Goal: Task Accomplishment & Management: Use online tool/utility

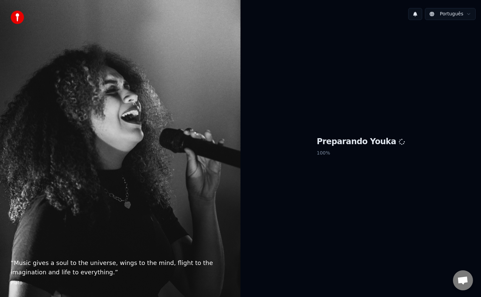
scroll to position [1007, 0]
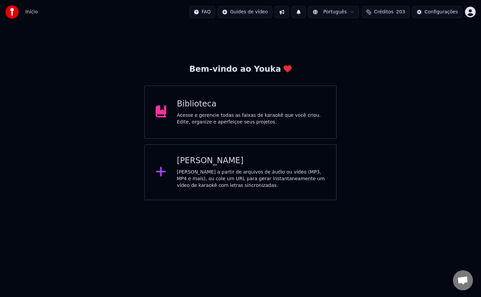
click at [265, 112] on div "Acesse e gerencie todas as faixas de karaokê que você criou. Edite, organize e …" at bounding box center [251, 118] width 149 height 13
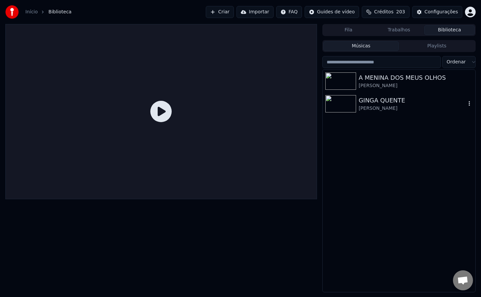
click at [375, 100] on div "GINGA QUENTE" at bounding box center [412, 100] width 107 height 9
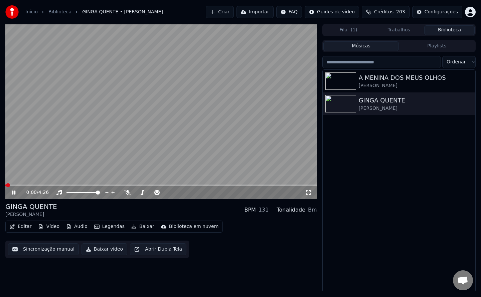
click at [21, 223] on button "Editar" at bounding box center [20, 226] width 27 height 9
click at [156, 111] on video at bounding box center [160, 111] width 311 height 175
click at [15, 192] on icon at bounding box center [19, 192] width 16 height 5
click at [97, 115] on video at bounding box center [160, 111] width 311 height 175
click at [234, 12] on button "Criar" at bounding box center [220, 12] width 28 height 12
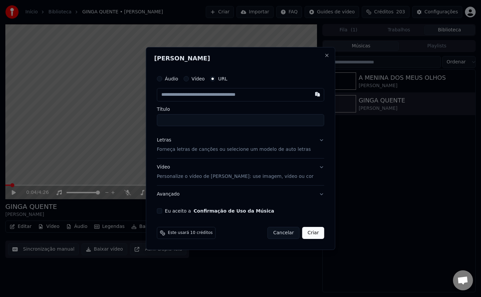
click at [310, 95] on button "button" at bounding box center [316, 94] width 13 height 12
type input "**********"
click at [172, 124] on input "**********" at bounding box center [240, 120] width 167 height 12
click at [187, 124] on input "**********" at bounding box center [240, 120] width 167 height 12
type input "**********"
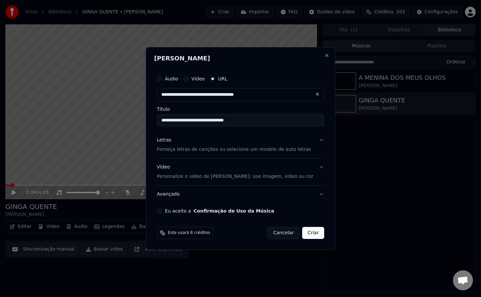
click at [307, 238] on button "Criar" at bounding box center [313, 233] width 22 height 12
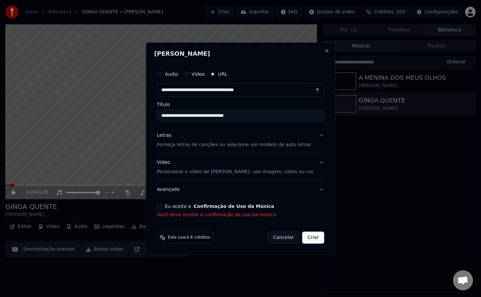
click at [162, 207] on button "Eu aceito a Confirmação de Uso da Música" at bounding box center [159, 206] width 5 height 5
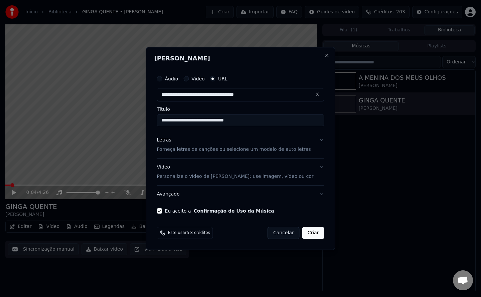
click at [302, 235] on button "Criar" at bounding box center [313, 233] width 22 height 12
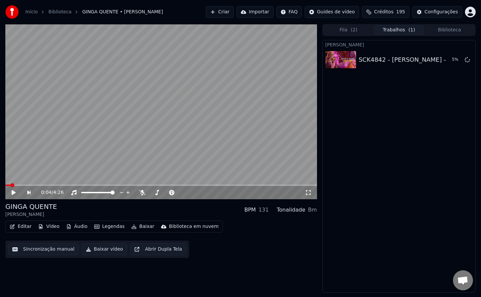
click at [234, 14] on button "Criar" at bounding box center [220, 12] width 28 height 12
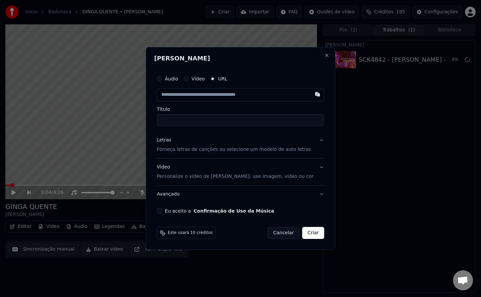
click at [162, 209] on button "Eu aceito a Confirmação de Uso da Música" at bounding box center [159, 210] width 5 height 5
click at [310, 93] on button "button" at bounding box center [316, 94] width 13 height 12
type input "**********"
click at [170, 121] on input "**********" at bounding box center [240, 120] width 167 height 12
type input "**********"
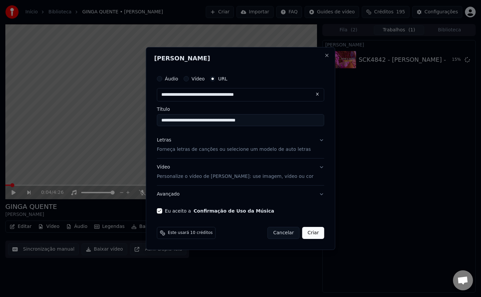
click at [302, 229] on button "Criar" at bounding box center [313, 233] width 22 height 12
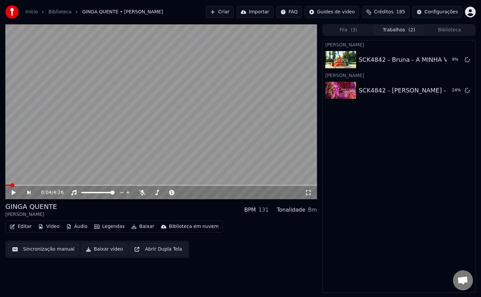
click at [233, 12] on button "Criar" at bounding box center [220, 12] width 28 height 12
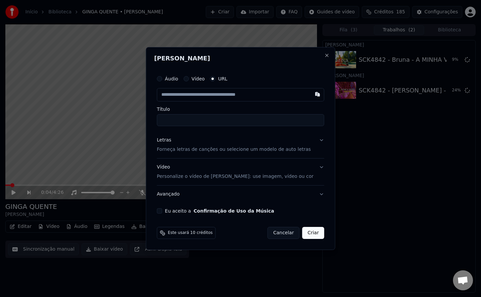
click at [162, 209] on button "Eu aceito a Confirmação de Uso da Música" at bounding box center [159, 210] width 5 height 5
click at [311, 95] on button "button" at bounding box center [316, 94] width 13 height 12
type input "**********"
click at [171, 120] on input "**********" at bounding box center [240, 120] width 167 height 12
type input "**********"
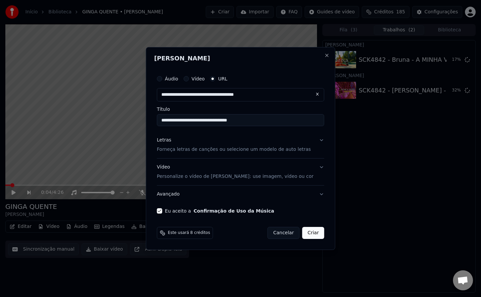
click at [310, 234] on button "Criar" at bounding box center [313, 233] width 22 height 12
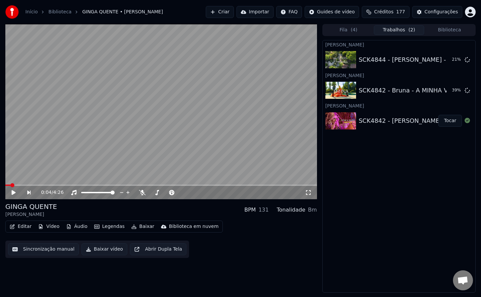
click at [234, 14] on button "Criar" at bounding box center [220, 12] width 28 height 12
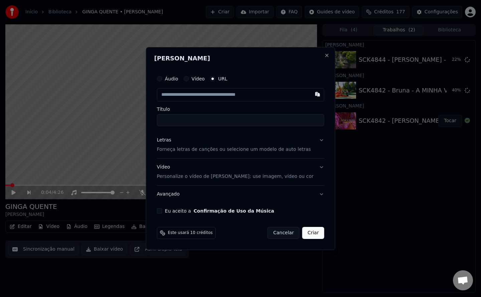
click at [162, 212] on button "Eu aceito a Confirmação de Uso da Música" at bounding box center [159, 210] width 5 height 5
click at [310, 93] on button "button" at bounding box center [316, 94] width 13 height 12
type input "**********"
click at [172, 121] on input "**********" at bounding box center [240, 120] width 167 height 12
drag, startPoint x: 279, startPoint y: 122, endPoint x: 38, endPoint y: 137, distance: 241.9
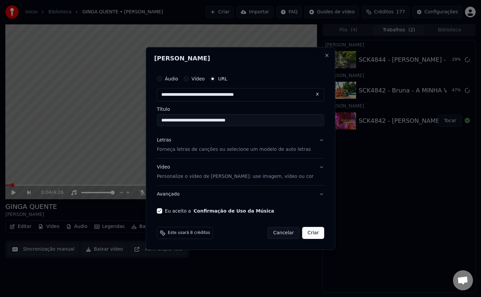
click at [38, 137] on body "Início Biblioteca GINGA QUENTE • [PERSON_NAME] Criar Importar FAQ Guides de víd…" at bounding box center [240, 148] width 481 height 297
type input "**********"
click at [304, 234] on button "Criar" at bounding box center [313, 233] width 22 height 12
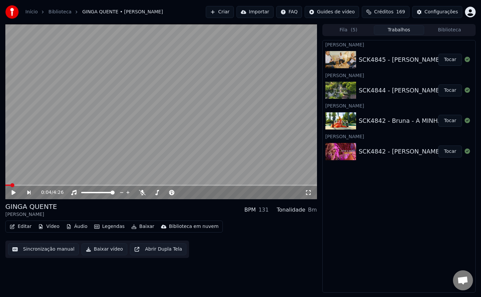
click at [454, 121] on button "Tocar" at bounding box center [450, 121] width 24 height 12
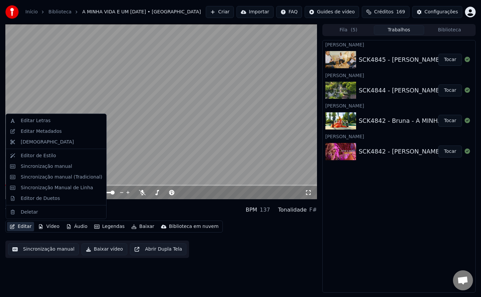
click at [26, 225] on button "Editar" at bounding box center [20, 226] width 27 height 9
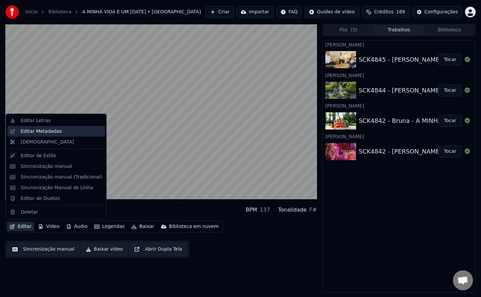
click at [41, 132] on div "Editar Metadados" at bounding box center [41, 131] width 41 height 7
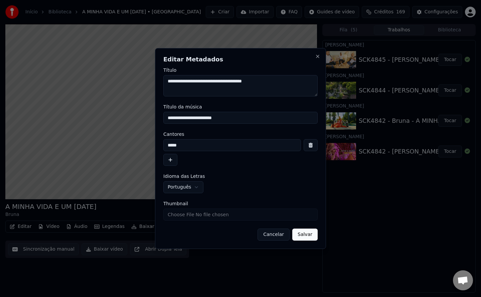
click at [184, 83] on textarea "**********" at bounding box center [240, 85] width 154 height 21
type textarea "**********"
click at [304, 239] on button "Salvar" at bounding box center [304, 235] width 25 height 12
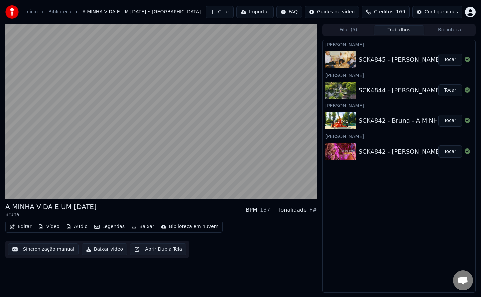
click at [449, 30] on button "Biblioteca" at bounding box center [449, 30] width 50 height 10
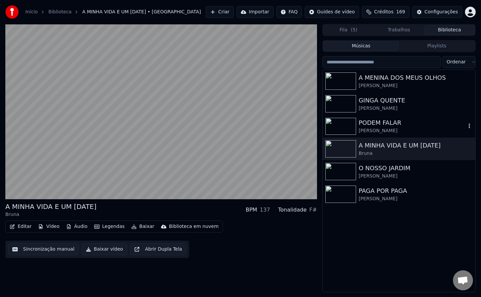
click at [373, 124] on div "PODEM FALAR" at bounding box center [412, 122] width 107 height 9
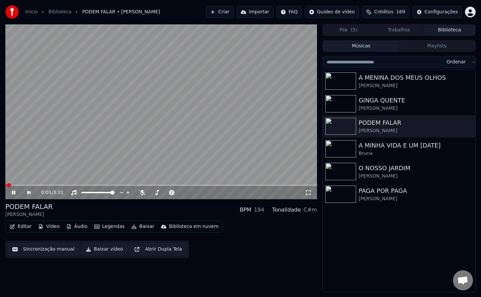
click at [44, 252] on button "Sincronização manual" at bounding box center [43, 249] width 71 height 12
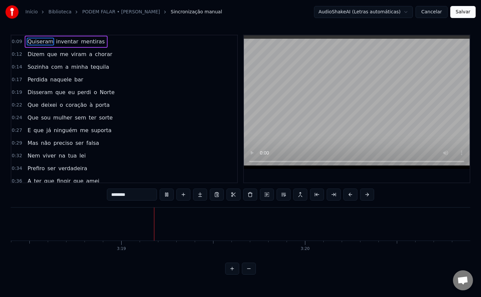
scroll to position [0, 36446]
click at [464, 14] on button "Salvar" at bounding box center [462, 12] width 25 height 12
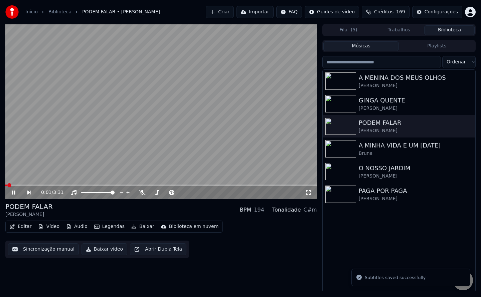
click at [95, 248] on button "Baixar vídeo" at bounding box center [104, 249] width 46 height 12
click at [453, 27] on button "Biblioteca" at bounding box center [449, 30] width 50 height 10
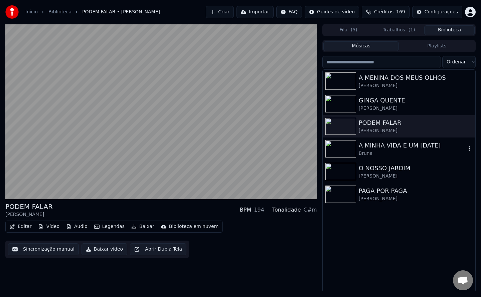
click at [364, 147] on div "A MINHA VIDA E UM [DATE]" at bounding box center [412, 145] width 107 height 9
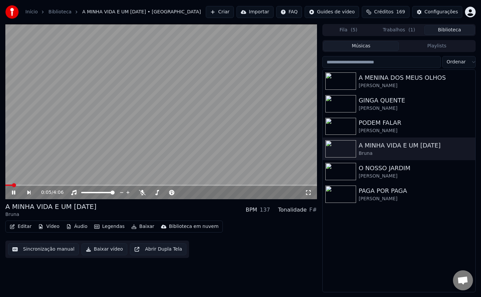
click at [32, 249] on button "Sincronização manual" at bounding box center [43, 249] width 71 height 12
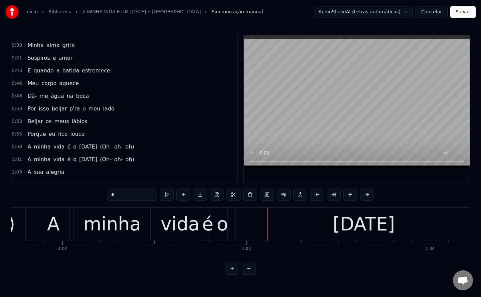
scroll to position [37, 0]
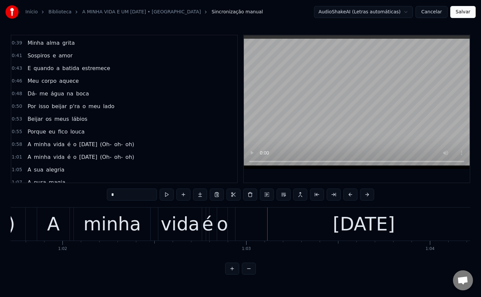
click at [66, 145] on span "é" at bounding box center [68, 145] width 5 height 8
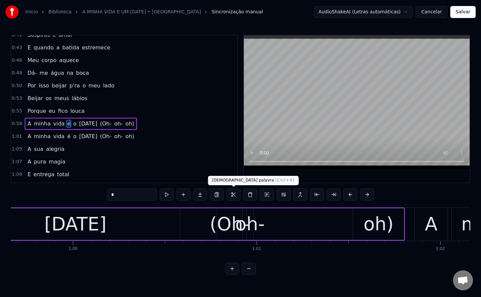
scroll to position [0, 10852]
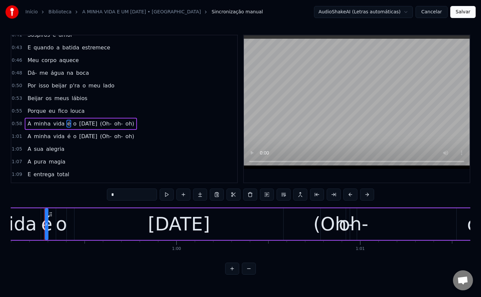
click at [282, 197] on button at bounding box center [283, 195] width 14 height 12
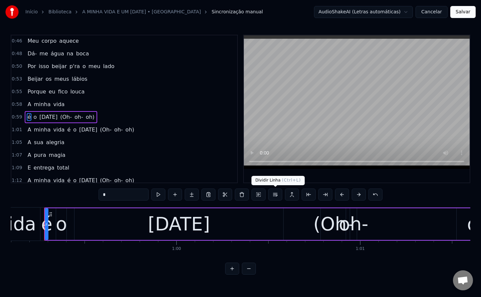
scroll to position [85, 0]
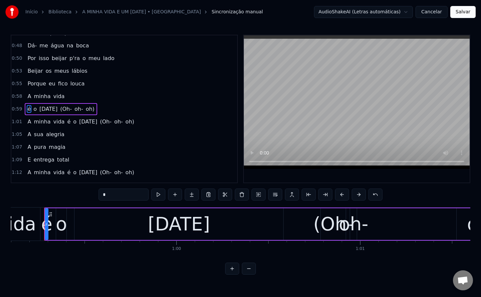
click at [65, 109] on span "(Oh-" at bounding box center [65, 109] width 13 height 8
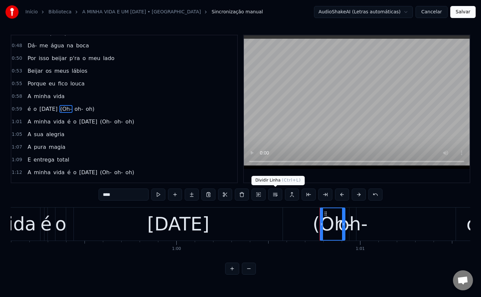
click at [276, 194] on button at bounding box center [275, 195] width 14 height 12
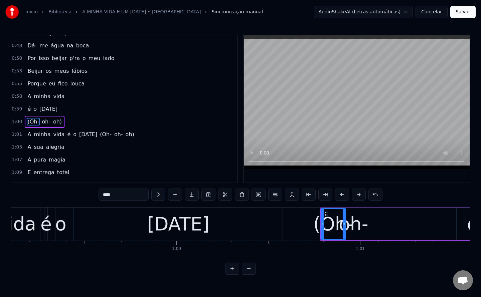
scroll to position [97, 0]
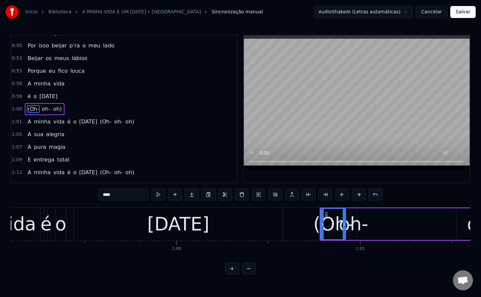
click at [66, 122] on span "é" at bounding box center [68, 122] width 5 height 8
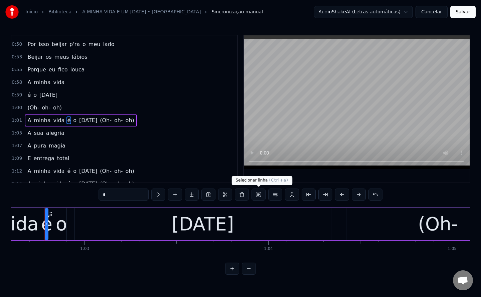
scroll to position [0, 11494]
click at [277, 197] on button at bounding box center [275, 195] width 14 height 12
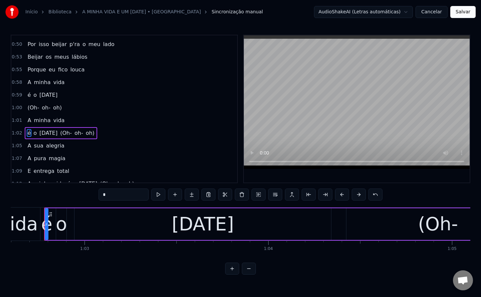
scroll to position [123, 0]
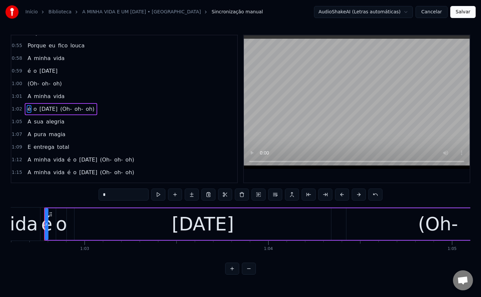
click at [64, 112] on span "(Oh-" at bounding box center [65, 109] width 13 height 8
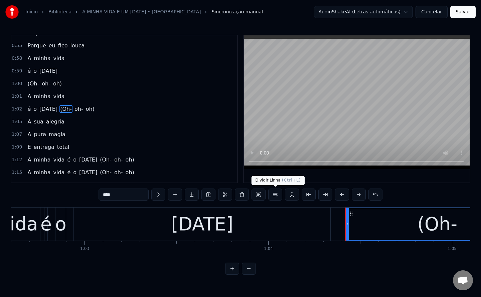
click at [275, 194] on button at bounding box center [275, 195] width 14 height 12
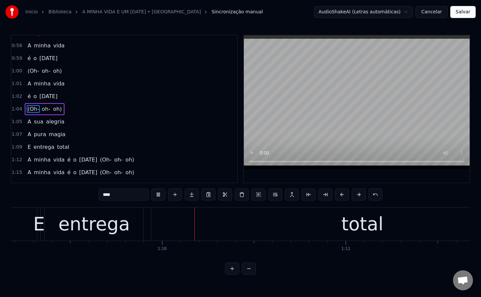
scroll to position [0, 12704]
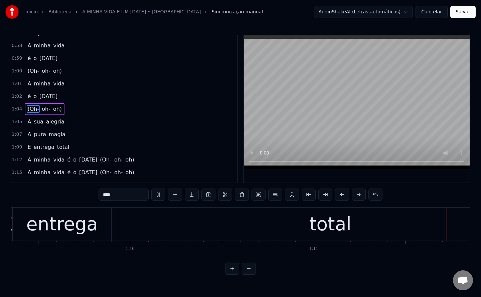
click at [66, 159] on span "é" at bounding box center [68, 160] width 5 height 8
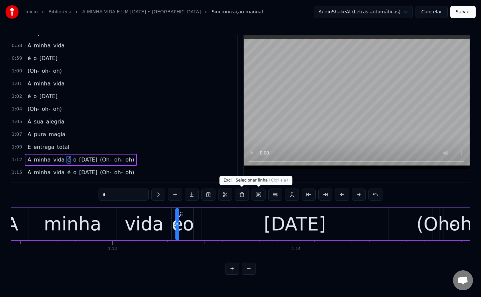
scroll to position [0, 13433]
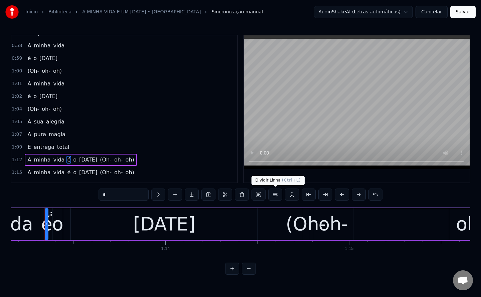
click at [276, 197] on button at bounding box center [275, 195] width 14 height 12
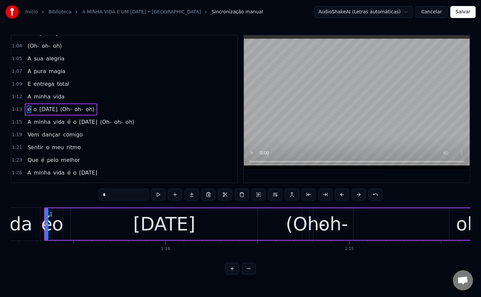
scroll to position [199, 0]
click at [62, 110] on span "(Oh-" at bounding box center [65, 109] width 13 height 8
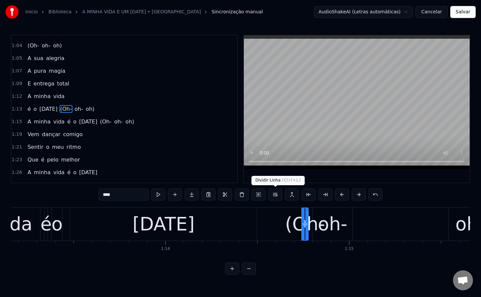
click at [276, 196] on button at bounding box center [275, 195] width 14 height 12
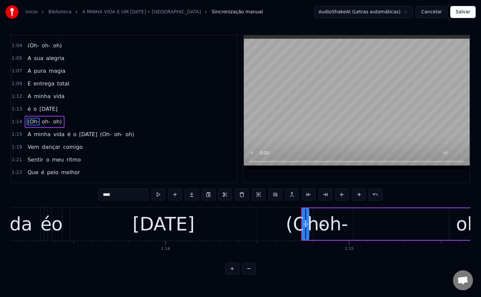
scroll to position [212, 0]
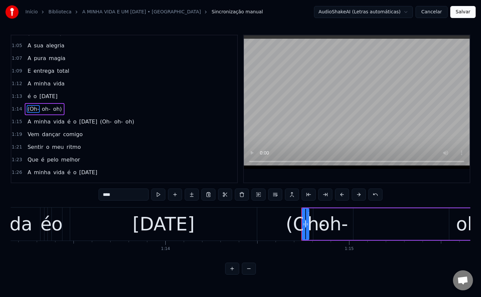
click at [66, 122] on span "é" at bounding box center [68, 122] width 5 height 8
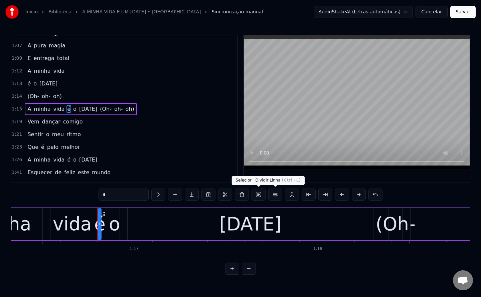
scroll to position [0, 14069]
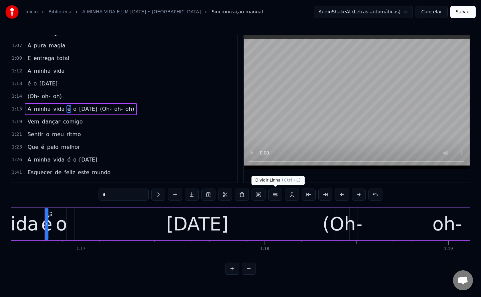
click at [274, 197] on button at bounding box center [275, 195] width 14 height 12
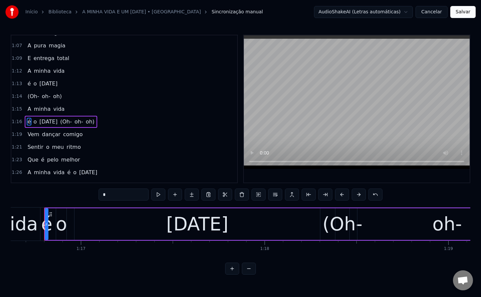
scroll to position [237, 0]
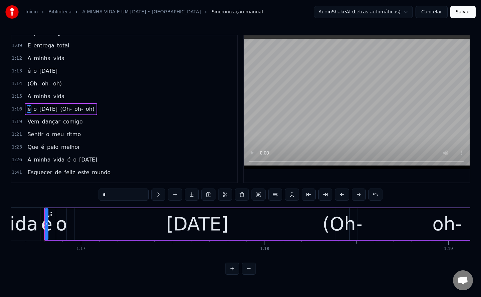
click at [65, 109] on span "(Oh-" at bounding box center [65, 109] width 13 height 8
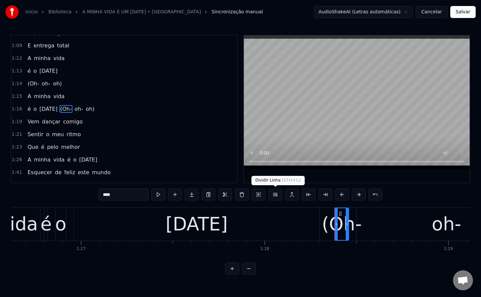
click at [274, 197] on button at bounding box center [275, 195] width 14 height 12
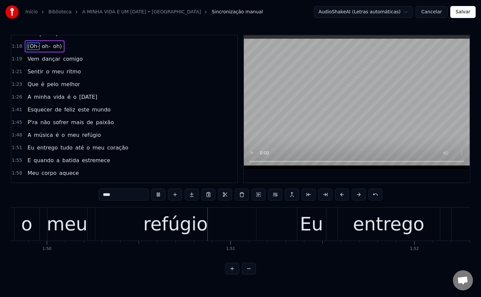
scroll to position [0, 0]
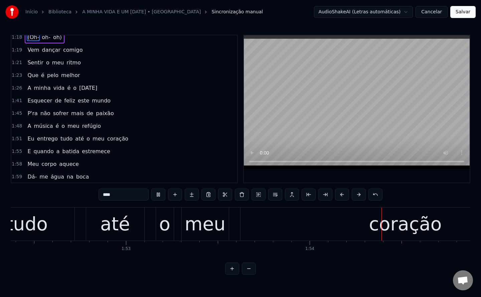
click at [74, 140] on span "até" at bounding box center [79, 139] width 10 height 8
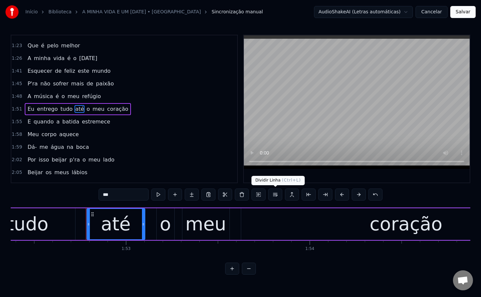
click at [276, 195] on button at bounding box center [275, 195] width 14 height 12
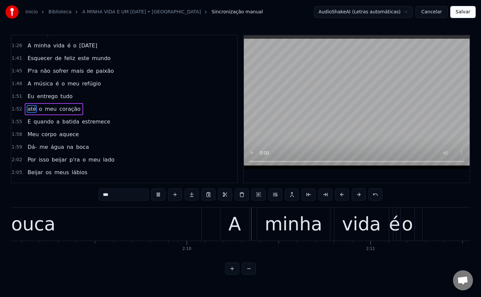
click at [40, 156] on span "isso" at bounding box center [44, 160] width 12 height 8
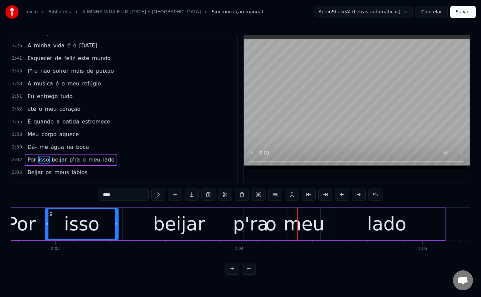
click at [52, 163] on span "beijar" at bounding box center [59, 160] width 16 height 8
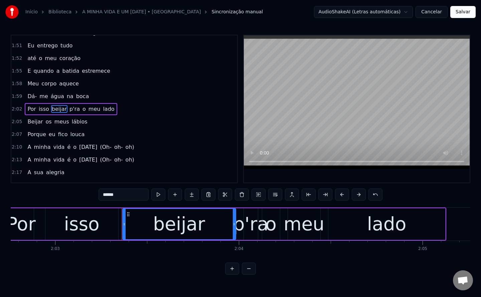
drag, startPoint x: 132, startPoint y: 196, endPoint x: 0, endPoint y: 225, distance: 135.4
click at [0, 225] on div "Início Biblioteca A MINHA VIDA E UM [DATE] • Bruna Sincronização manual AudioSh…" at bounding box center [240, 137] width 481 height 275
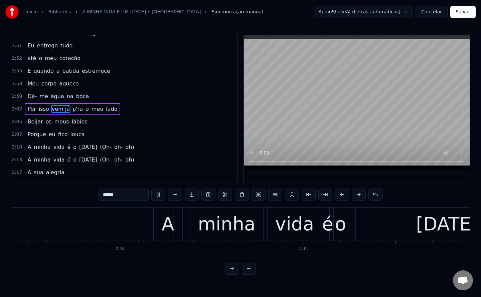
scroll to position [0, 23770]
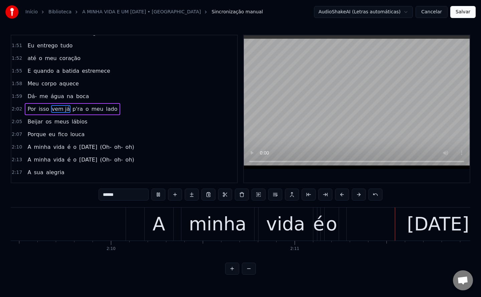
click at [66, 148] on span "é" at bounding box center [68, 147] width 5 height 8
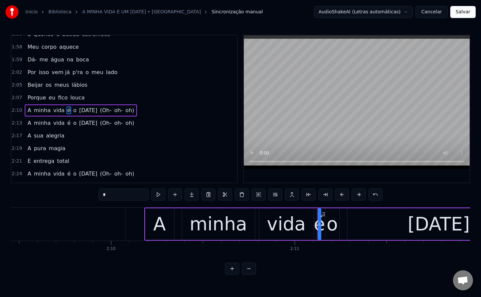
scroll to position [453, 0]
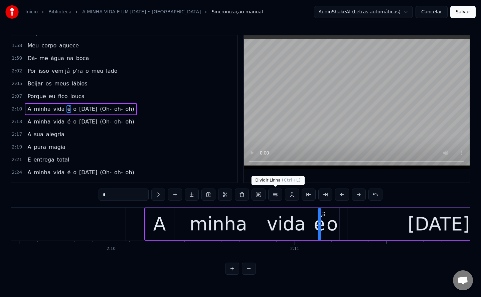
click at [272, 197] on button at bounding box center [275, 195] width 14 height 12
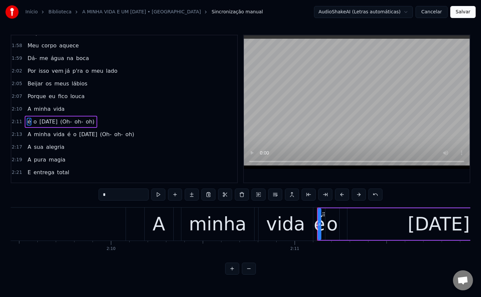
scroll to position [465, 0]
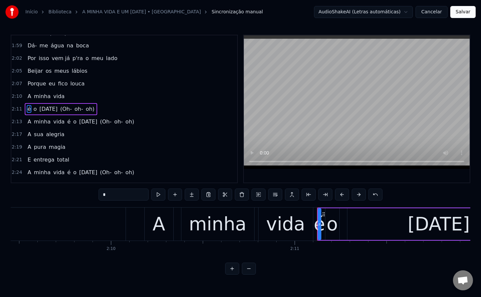
click at [61, 110] on span "(Oh-" at bounding box center [65, 109] width 13 height 8
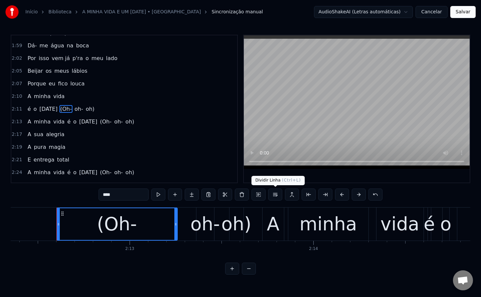
scroll to position [0, 24315]
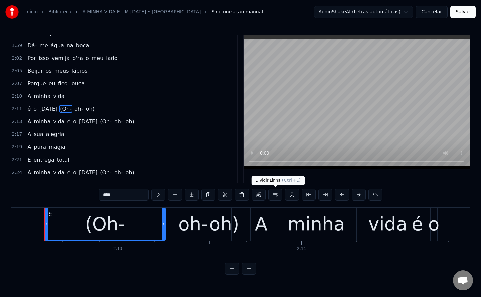
click at [275, 192] on button at bounding box center [275, 195] width 14 height 12
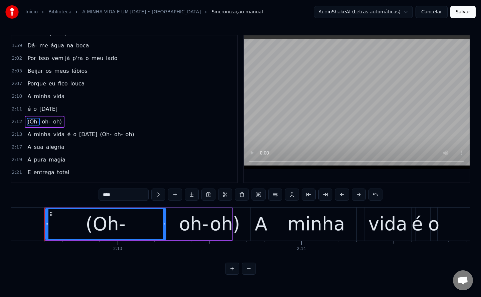
scroll to position [478, 0]
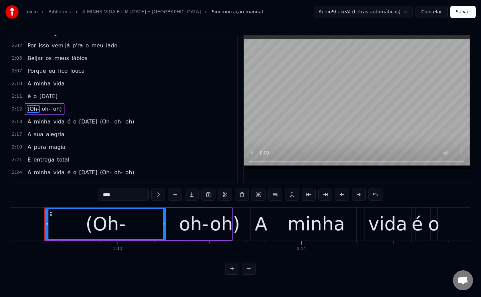
click at [66, 121] on span "é" at bounding box center [68, 122] width 5 height 8
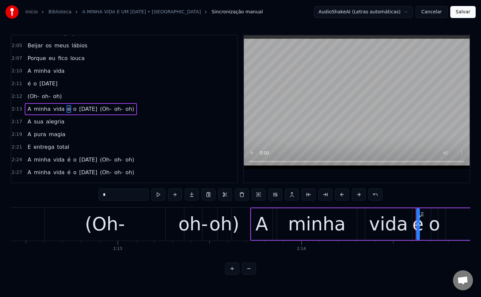
scroll to position [491, 0]
click at [275, 194] on button at bounding box center [275, 195] width 14 height 12
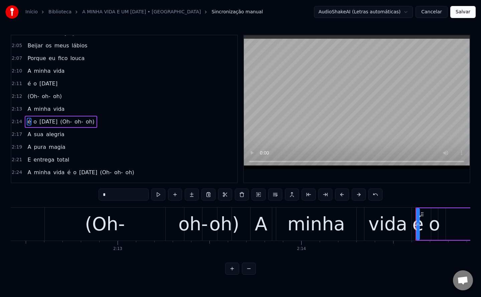
scroll to position [503, 0]
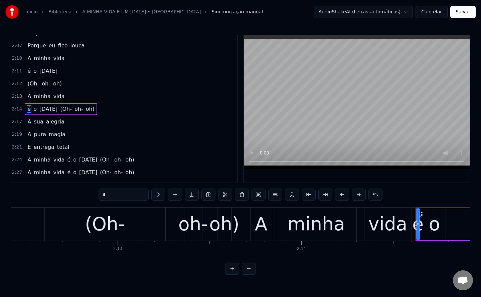
click at [67, 109] on span "(Oh-" at bounding box center [65, 109] width 13 height 8
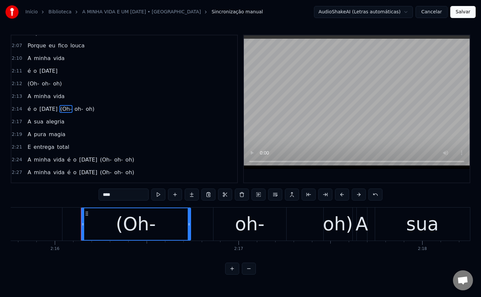
scroll to position [0, 24965]
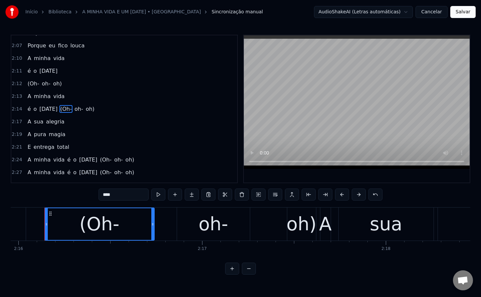
click at [275, 193] on button at bounding box center [275, 195] width 14 height 12
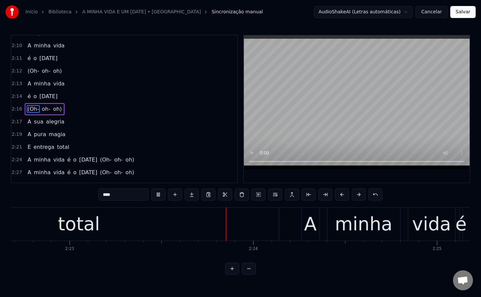
scroll to position [0, 26291]
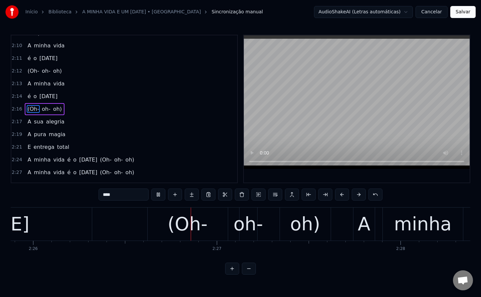
click at [66, 159] on span "é" at bounding box center [68, 160] width 5 height 8
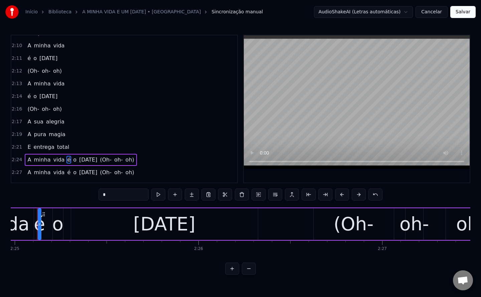
scroll to position [0, 26614]
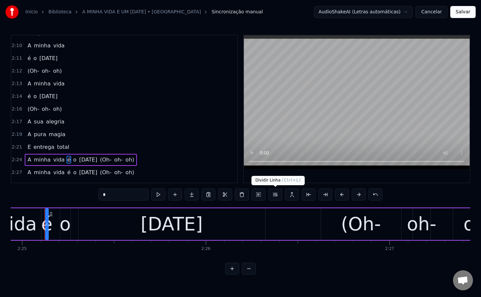
click at [273, 197] on button at bounding box center [275, 195] width 14 height 12
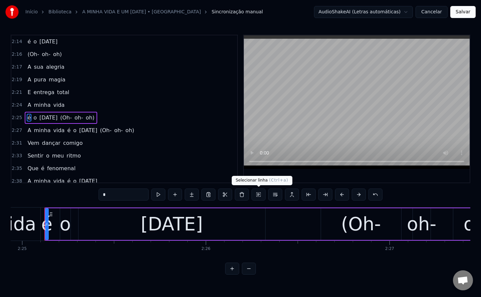
scroll to position [580, 0]
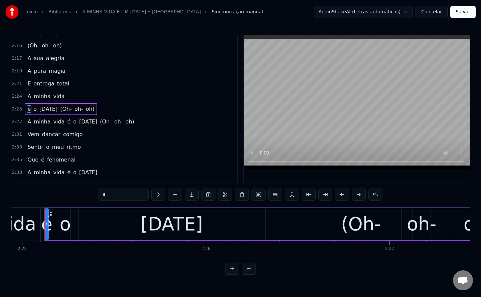
click at [64, 109] on span "(Oh-" at bounding box center [65, 109] width 13 height 8
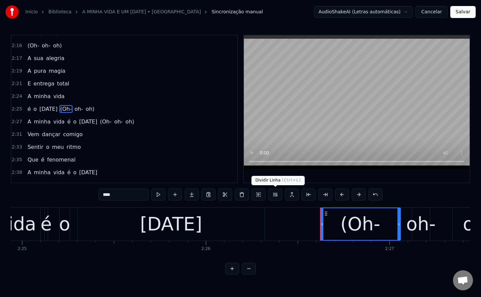
click at [276, 194] on button at bounding box center [275, 195] width 14 height 12
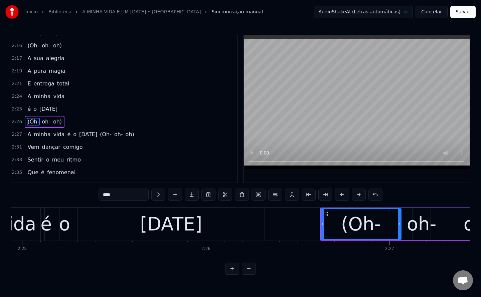
scroll to position [592, 0]
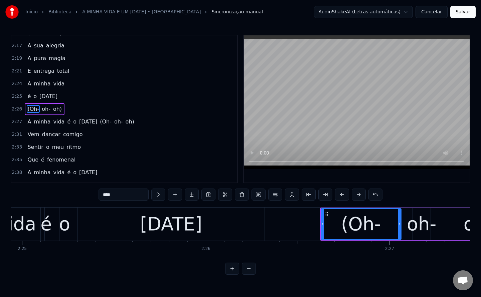
click at [66, 122] on span "é" at bounding box center [68, 122] width 5 height 8
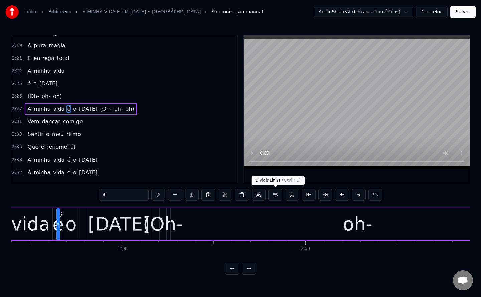
scroll to position [0, 27260]
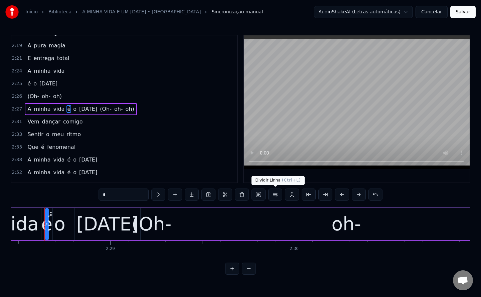
click at [275, 194] on button at bounding box center [275, 195] width 14 height 12
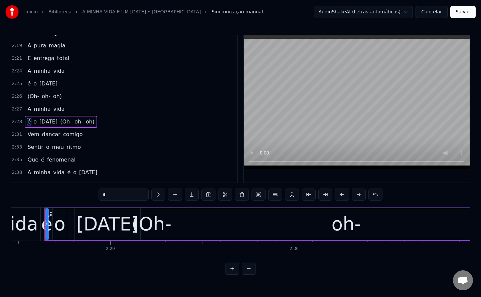
scroll to position [618, 0]
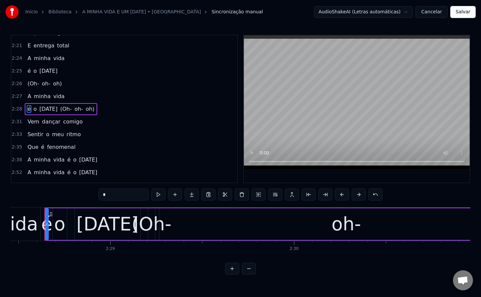
click at [61, 108] on span "(Oh-" at bounding box center [65, 109] width 13 height 8
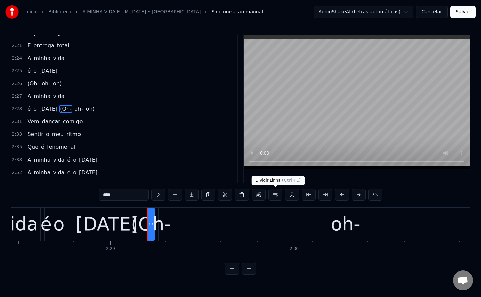
click at [275, 194] on button at bounding box center [275, 195] width 14 height 12
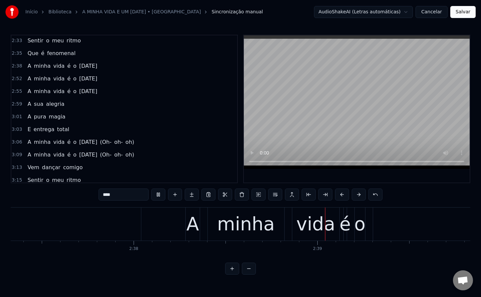
scroll to position [724, 0]
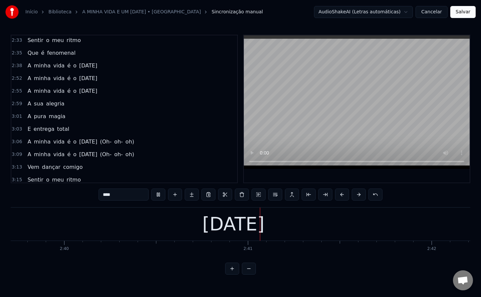
click at [101, 143] on span "(Oh-" at bounding box center [105, 142] width 13 height 8
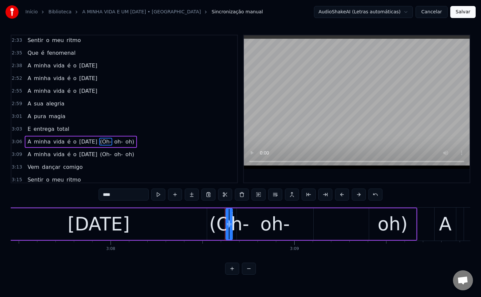
scroll to position [0, 34601]
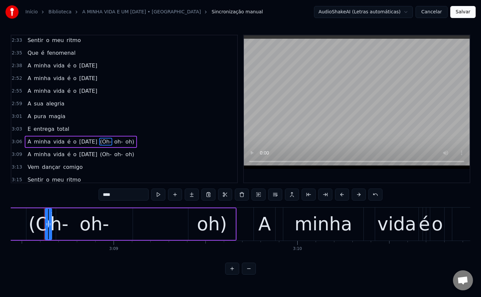
click at [66, 143] on span "é" at bounding box center [68, 142] width 5 height 8
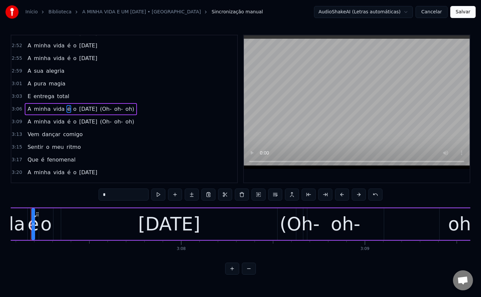
scroll to position [0, 34337]
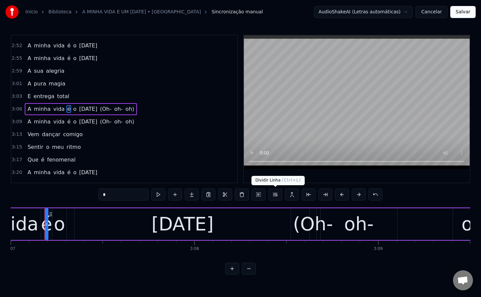
drag, startPoint x: 100, startPoint y: 109, endPoint x: 278, endPoint y: 194, distance: 196.5
click at [278, 194] on div "0:30 E ser feliz toda a vida 0:33 P'ra não sofrer mais dissabores 0:36 A música…" at bounding box center [240, 155] width 459 height 240
click at [278, 194] on button at bounding box center [275, 195] width 14 height 12
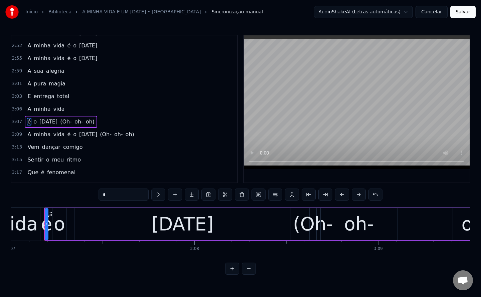
scroll to position [770, 0]
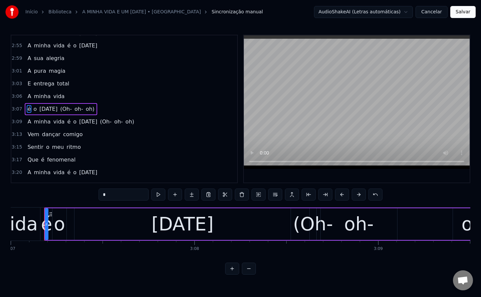
click at [65, 109] on span "(Oh-" at bounding box center [65, 109] width 13 height 8
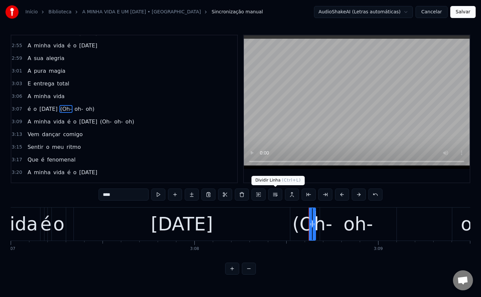
click at [276, 196] on button at bounding box center [275, 195] width 14 height 12
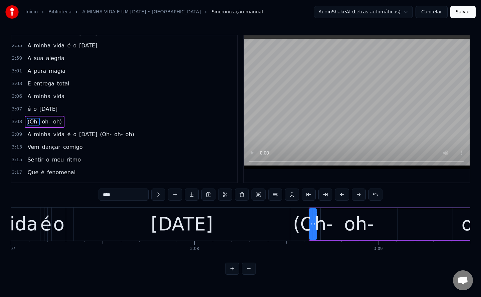
scroll to position [783, 0]
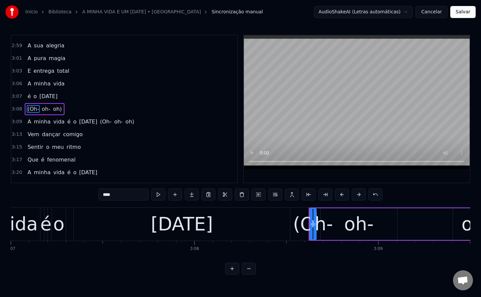
click at [66, 122] on span "é" at bounding box center [68, 122] width 5 height 8
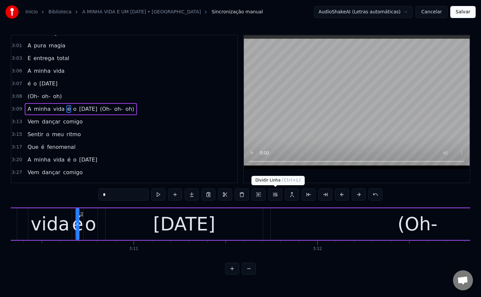
scroll to position [0, 34980]
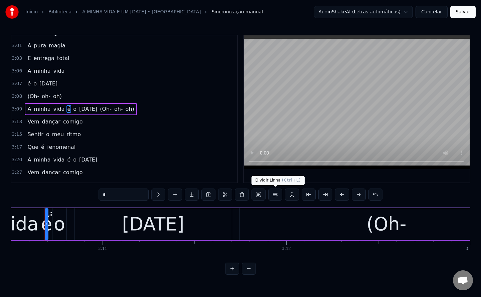
click at [275, 195] on button at bounding box center [275, 195] width 14 height 12
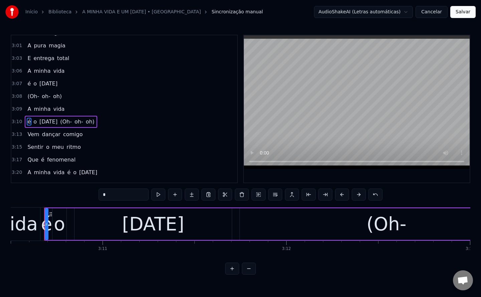
scroll to position [808, 0]
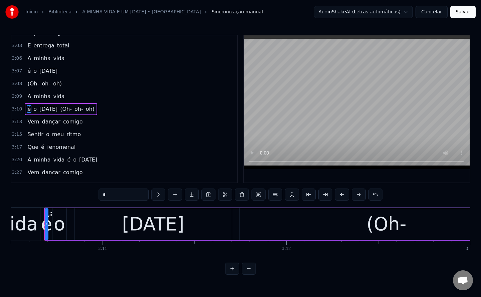
click at [65, 108] on span "(Oh-" at bounding box center [65, 109] width 13 height 8
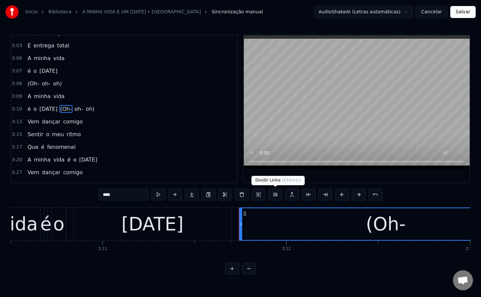
click at [276, 193] on button at bounding box center [275, 195] width 14 height 12
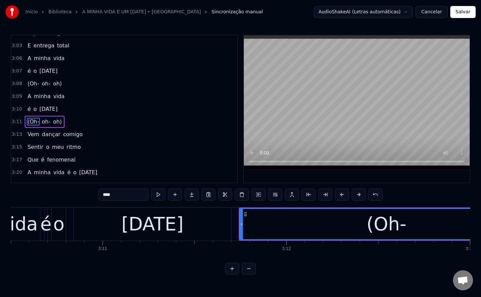
scroll to position [821, 0]
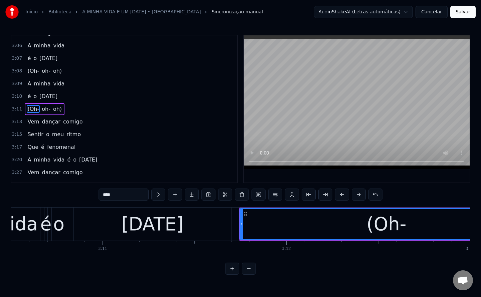
click at [66, 161] on span "é" at bounding box center [68, 160] width 5 height 8
type input "*"
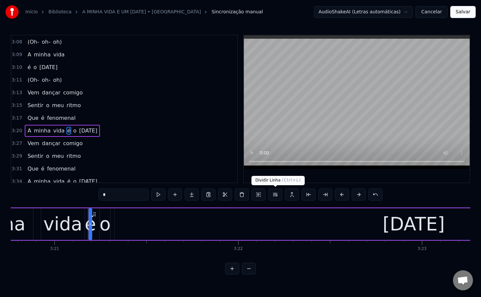
scroll to position [0, 36908]
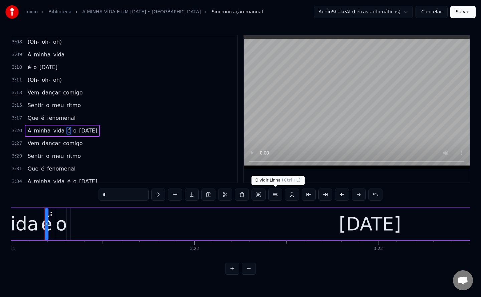
click at [273, 195] on button at bounding box center [275, 195] width 14 height 12
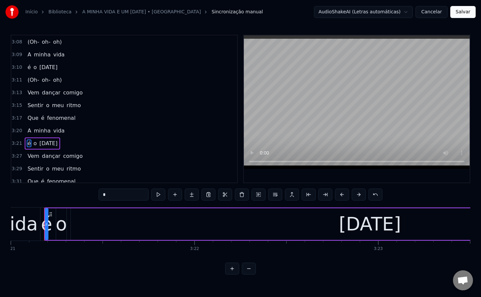
scroll to position [868, 0]
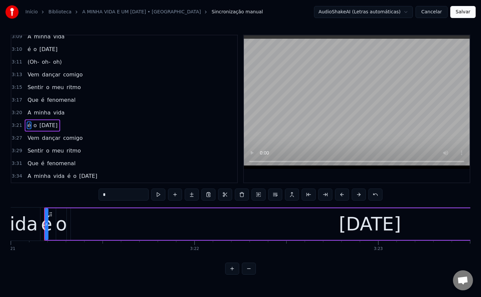
click at [66, 178] on span "é" at bounding box center [68, 176] width 5 height 8
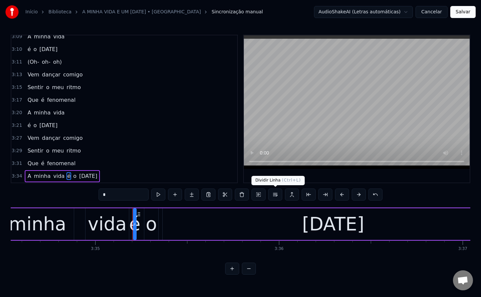
scroll to position [0, 39482]
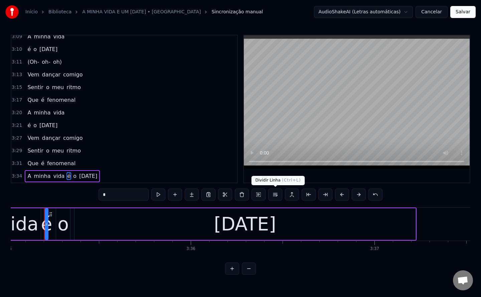
click at [273, 194] on button at bounding box center [275, 195] width 14 height 12
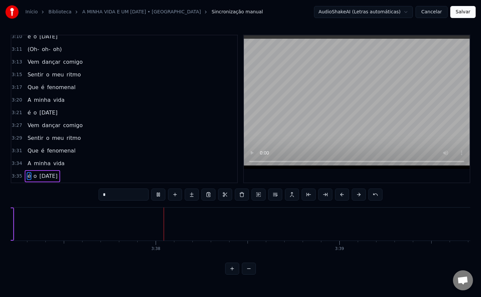
scroll to position [0, 39885]
click at [461, 15] on button "Salvar" at bounding box center [462, 12] width 25 height 12
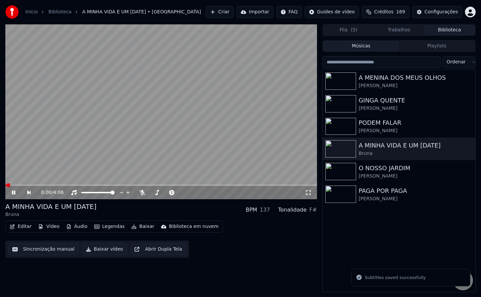
click at [96, 246] on button "Baixar vídeo" at bounding box center [104, 249] width 46 height 12
click at [447, 31] on button "Biblioteca" at bounding box center [449, 30] width 50 height 10
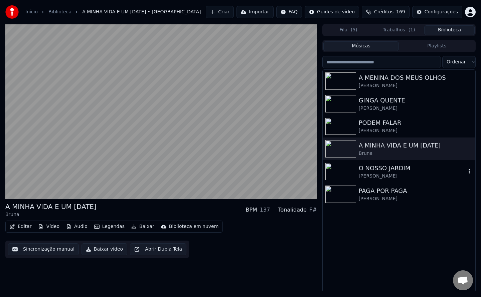
click at [338, 176] on img at bounding box center [340, 171] width 31 height 17
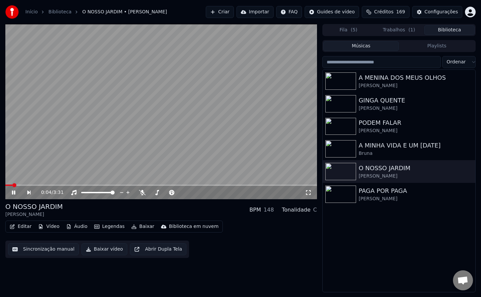
click at [86, 128] on video at bounding box center [160, 111] width 311 height 175
click at [44, 252] on button "Sincronização manual" at bounding box center [43, 249] width 71 height 12
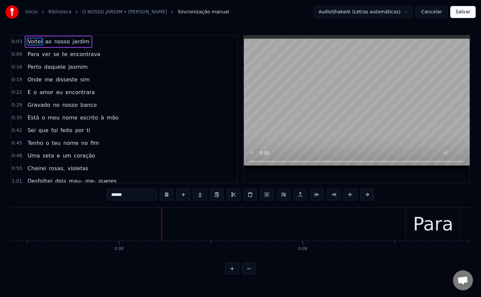
scroll to position [0, 1364]
click at [431, 13] on button "Cancelar" at bounding box center [431, 12] width 32 height 12
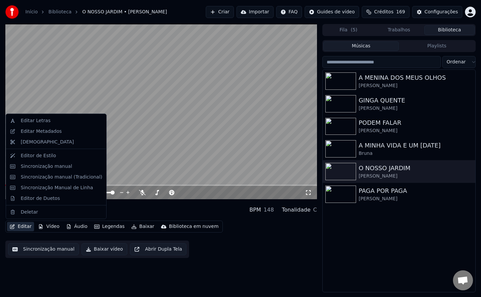
click at [23, 227] on button "Editar" at bounding box center [20, 226] width 27 height 9
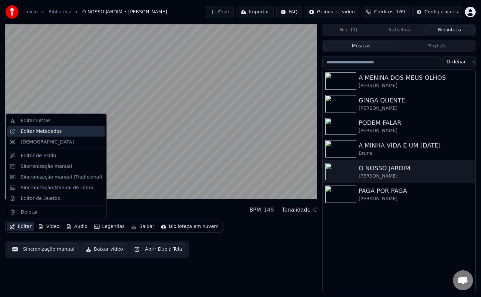
click at [42, 134] on div "Editar Metadados" at bounding box center [41, 131] width 41 height 7
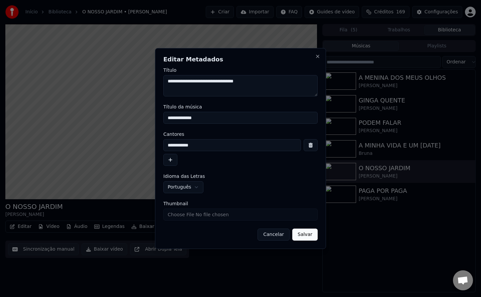
click at [276, 235] on button "Cancelar" at bounding box center [273, 235] width 32 height 12
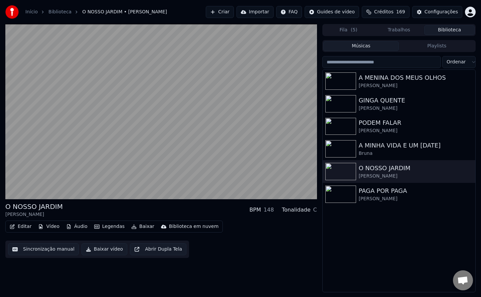
click at [37, 248] on button "Sincronização manual" at bounding box center [43, 249] width 71 height 12
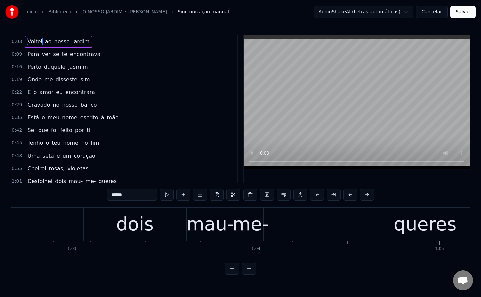
scroll to position [0, 11492]
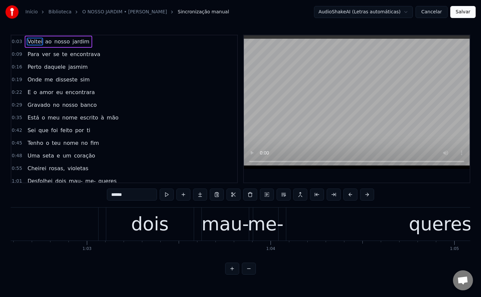
click at [227, 223] on div "mau-" at bounding box center [224, 224] width 47 height 28
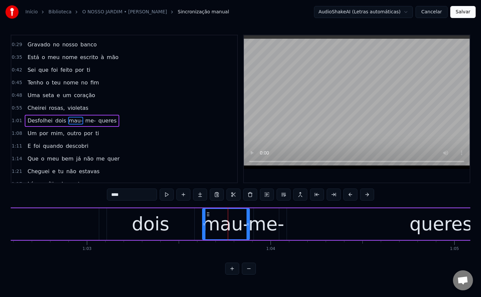
scroll to position [72, 0]
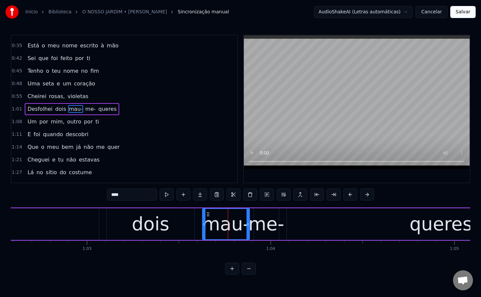
click at [120, 195] on input "****" at bounding box center [132, 195] width 50 height 12
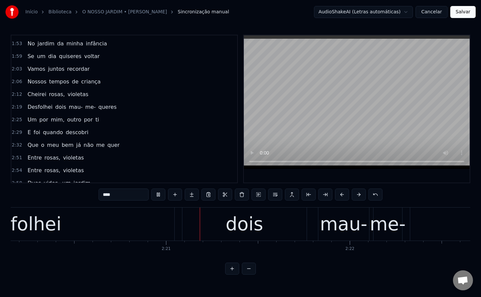
scroll to position [0, 25752]
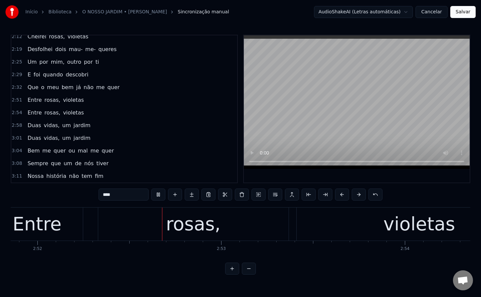
click at [106, 89] on span "quer" at bounding box center [113, 87] width 14 height 8
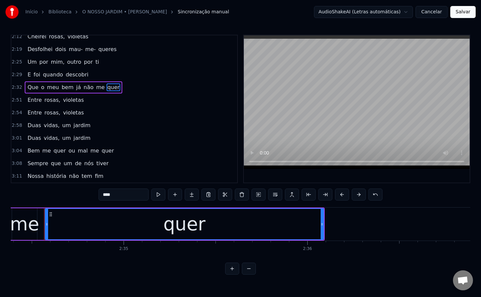
click at [131, 195] on input "****" at bounding box center [123, 195] width 50 height 12
click at [30, 110] on span "Entre" at bounding box center [35, 113] width 16 height 8
type input "*****"
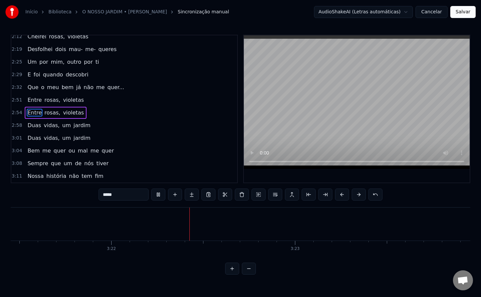
scroll to position [0, 37002]
click at [462, 13] on button "Salvar" at bounding box center [462, 12] width 25 height 12
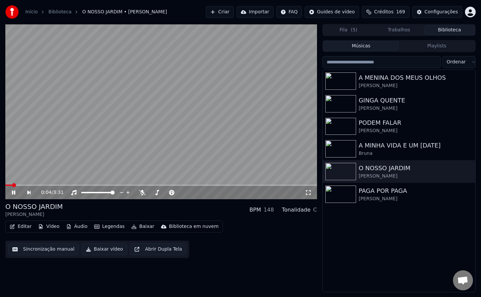
click at [101, 247] on button "Baixar vídeo" at bounding box center [104, 249] width 46 height 12
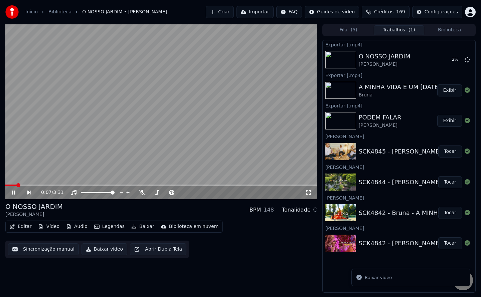
click at [444, 30] on button "Biblioteca" at bounding box center [449, 30] width 50 height 10
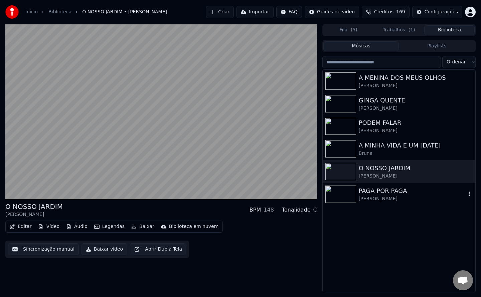
click at [375, 199] on div "[PERSON_NAME]" at bounding box center [412, 199] width 107 height 7
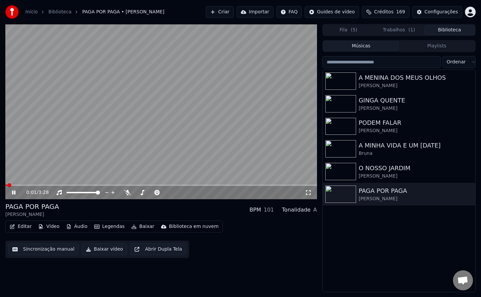
click at [152, 135] on video at bounding box center [160, 111] width 311 height 175
click at [341, 200] on img at bounding box center [340, 194] width 31 height 17
click at [39, 250] on button "Sincronização manual" at bounding box center [43, 249] width 71 height 12
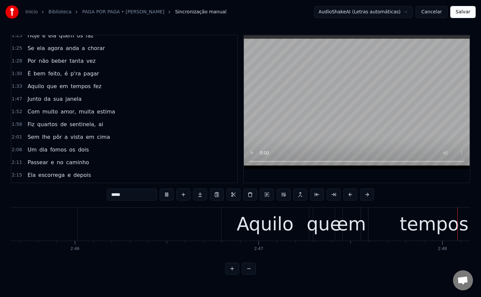
scroll to position [0, 30445]
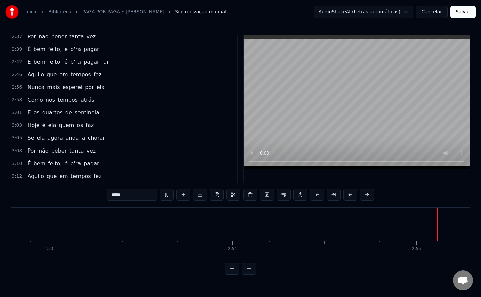
click at [93, 179] on span "fez" at bounding box center [97, 176] width 9 height 8
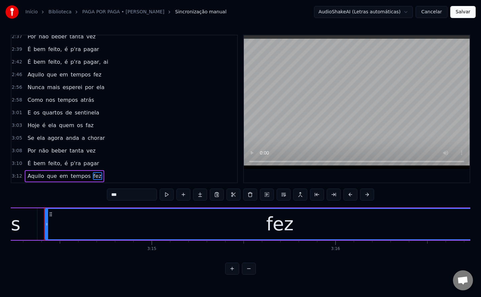
click at [85, 127] on span "faz" at bounding box center [89, 126] width 9 height 8
type input "***"
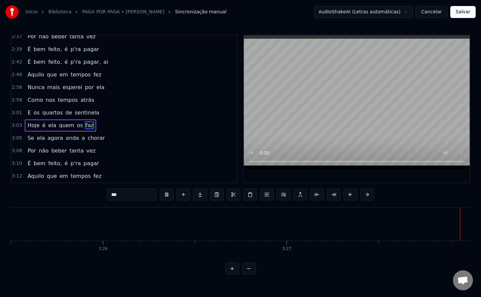
scroll to position [0, 37734]
click at [458, 12] on button "Salvar" at bounding box center [462, 12] width 25 height 12
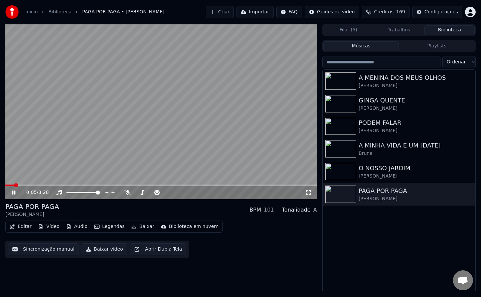
click at [98, 251] on button "Baixar vídeo" at bounding box center [104, 249] width 46 height 12
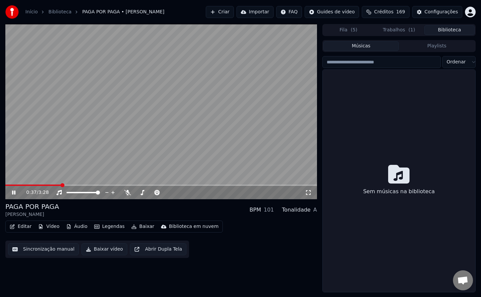
click at [450, 33] on button "Biblioteca" at bounding box center [449, 30] width 50 height 10
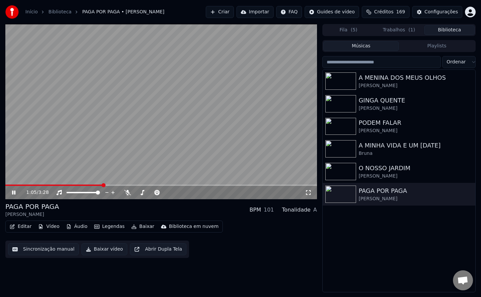
click at [164, 163] on video at bounding box center [160, 111] width 311 height 175
click at [127, 163] on video at bounding box center [160, 111] width 311 height 175
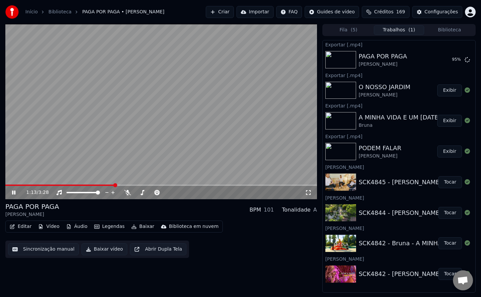
click at [404, 31] on button "Trabalhos ( 1 )" at bounding box center [399, 30] width 50 height 10
click at [249, 108] on video at bounding box center [160, 111] width 311 height 175
click at [234, 15] on button "Criar" at bounding box center [220, 12] width 28 height 12
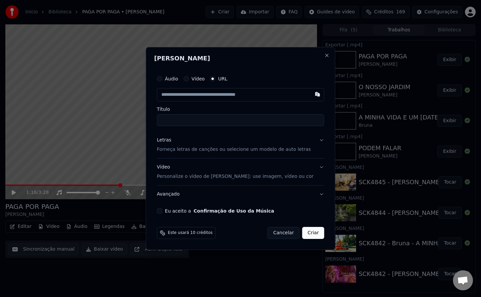
click at [162, 211] on button "Eu aceito a Confirmação de Uso da Música" at bounding box center [159, 210] width 5 height 5
click at [310, 97] on button "button" at bounding box center [316, 94] width 13 height 12
type input "**********"
click at [169, 122] on input "**********" at bounding box center [240, 120] width 167 height 12
type input "**********"
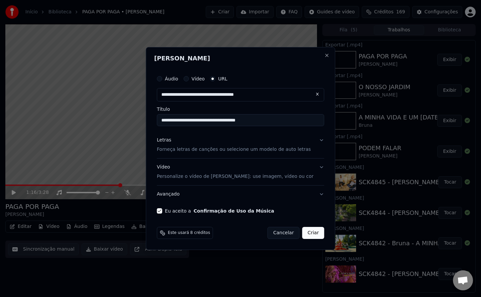
click at [304, 236] on button "Criar" at bounding box center [313, 233] width 22 height 12
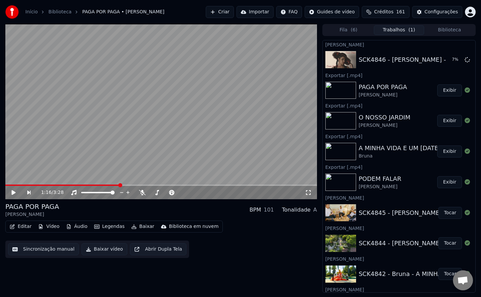
click at [234, 12] on button "Criar" at bounding box center [220, 12] width 28 height 12
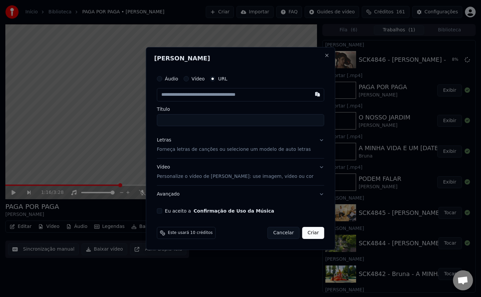
click at [170, 214] on div "Áudio Vídeo URL Título Letras Forneça letras de canções ou selecione um modelo …" at bounding box center [240, 142] width 173 height 147
click at [162, 211] on button "Eu aceito a Confirmação de Uso da Música" at bounding box center [159, 210] width 5 height 5
click at [310, 95] on button "button" at bounding box center [316, 94] width 13 height 12
type input "**********"
click at [167, 120] on input "**********" at bounding box center [240, 120] width 167 height 12
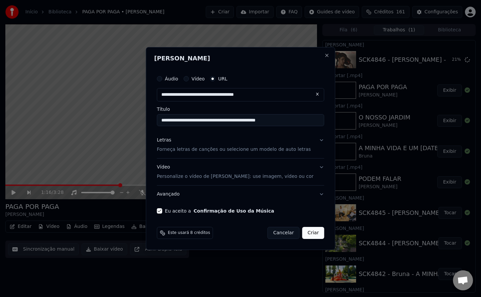
type input "**********"
click at [303, 231] on button "Criar" at bounding box center [313, 233] width 22 height 12
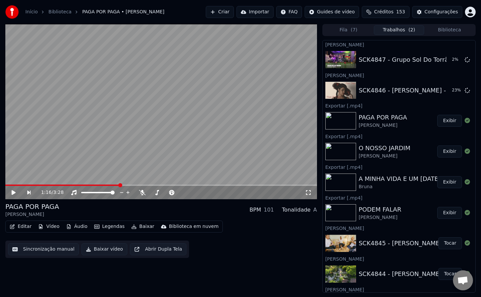
click at [234, 11] on button "Criar" at bounding box center [220, 12] width 28 height 12
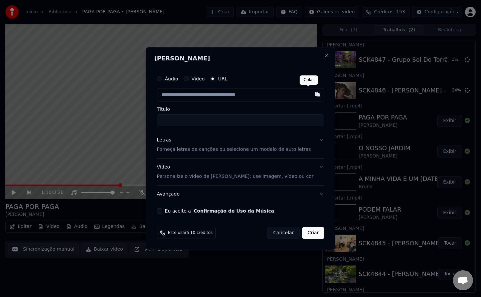
click at [310, 95] on button "button" at bounding box center [316, 94] width 13 height 12
type input "**********"
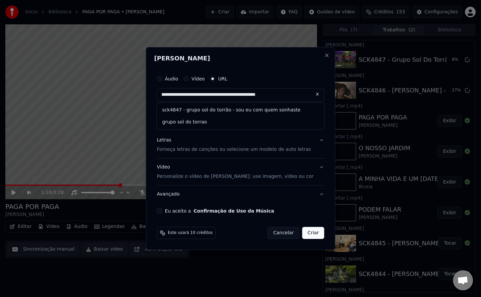
click at [310, 93] on button at bounding box center [316, 94] width 13 height 12
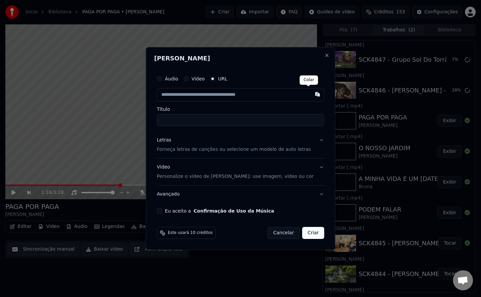
click at [310, 93] on button "button" at bounding box center [316, 94] width 13 height 12
type input "**********"
click at [277, 234] on button "Cancelar" at bounding box center [283, 233] width 32 height 12
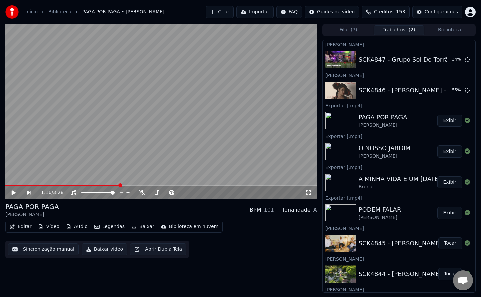
click at [234, 13] on button "Criar" at bounding box center [220, 12] width 28 height 12
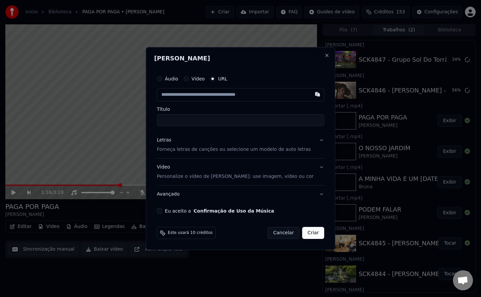
click at [162, 211] on button "Eu aceito a Confirmação de Uso da Música" at bounding box center [159, 210] width 5 height 5
click at [310, 98] on button "button" at bounding box center [316, 94] width 13 height 12
type input "**********"
click at [168, 120] on input "**********" at bounding box center [240, 120] width 167 height 12
type input "**********"
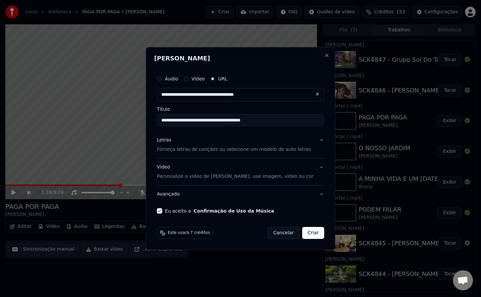
click at [305, 233] on button "Criar" at bounding box center [313, 233] width 22 height 12
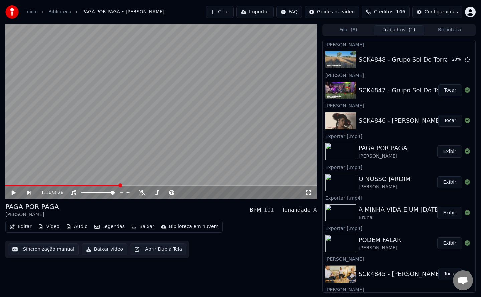
click at [234, 14] on button "Criar" at bounding box center [220, 12] width 28 height 12
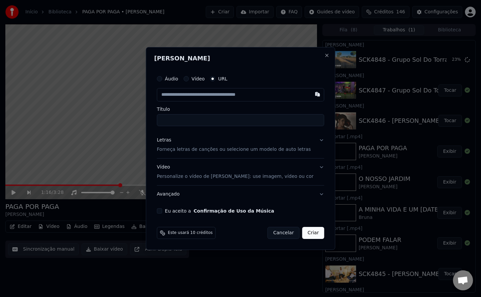
click at [172, 211] on div "Eu aceito a Confirmação de Uso da Música" at bounding box center [240, 210] width 167 height 5
click at [162, 211] on button "Eu aceito a Confirmação de Uso da Música" at bounding box center [159, 210] width 5 height 5
click at [310, 95] on button "button" at bounding box center [316, 94] width 13 height 12
type input "**********"
click at [172, 123] on input "**********" at bounding box center [240, 120] width 167 height 12
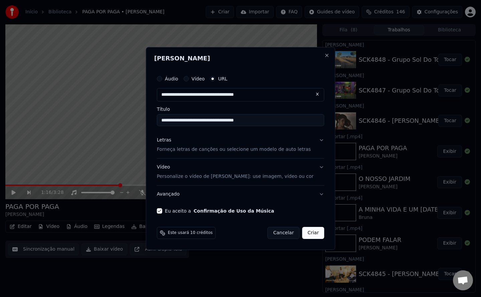
type input "**********"
click at [309, 230] on button "Criar" at bounding box center [313, 233] width 22 height 12
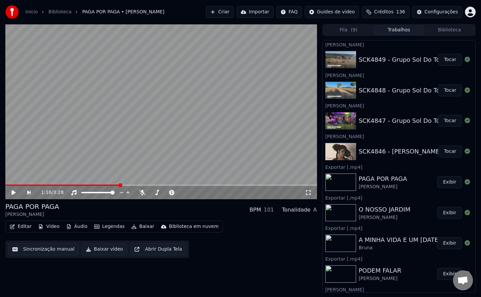
click at [453, 29] on button "Biblioteca" at bounding box center [449, 30] width 50 height 10
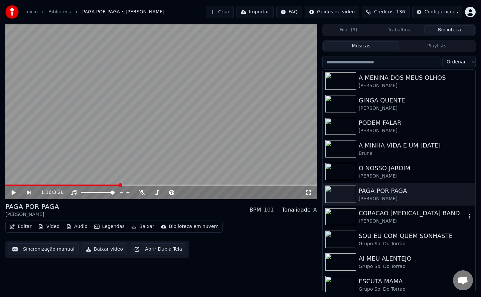
click at [348, 222] on img at bounding box center [340, 216] width 31 height 17
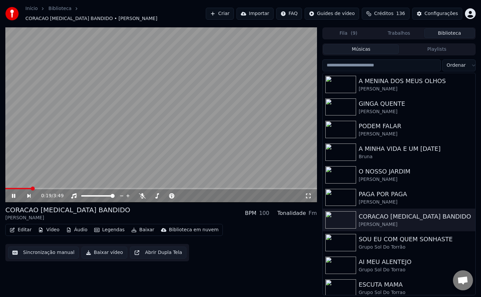
click at [14, 194] on icon at bounding box center [13, 196] width 3 height 4
click at [12, 188] on span at bounding box center [8, 188] width 7 height 1
click at [45, 247] on button "Sincronização manual" at bounding box center [43, 253] width 71 height 12
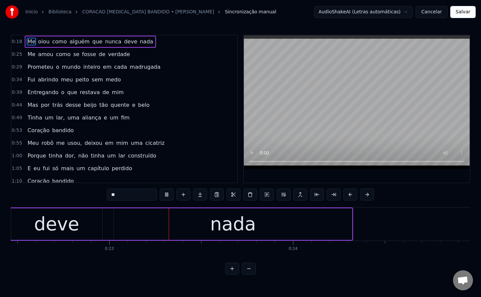
scroll to position [0, 4127]
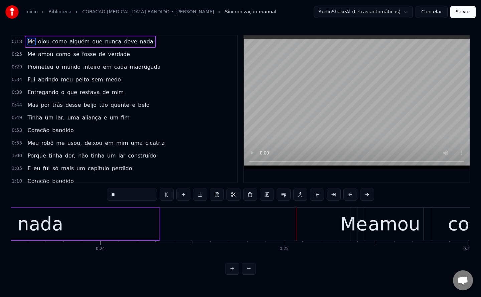
click at [41, 43] on span "oiou" at bounding box center [43, 42] width 13 height 8
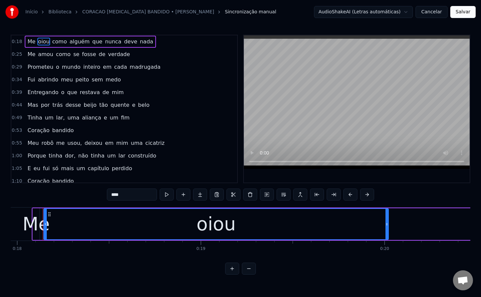
scroll to position [0, 3297]
drag, startPoint x: 115, startPoint y: 198, endPoint x: 153, endPoint y: 286, distance: 96.2
click at [153, 285] on html "Início Biblioteca CORACAO [MEDICAL_DATA] BANDIDO • [PERSON_NAME] manual AudioSh…" at bounding box center [240, 142] width 481 height 285
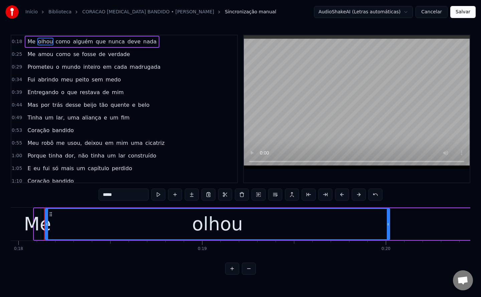
click at [60, 39] on span "como" at bounding box center [63, 42] width 16 height 8
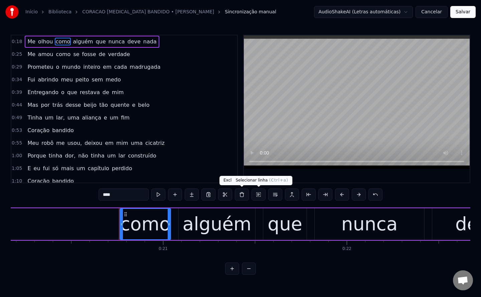
scroll to position [0, 3779]
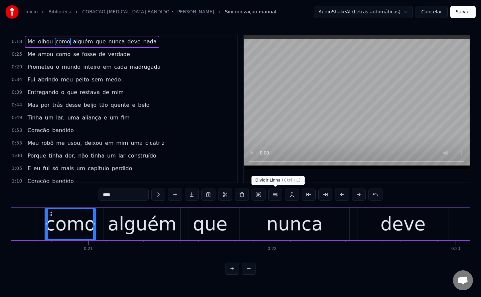
click at [274, 196] on button at bounding box center [275, 195] width 14 height 12
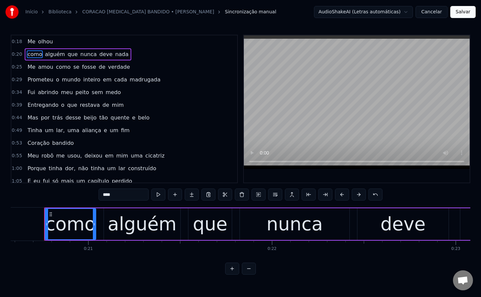
click at [67, 54] on span "que" at bounding box center [72, 54] width 11 height 8
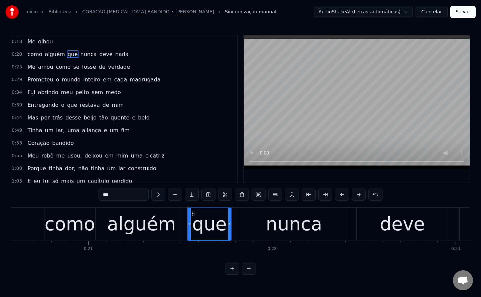
click at [274, 193] on button at bounding box center [275, 195] width 14 height 12
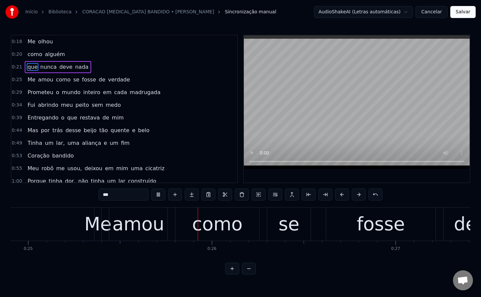
scroll to position [0, 4599]
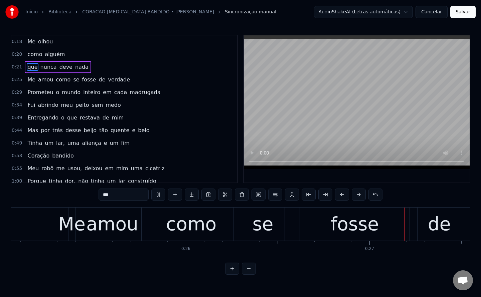
click at [59, 80] on span "como" at bounding box center [63, 80] width 16 height 8
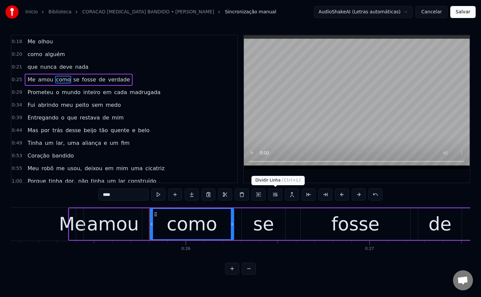
click at [279, 196] on button at bounding box center [275, 195] width 14 height 12
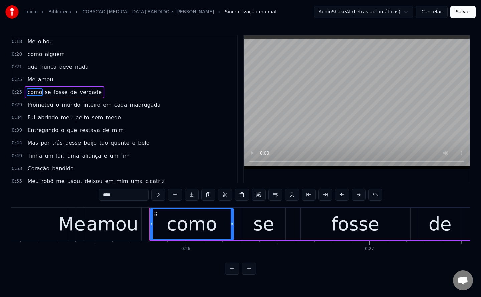
click at [42, 108] on span "Prometeu" at bounding box center [40, 105] width 27 height 8
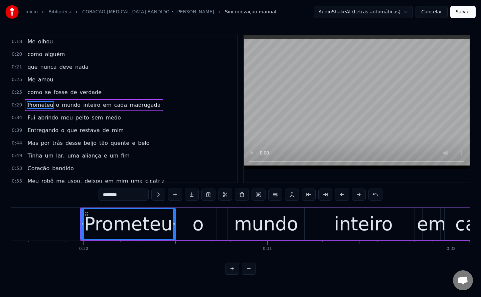
scroll to position [0, 5472]
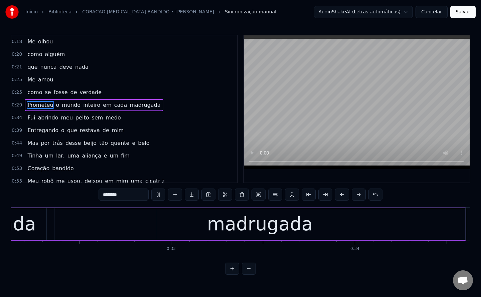
click at [102, 104] on span "em" at bounding box center [107, 105] width 10 height 8
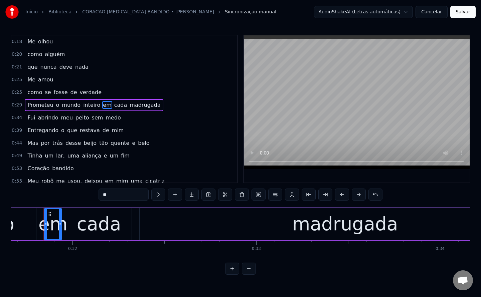
scroll to position [0, 5813]
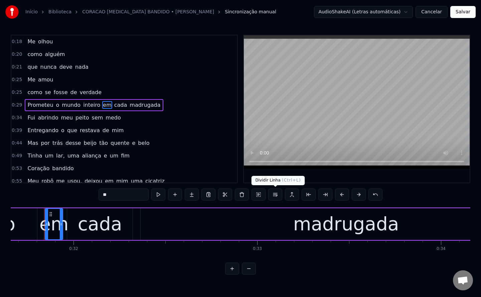
click at [275, 194] on button at bounding box center [275, 195] width 14 height 12
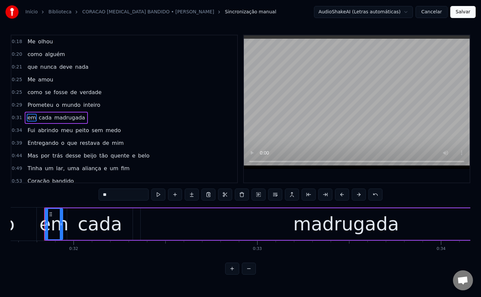
scroll to position [9, 0]
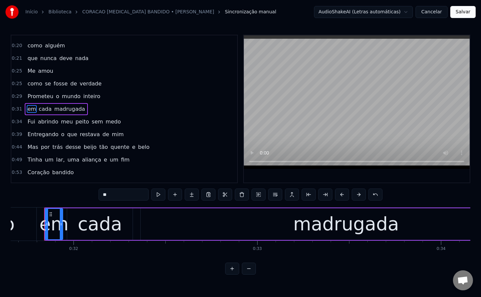
click at [27, 121] on span "Fui" at bounding box center [31, 122] width 9 height 8
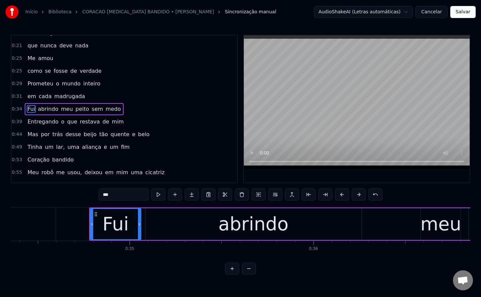
scroll to position [0, 6353]
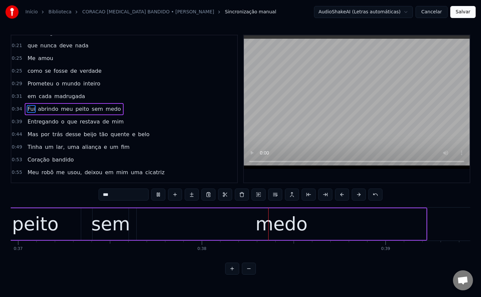
click at [60, 111] on span "meu" at bounding box center [66, 109] width 13 height 8
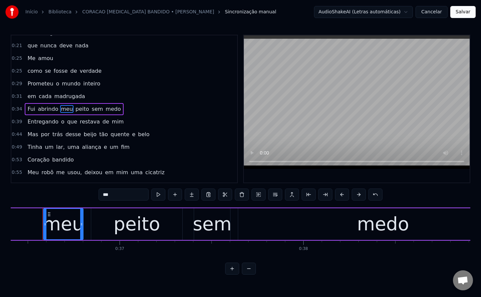
scroll to position [0, 6683]
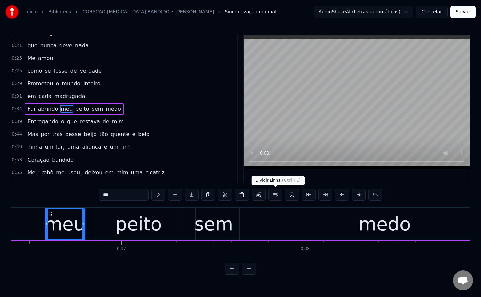
click at [276, 195] on button at bounding box center [275, 195] width 14 height 12
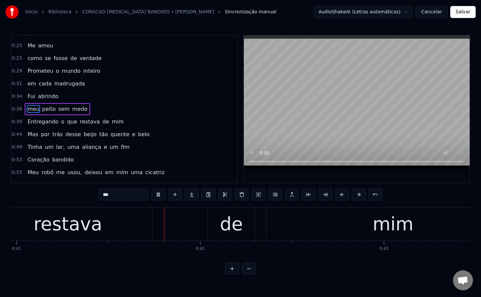
scroll to position [0, 7523]
click at [102, 123] on span "de" at bounding box center [106, 122] width 8 height 8
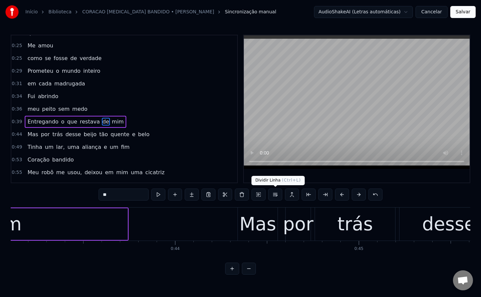
scroll to position [0, 7916]
click at [275, 193] on button at bounding box center [275, 195] width 14 height 12
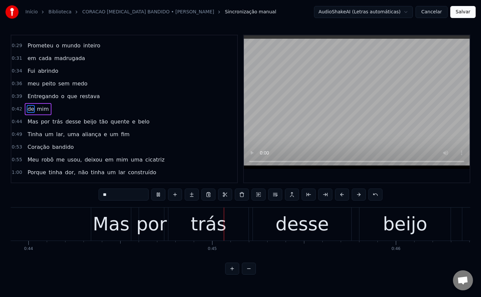
scroll to position [0, 8140]
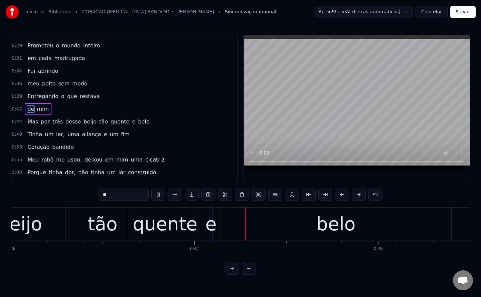
click at [66, 124] on span "desse" at bounding box center [73, 122] width 17 height 8
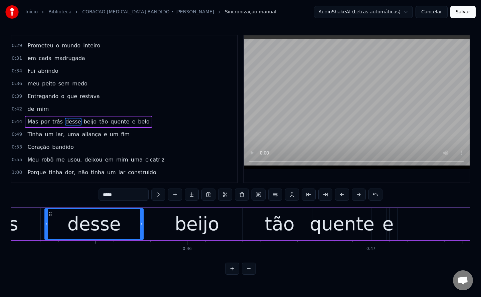
scroll to position [0, 8270]
click at [275, 195] on button at bounding box center [275, 195] width 14 height 12
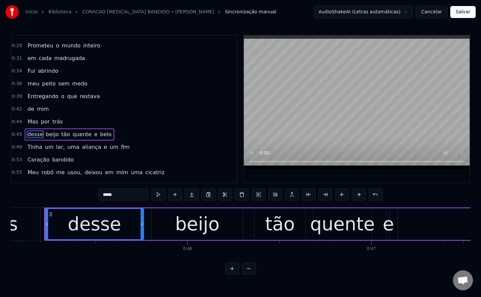
scroll to position [85, 0]
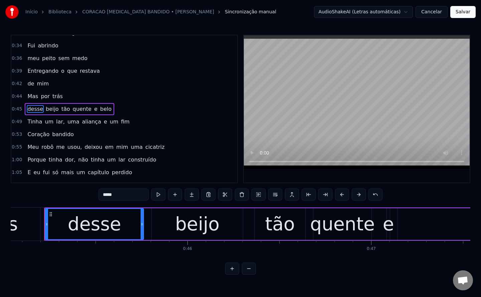
click at [63, 107] on span "tão" at bounding box center [66, 109] width 10 height 8
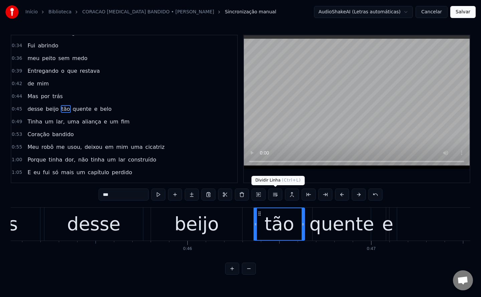
click at [277, 193] on button at bounding box center [275, 195] width 14 height 12
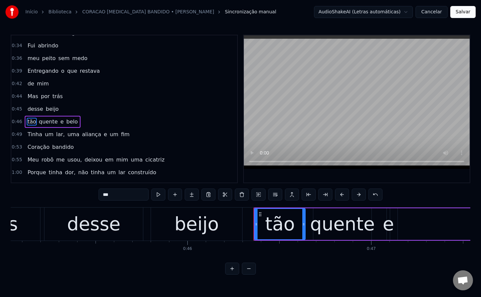
scroll to position [97, 0]
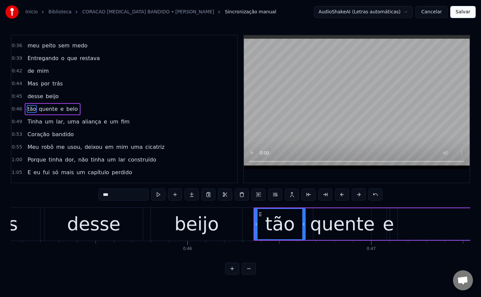
click at [55, 123] on span "lar," at bounding box center [60, 122] width 10 height 8
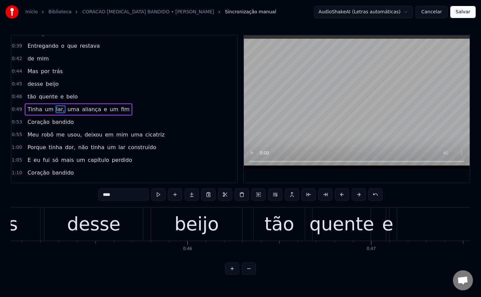
scroll to position [110, 0]
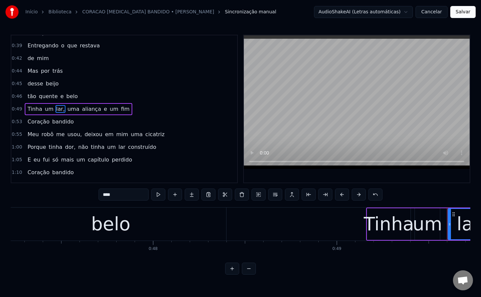
click at [117, 194] on input "****" at bounding box center [123, 195] width 50 height 12
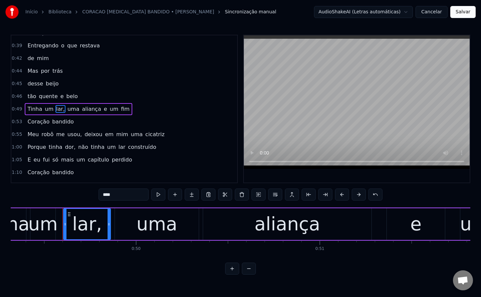
scroll to position [0, 9074]
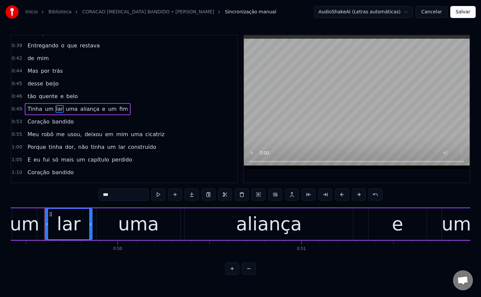
click at [66, 110] on span "uma" at bounding box center [71, 109] width 13 height 8
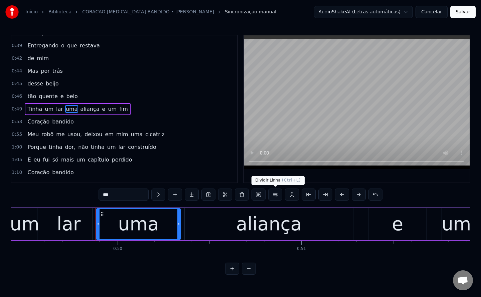
click at [277, 197] on button at bounding box center [275, 195] width 14 height 12
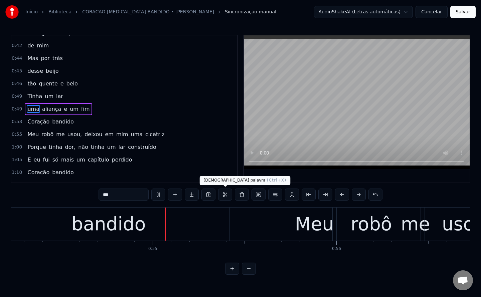
scroll to position [0, 9958]
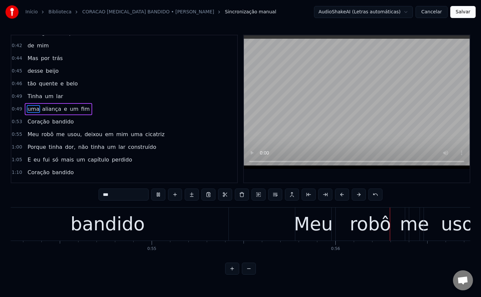
click at [70, 135] on span "usou," at bounding box center [75, 135] width 16 height 8
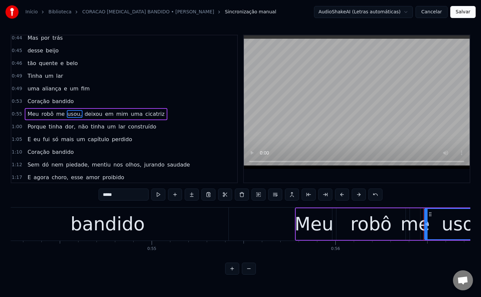
scroll to position [148, 0]
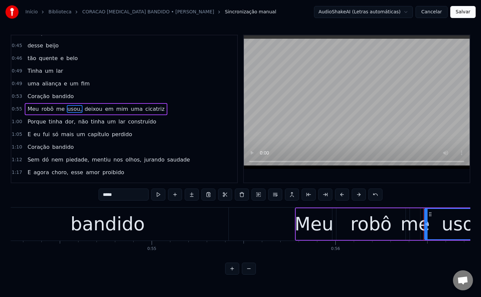
click at [135, 197] on input "*****" at bounding box center [123, 195] width 50 height 12
click at [83, 109] on span "deixou" at bounding box center [91, 109] width 19 height 8
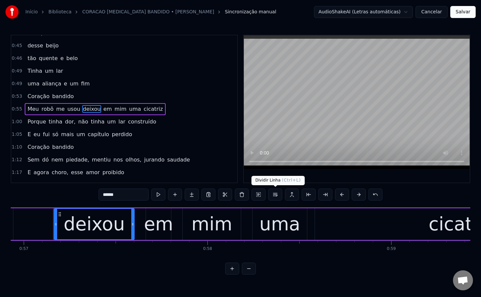
scroll to position [0, 10462]
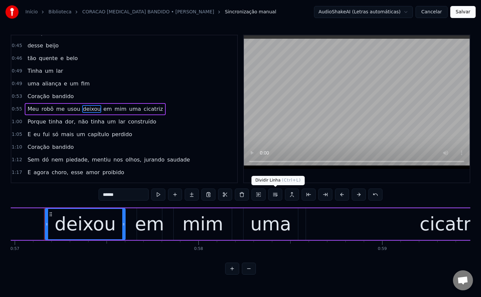
click at [276, 197] on button at bounding box center [275, 195] width 14 height 12
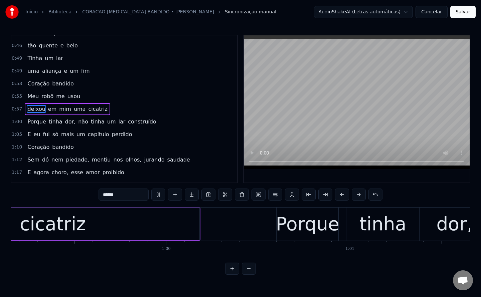
scroll to position [0, 10865]
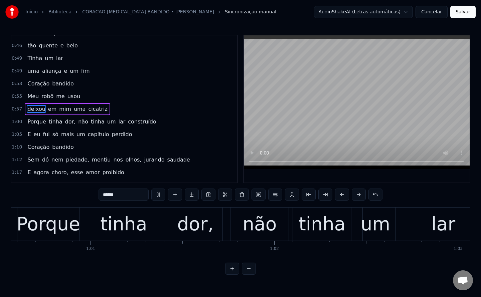
click at [64, 123] on span "dor," at bounding box center [70, 122] width 12 height 8
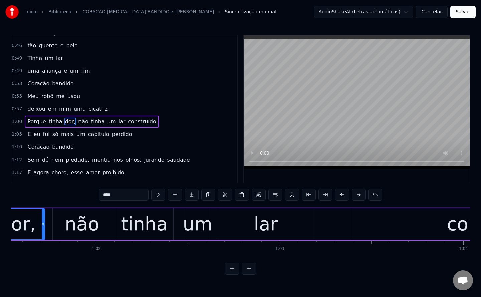
scroll to position [0, 11305]
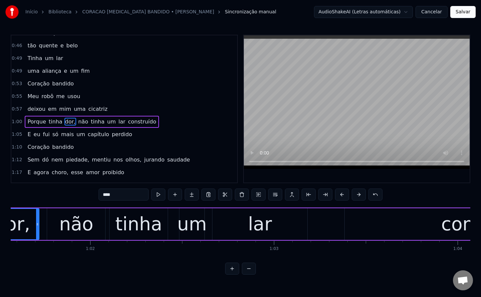
click at [133, 195] on input "****" at bounding box center [123, 195] width 50 height 12
click at [76, 122] on span "não" at bounding box center [81, 122] width 11 height 8
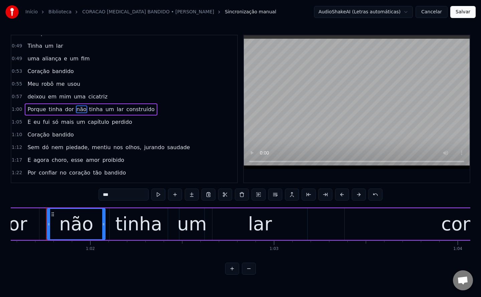
scroll to position [174, 0]
click at [278, 196] on button at bounding box center [275, 195] width 14 height 12
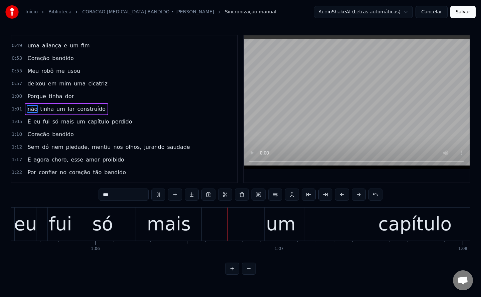
scroll to position [0, 12101]
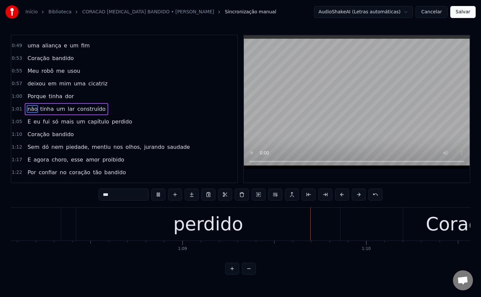
click at [76, 124] on span "um" at bounding box center [81, 122] width 10 height 8
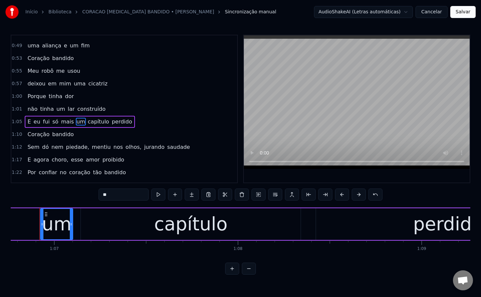
scroll to position [0, 12254]
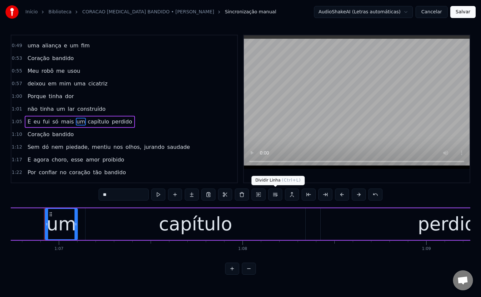
click at [274, 194] on button at bounding box center [275, 195] width 14 height 12
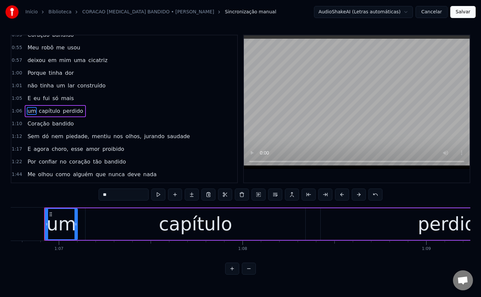
scroll to position [212, 0]
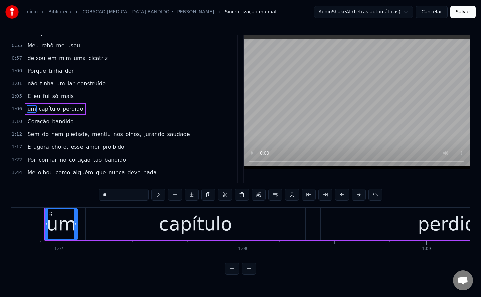
click at [71, 136] on span "piedade," at bounding box center [77, 135] width 25 height 8
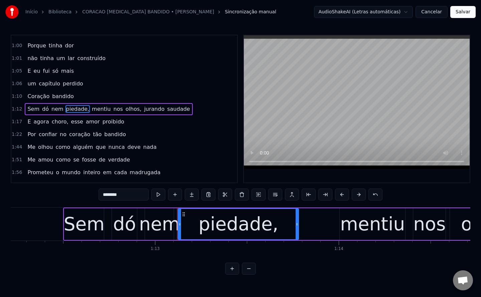
scroll to position [0, 13393]
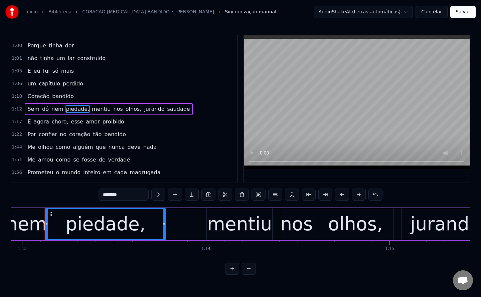
click at [125, 191] on input "********" at bounding box center [123, 195] width 50 height 12
click at [89, 111] on span "mentiu" at bounding box center [99, 109] width 20 height 8
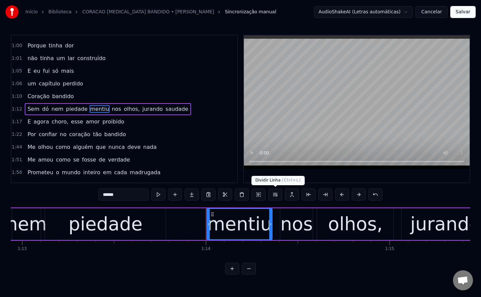
click at [274, 193] on button at bounding box center [275, 195] width 14 height 12
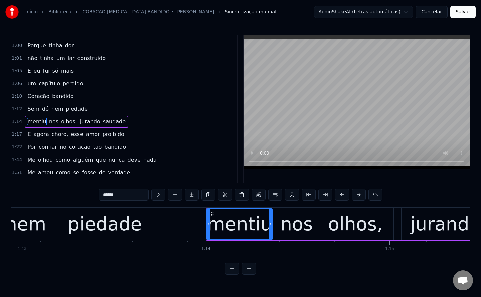
scroll to position [250, 0]
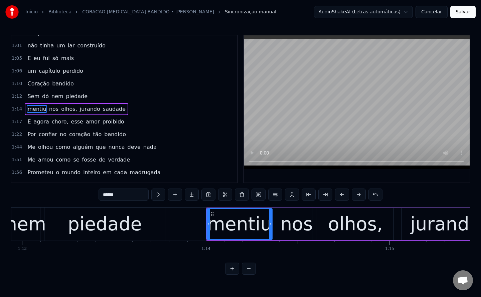
click at [65, 106] on span "olhos," at bounding box center [68, 109] width 17 height 8
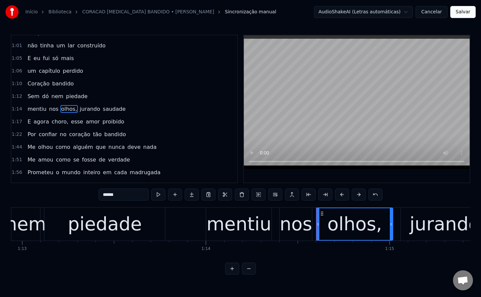
click at [136, 194] on input "******" at bounding box center [123, 195] width 50 height 12
click at [77, 108] on span "jurando" at bounding box center [88, 109] width 22 height 8
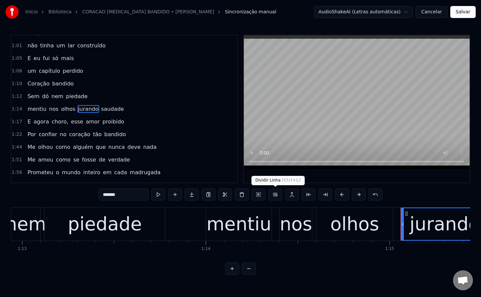
click at [276, 196] on button at bounding box center [275, 195] width 14 height 12
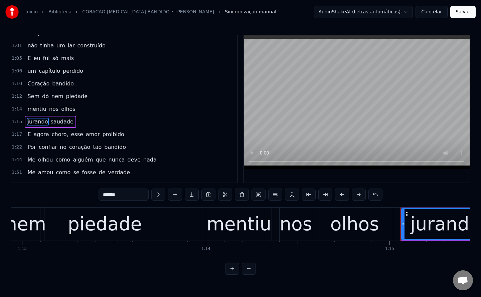
scroll to position [262, 0]
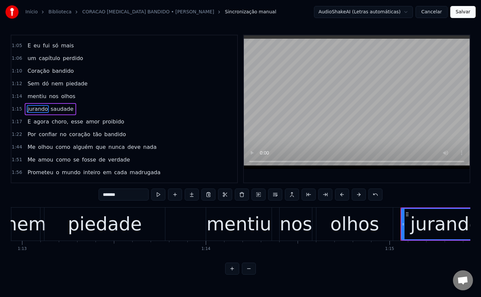
click at [61, 123] on span "choro," at bounding box center [60, 122] width 18 height 8
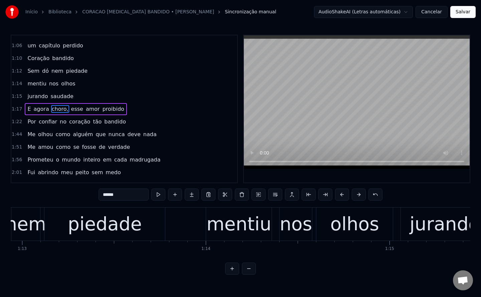
scroll to position [275, 0]
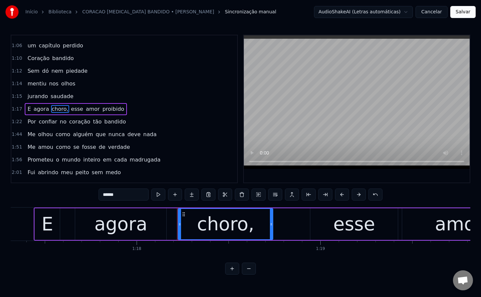
click at [129, 197] on input "******" at bounding box center [123, 195] width 50 height 12
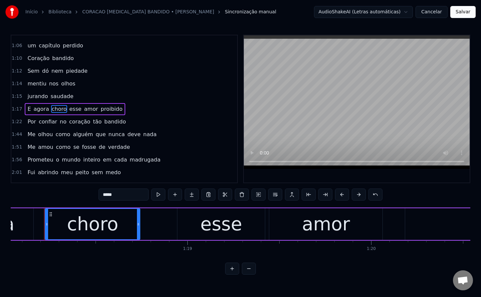
click at [72, 110] on span "esse" at bounding box center [74, 109] width 13 height 8
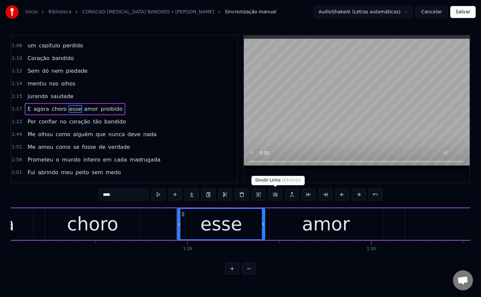
click at [275, 191] on button at bounding box center [275, 195] width 14 height 12
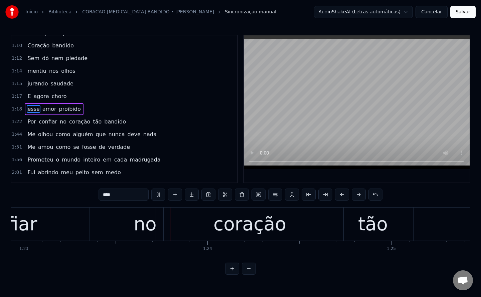
scroll to position [0, 15246]
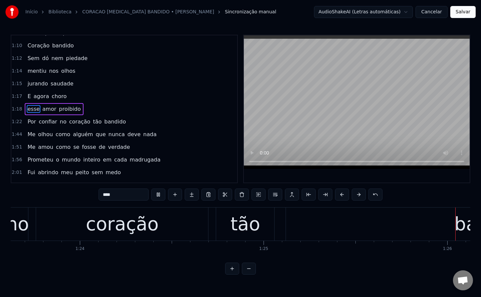
click at [59, 123] on span "no" at bounding box center [63, 122] width 8 height 8
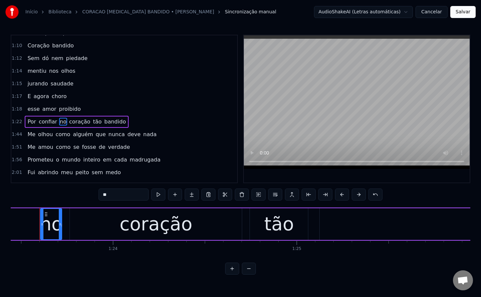
scroll to position [0, 15317]
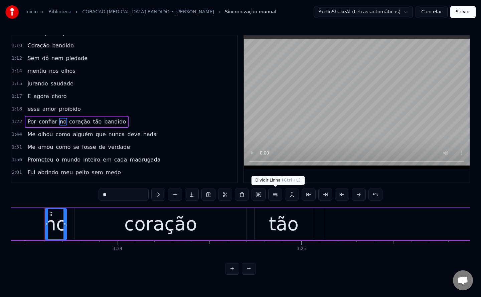
click at [271, 196] on button at bounding box center [275, 195] width 14 height 12
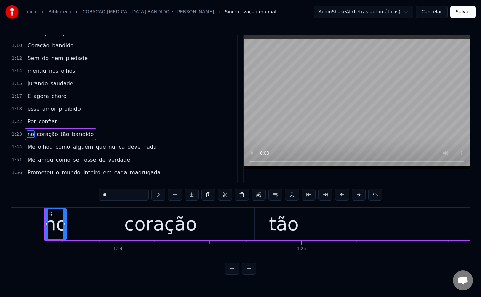
scroll to position [313, 0]
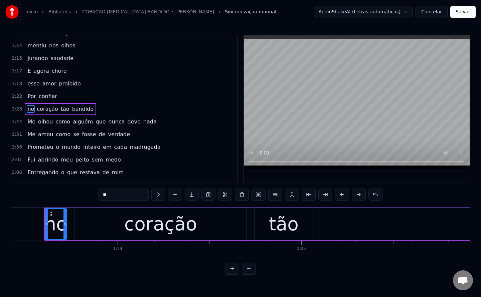
click at [58, 122] on span "como" at bounding box center [63, 122] width 16 height 8
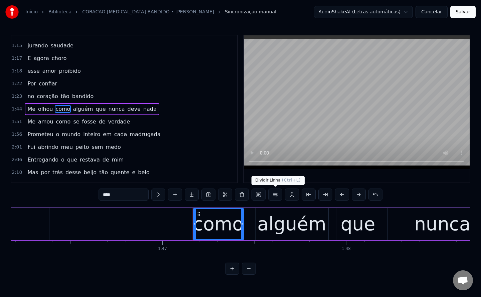
scroll to position [0, 19643]
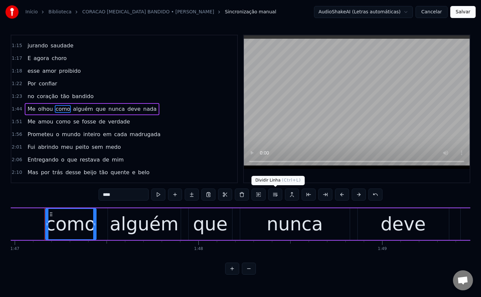
click at [276, 196] on button at bounding box center [275, 195] width 14 height 12
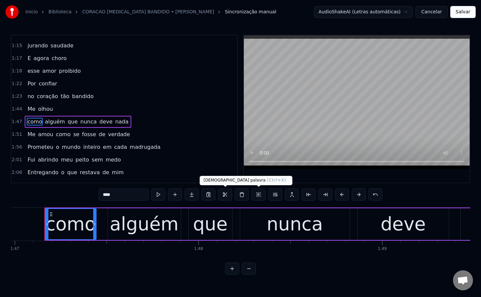
scroll to position [339, 0]
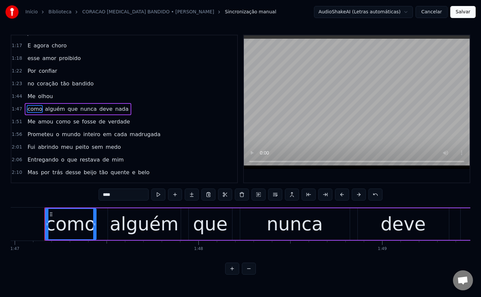
click at [67, 110] on span "que" at bounding box center [72, 109] width 11 height 8
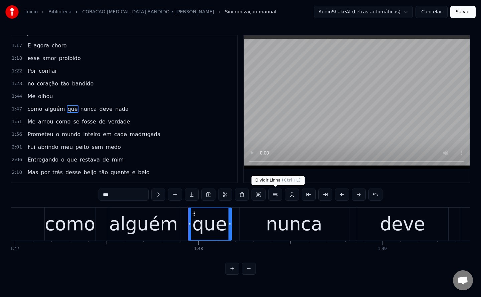
click at [273, 196] on button at bounding box center [275, 195] width 14 height 12
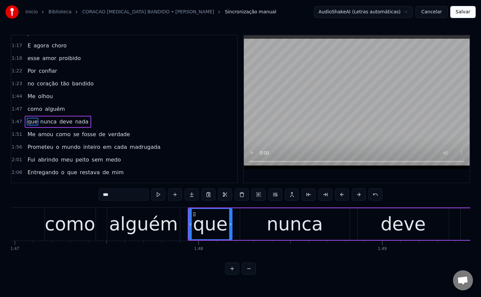
scroll to position [351, 0]
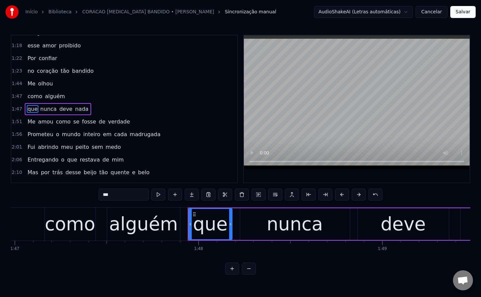
click at [60, 121] on span "como" at bounding box center [63, 122] width 16 height 8
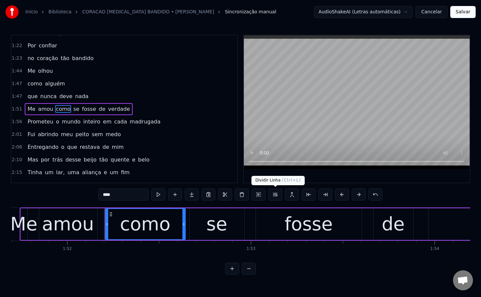
scroll to position [0, 20569]
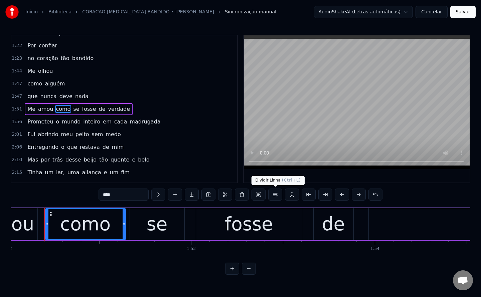
click at [275, 195] on button at bounding box center [275, 195] width 14 height 12
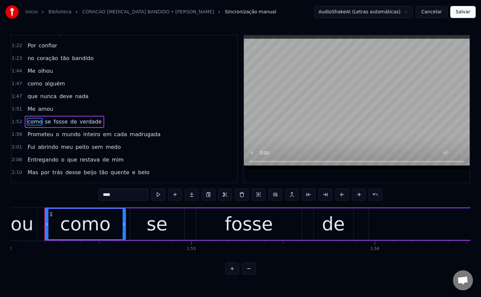
scroll to position [377, 0]
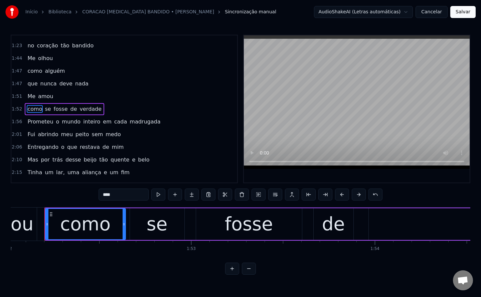
click at [102, 122] on span "em" at bounding box center [107, 122] width 10 height 8
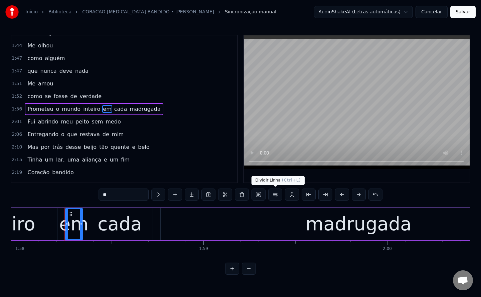
scroll to position [0, 21678]
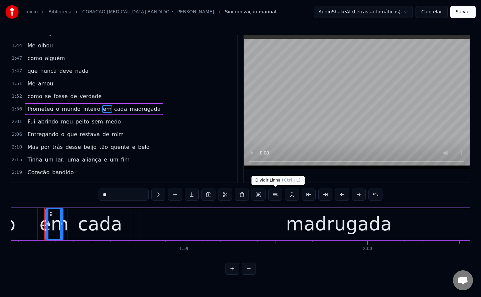
click at [277, 191] on button at bounding box center [275, 195] width 14 height 12
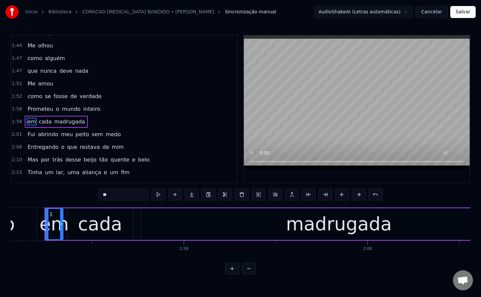
scroll to position [402, 0]
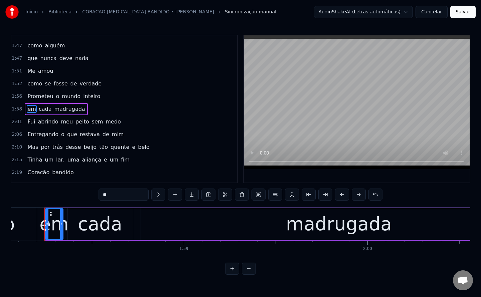
click at [60, 123] on span "meu" at bounding box center [66, 122] width 13 height 8
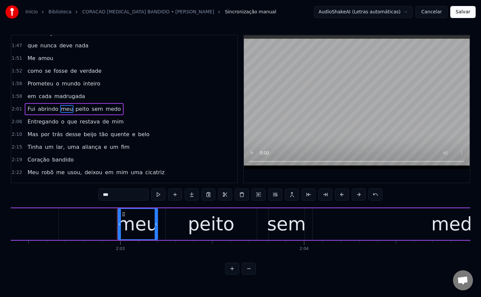
scroll to position [0, 22548]
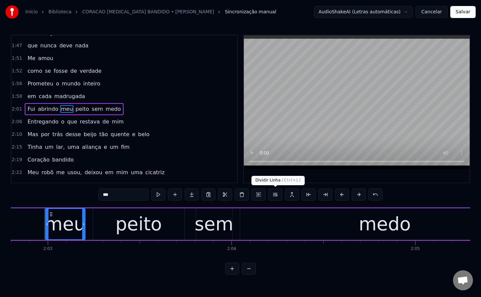
click at [274, 192] on button at bounding box center [275, 195] width 14 height 12
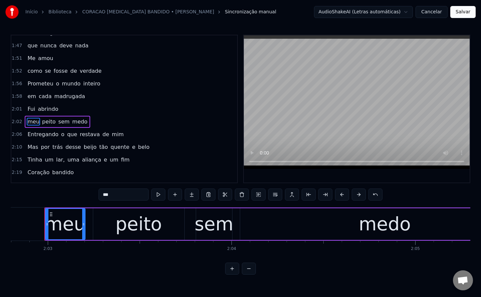
scroll to position [427, 0]
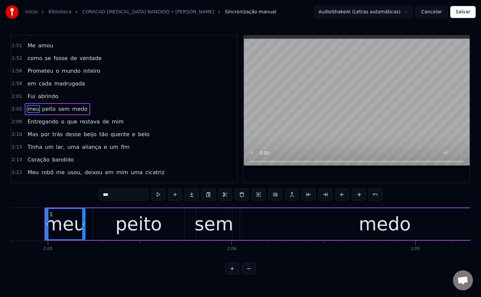
click at [60, 123] on span "o" at bounding box center [62, 122] width 5 height 8
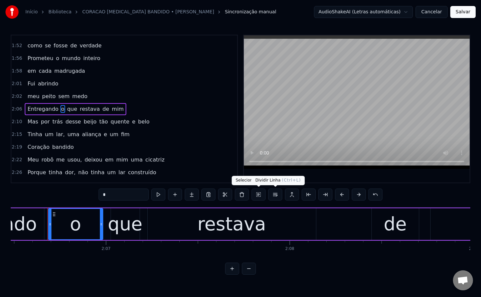
scroll to position [0, 23228]
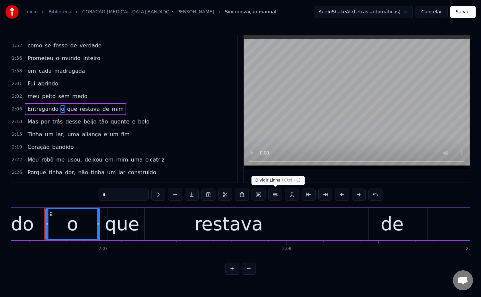
click at [274, 194] on button at bounding box center [275, 195] width 14 height 12
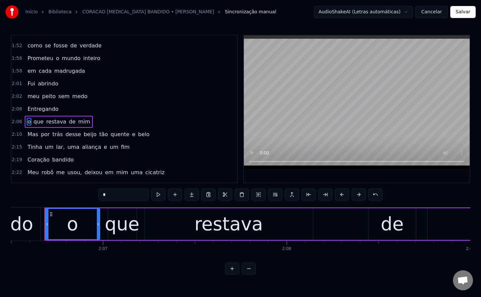
scroll to position [453, 0]
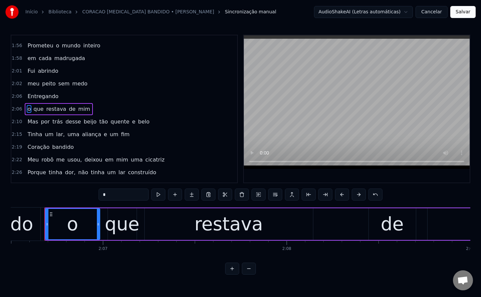
click at [68, 121] on span "desse" at bounding box center [73, 122] width 17 height 8
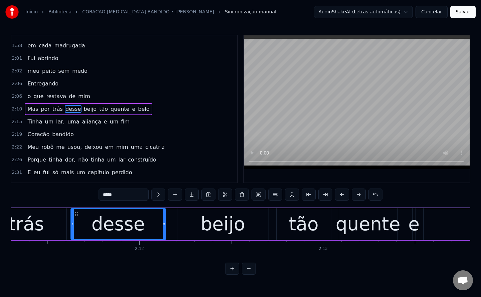
scroll to position [0, 24135]
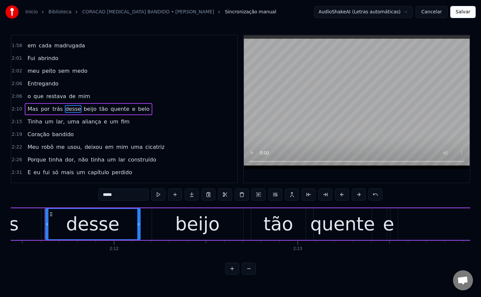
click at [276, 196] on button at bounding box center [275, 195] width 14 height 12
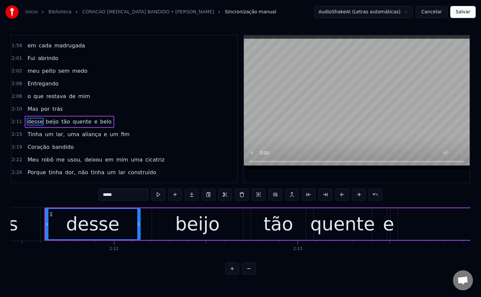
scroll to position [478, 0]
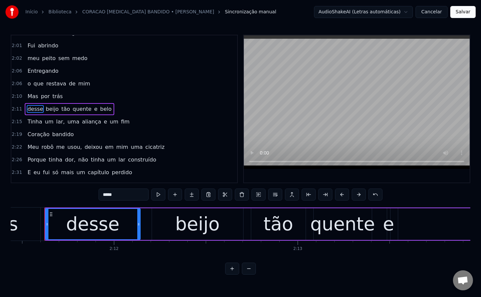
click at [61, 109] on span "tão" at bounding box center [66, 109] width 10 height 8
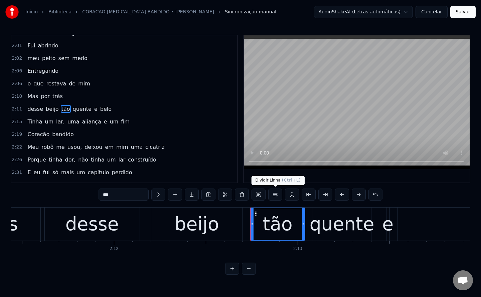
click at [277, 194] on button at bounding box center [275, 195] width 14 height 12
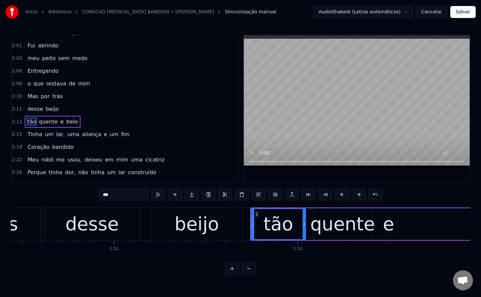
scroll to position [491, 0]
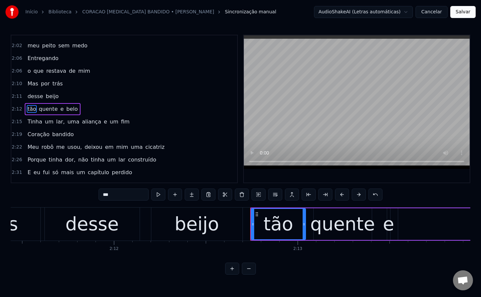
click at [55, 123] on span "lar," at bounding box center [60, 122] width 10 height 8
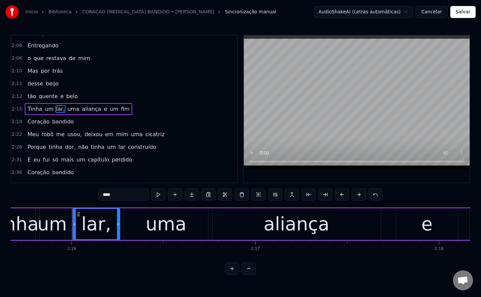
scroll to position [0, 24939]
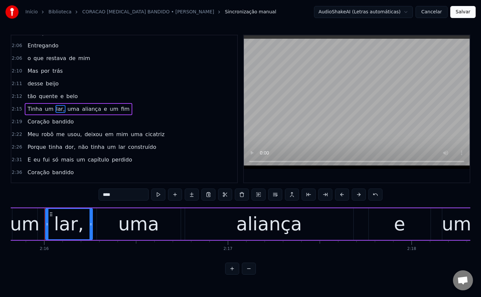
click at [129, 199] on input "****" at bounding box center [123, 195] width 50 height 12
click at [65, 109] on span "uma" at bounding box center [71, 109] width 13 height 8
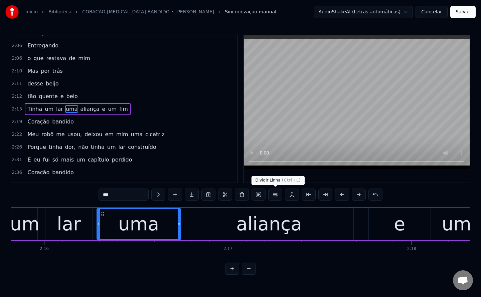
click at [275, 194] on button at bounding box center [275, 195] width 14 height 12
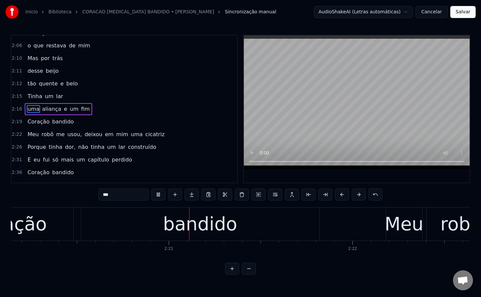
scroll to position [0, 25746]
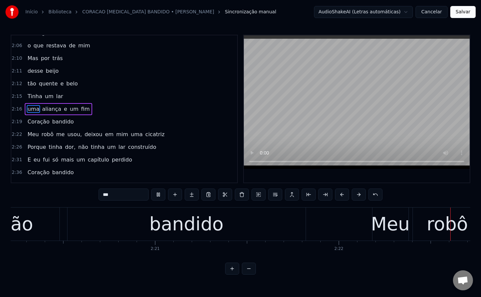
click at [67, 136] on span "usou," at bounding box center [75, 135] width 16 height 8
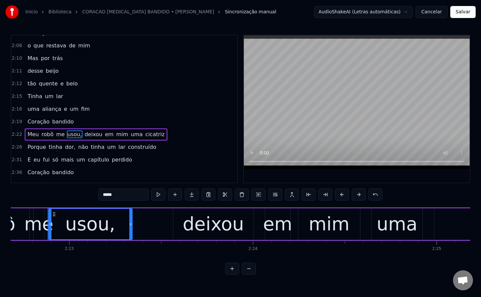
scroll to position [0, 26202]
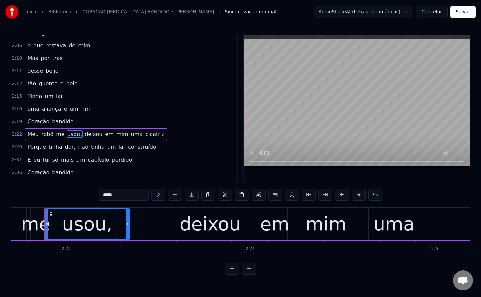
click at [132, 195] on input "*****" at bounding box center [123, 195] width 50 height 12
click at [84, 133] on span "deixou" at bounding box center [91, 135] width 19 height 8
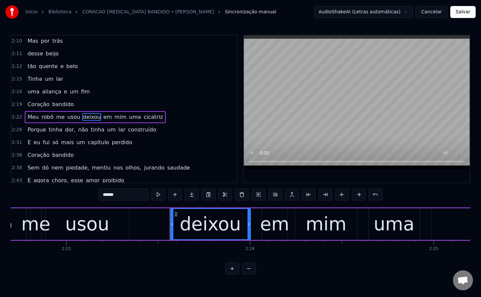
scroll to position [542, 0]
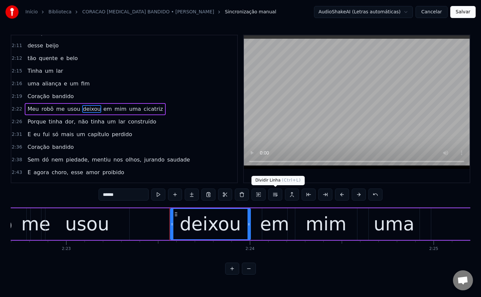
click at [275, 197] on button at bounding box center [275, 195] width 14 height 12
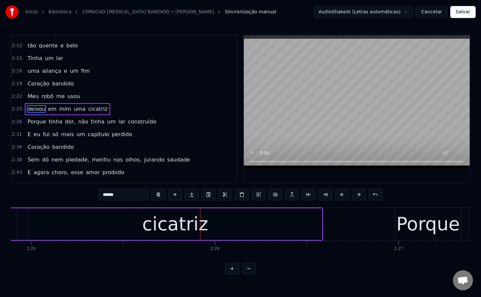
scroll to position [0, 26625]
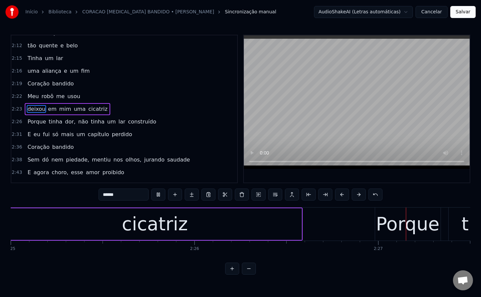
click at [73, 110] on span "uma" at bounding box center [79, 109] width 13 height 8
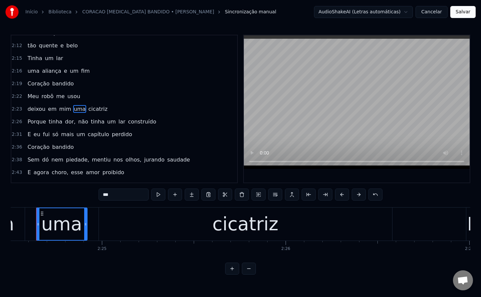
scroll to position [0, 26525]
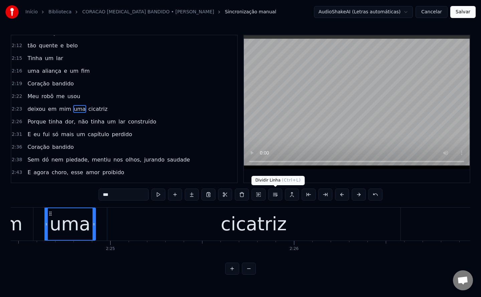
click at [276, 197] on button at bounding box center [275, 195] width 14 height 12
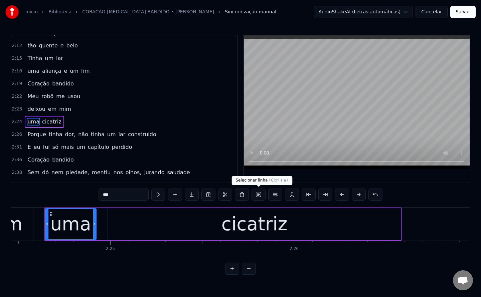
scroll to position [567, 0]
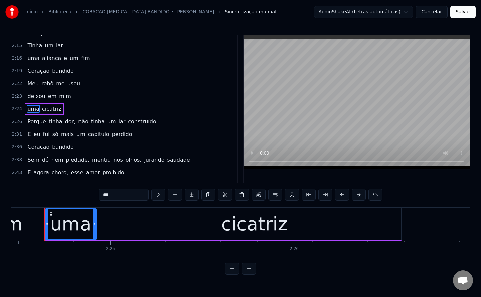
click at [64, 123] on span "dor," at bounding box center [70, 122] width 12 height 8
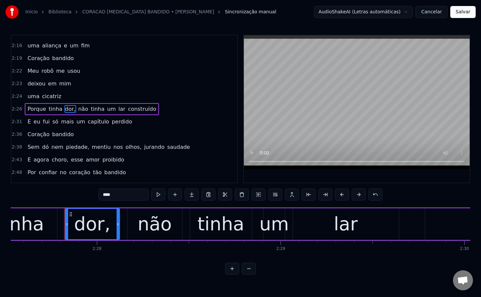
scroll to position [0, 27109]
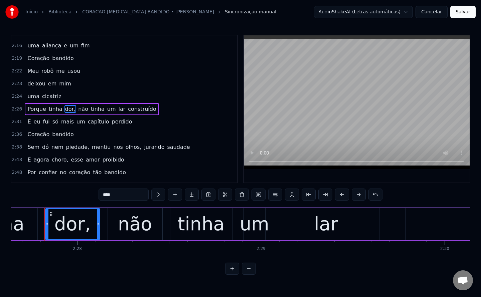
click at [128, 191] on input "****" at bounding box center [123, 195] width 50 height 12
click at [76, 110] on span "não" at bounding box center [81, 109] width 11 height 8
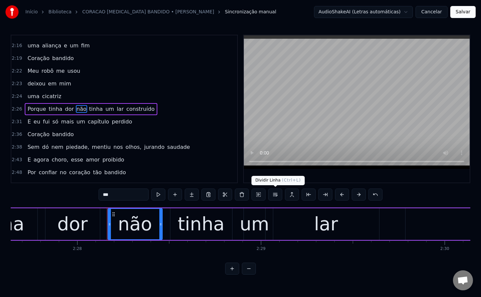
click at [273, 195] on button at bounding box center [275, 195] width 14 height 12
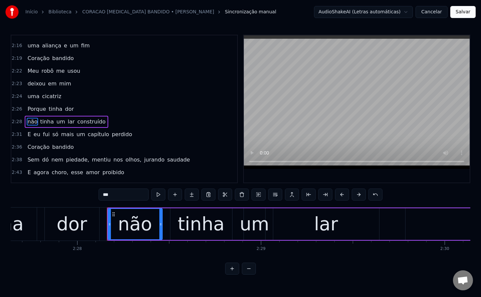
scroll to position [592, 0]
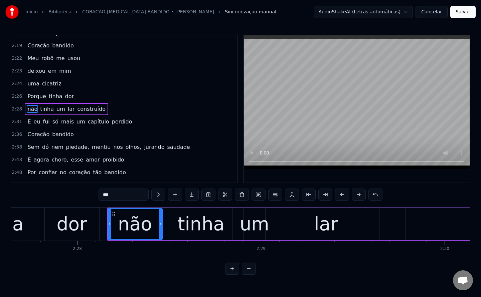
click at [76, 121] on span "um" at bounding box center [81, 122] width 10 height 8
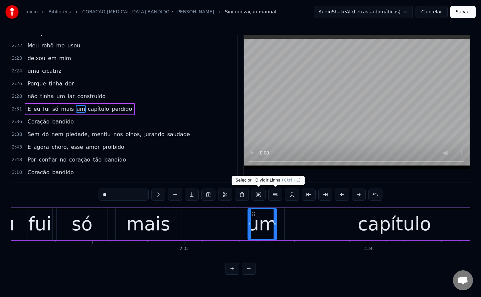
scroll to position [0, 28123]
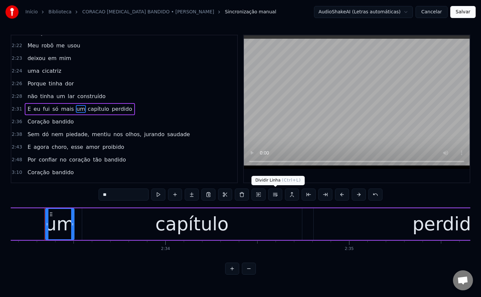
click at [274, 194] on button at bounding box center [275, 195] width 14 height 12
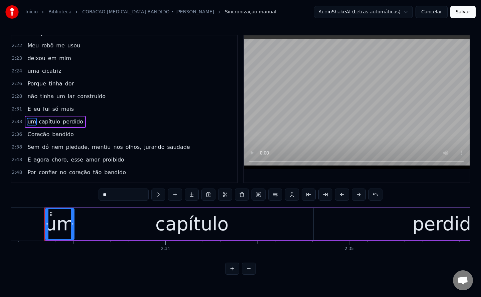
scroll to position [618, 0]
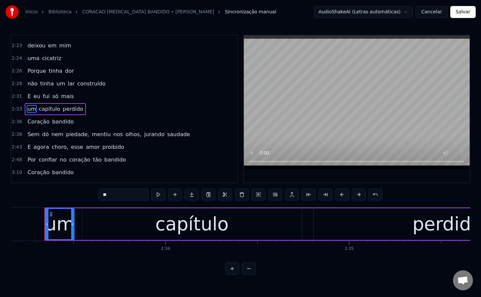
click at [70, 133] on span "piedade," at bounding box center [77, 135] width 25 height 8
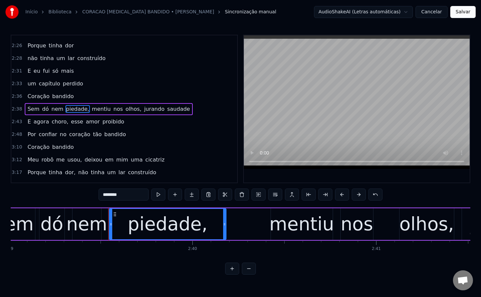
scroll to position [0, 29261]
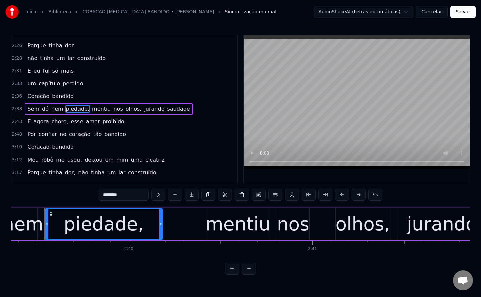
click at [138, 196] on input "********" at bounding box center [123, 195] width 50 height 12
click at [94, 106] on span "mentiu" at bounding box center [99, 109] width 20 height 8
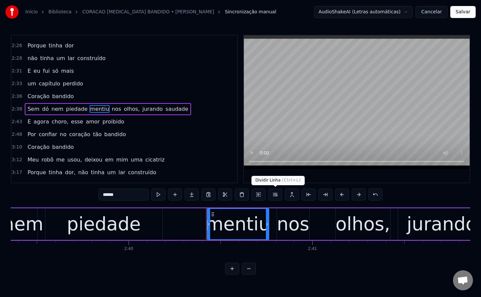
click at [274, 195] on button at bounding box center [275, 195] width 14 height 12
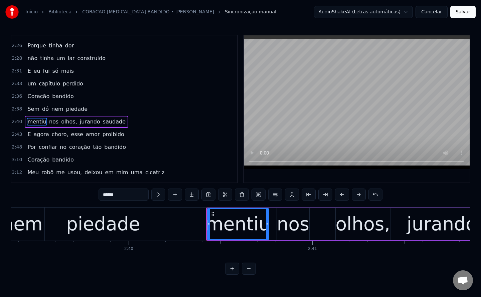
scroll to position [656, 0]
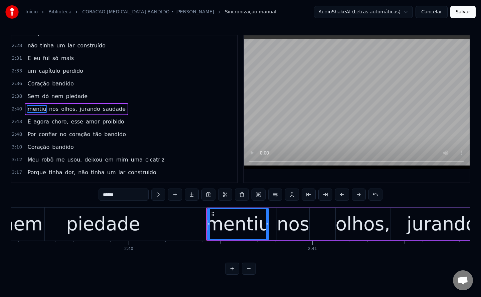
click at [65, 110] on span "olhos," at bounding box center [68, 109] width 17 height 8
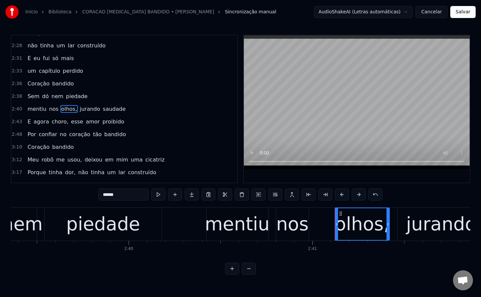
click at [135, 195] on input "******" at bounding box center [123, 195] width 50 height 12
click at [82, 109] on span "jurando" at bounding box center [88, 109] width 22 height 8
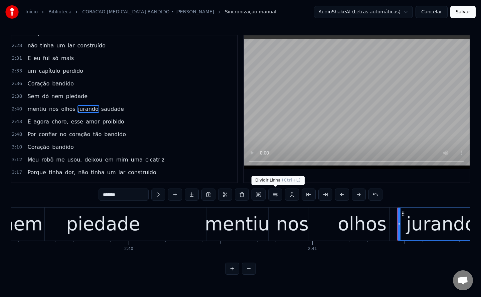
click at [275, 193] on button at bounding box center [275, 195] width 14 height 12
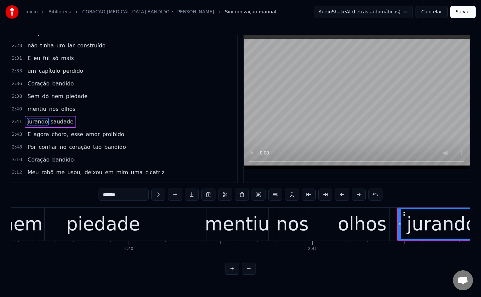
scroll to position [668, 0]
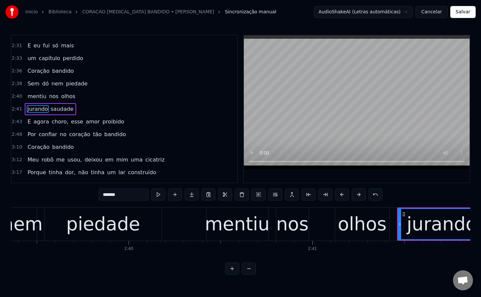
click at [54, 126] on span "choro," at bounding box center [60, 122] width 18 height 8
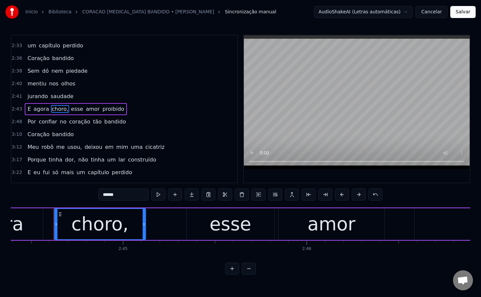
scroll to position [0, 30194]
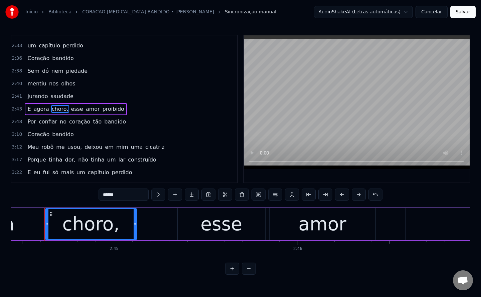
click at [125, 194] on input "******" at bounding box center [123, 195] width 50 height 12
click at [69, 108] on span "esse" at bounding box center [74, 109] width 13 height 8
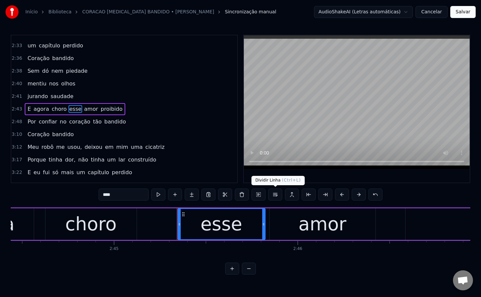
click at [276, 195] on button at bounding box center [275, 195] width 14 height 12
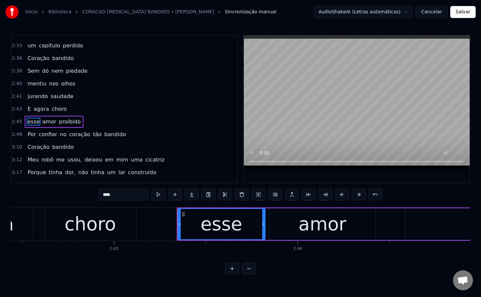
scroll to position [694, 0]
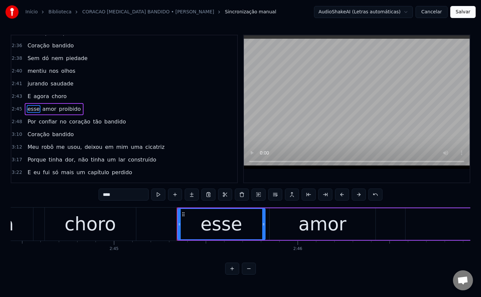
click at [59, 121] on span "no" at bounding box center [63, 122] width 8 height 8
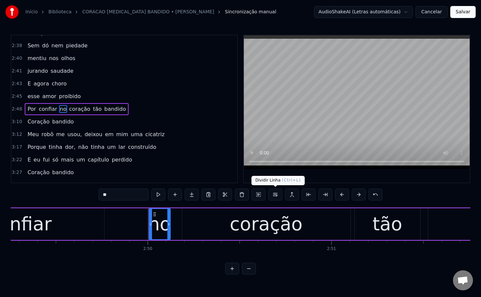
scroll to position [0, 31182]
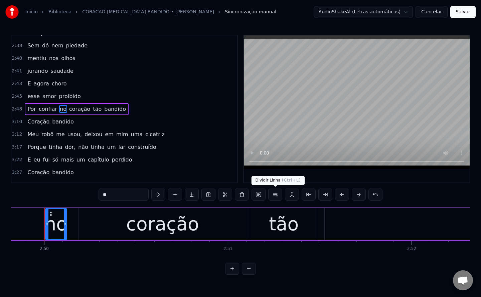
click at [278, 194] on button at bounding box center [275, 195] width 14 height 12
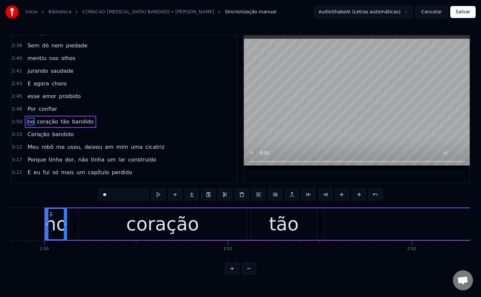
scroll to position [719, 0]
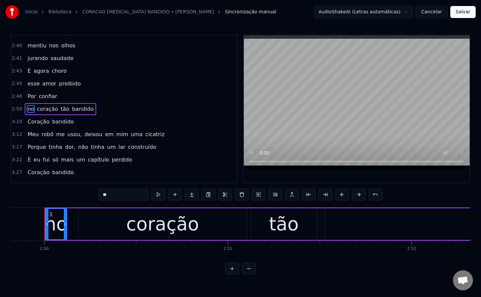
click at [69, 134] on span "usou," at bounding box center [75, 135] width 16 height 8
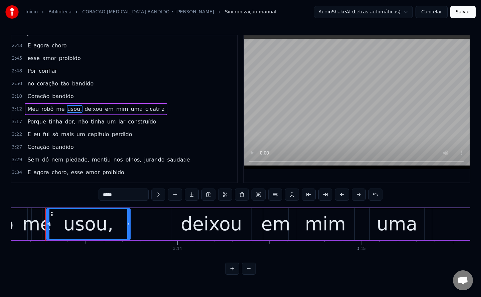
scroll to position [0, 35457]
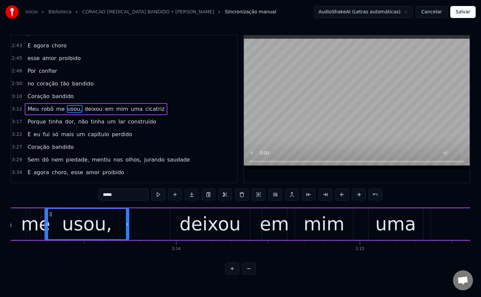
click at [135, 195] on input "*****" at bounding box center [123, 195] width 50 height 12
click at [86, 111] on span "deixou" at bounding box center [91, 109] width 19 height 8
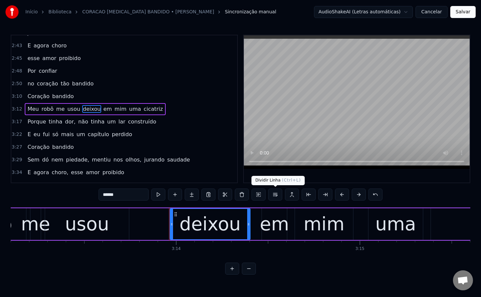
click at [276, 195] on button at bounding box center [275, 195] width 14 height 12
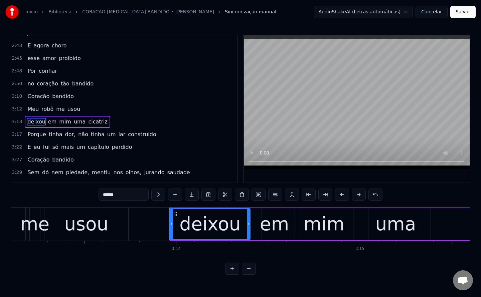
scroll to position [757, 0]
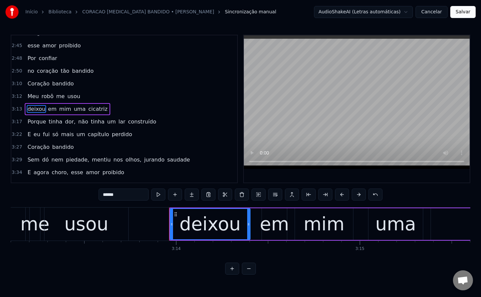
click at [64, 121] on span "dor," at bounding box center [70, 122] width 12 height 8
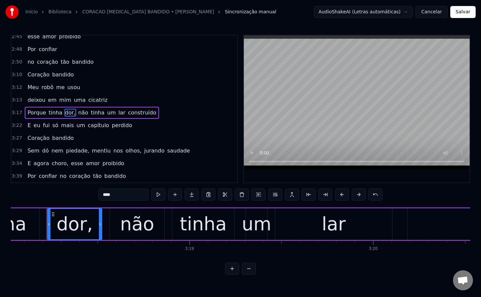
scroll to position [0, 36364]
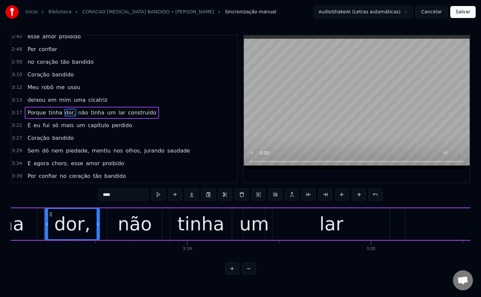
click at [126, 196] on input "****" at bounding box center [123, 195] width 50 height 12
click at [77, 112] on span "não" at bounding box center [81, 113] width 11 height 8
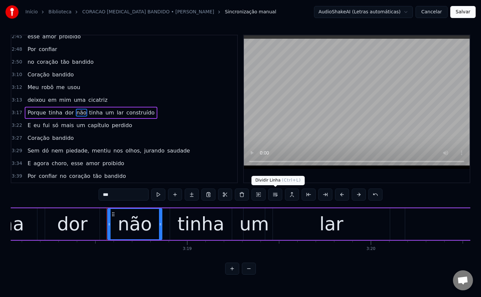
click at [278, 195] on button at bounding box center [275, 195] width 14 height 12
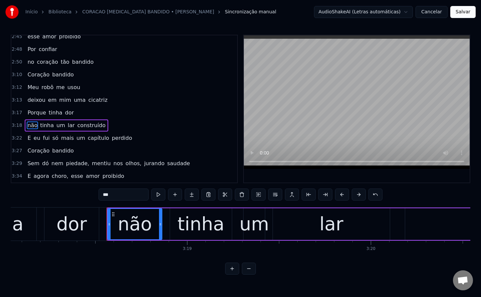
scroll to position [779, 0]
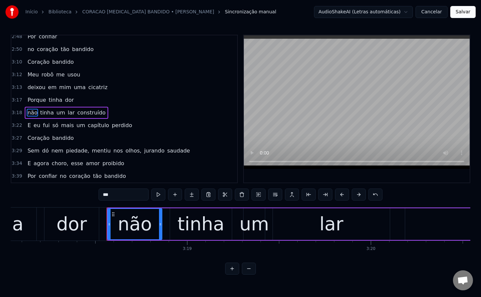
click at [30, 97] on span "Porque" at bounding box center [37, 100] width 20 height 8
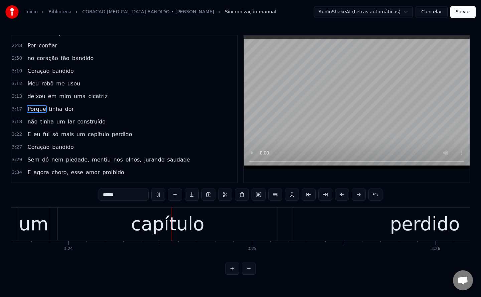
scroll to position [0, 37424]
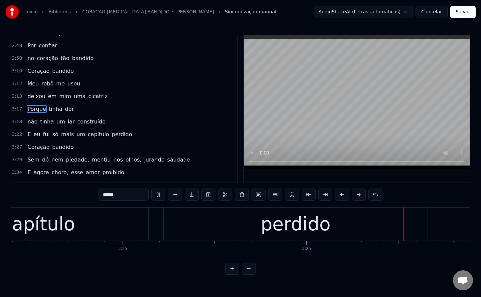
click at [76, 134] on span "um" at bounding box center [81, 135] width 10 height 8
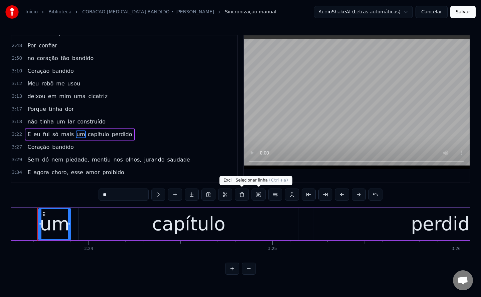
scroll to position [0, 37374]
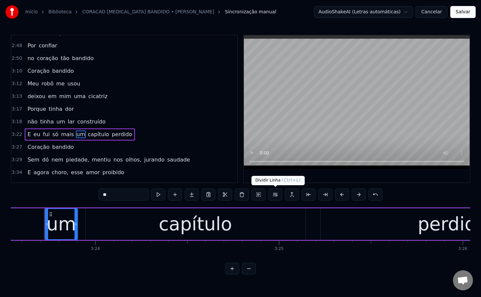
click at [274, 194] on button at bounding box center [275, 195] width 14 height 12
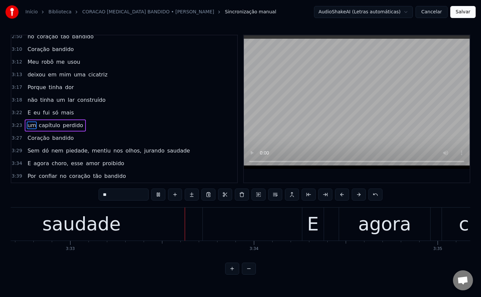
scroll to position [0, 39053]
click at [70, 148] on span "piedade," at bounding box center [77, 151] width 25 height 8
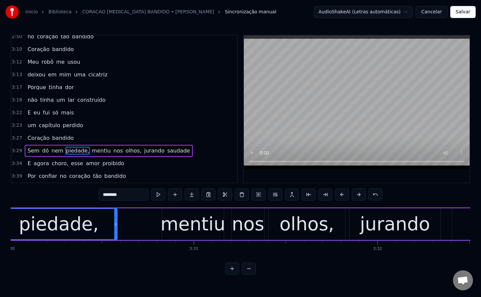
scroll to position [0, 38516]
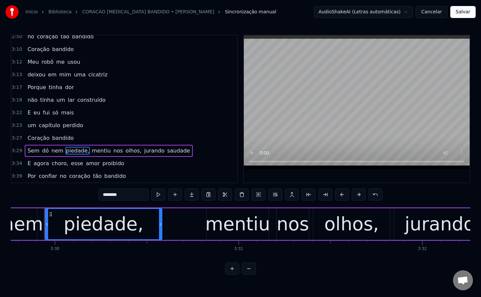
click at [137, 193] on input "********" at bounding box center [123, 195] width 50 height 12
click at [89, 148] on span "mentiu" at bounding box center [99, 151] width 20 height 8
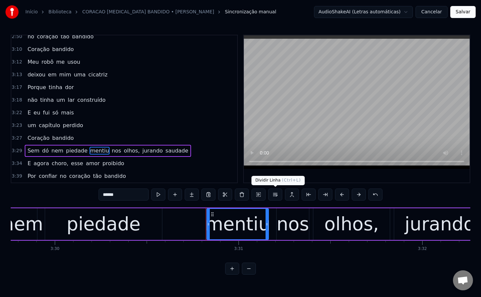
click at [276, 195] on button at bounding box center [275, 195] width 14 height 12
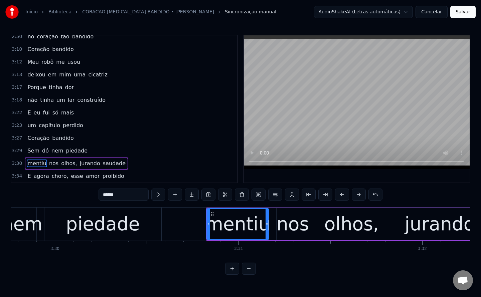
scroll to position [804, 0]
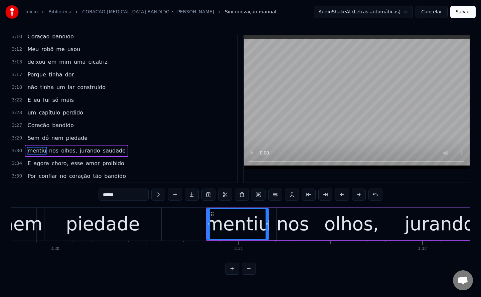
click at [64, 150] on span "olhos," at bounding box center [68, 151] width 17 height 8
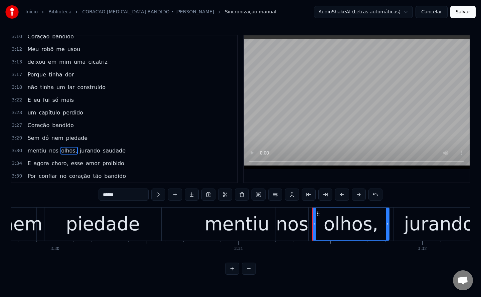
click at [141, 194] on input "******" at bounding box center [123, 195] width 50 height 12
click at [84, 151] on span "jurando" at bounding box center [88, 151] width 22 height 8
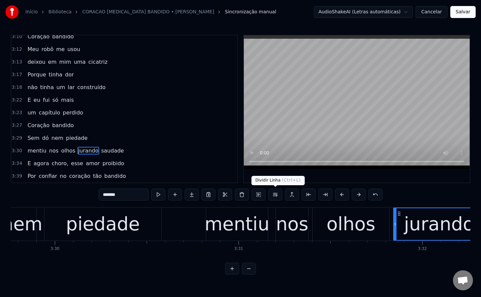
click at [274, 196] on button at bounding box center [275, 195] width 14 height 12
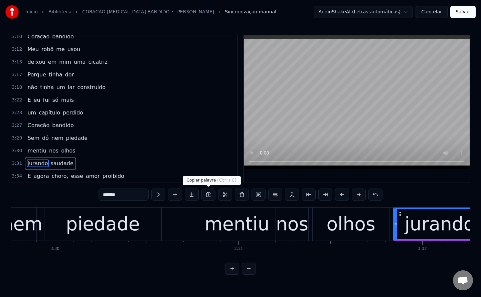
scroll to position [817, 0]
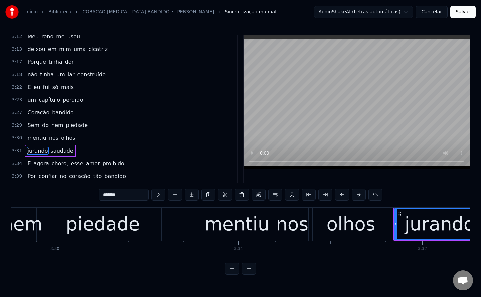
click at [52, 166] on span "choro," at bounding box center [60, 164] width 18 height 8
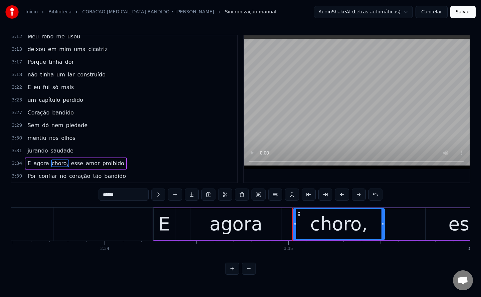
click at [136, 198] on input "******" at bounding box center [123, 195] width 50 height 12
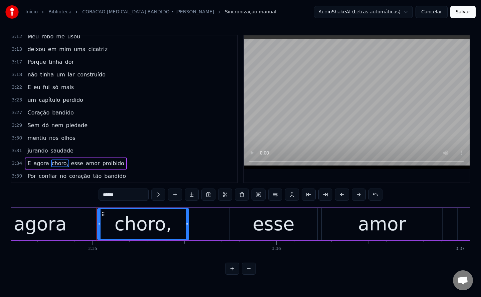
scroll to position [0, 39449]
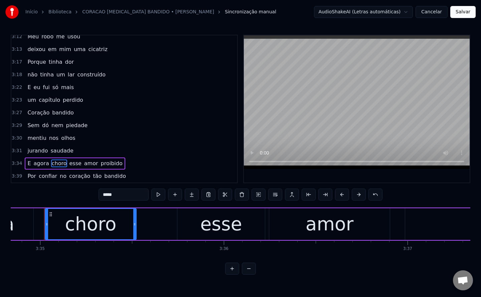
click at [70, 162] on span "esse" at bounding box center [74, 164] width 13 height 8
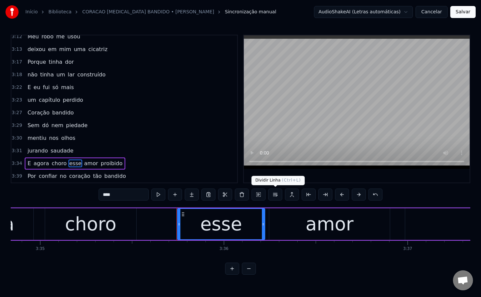
click at [274, 195] on button at bounding box center [275, 195] width 14 height 12
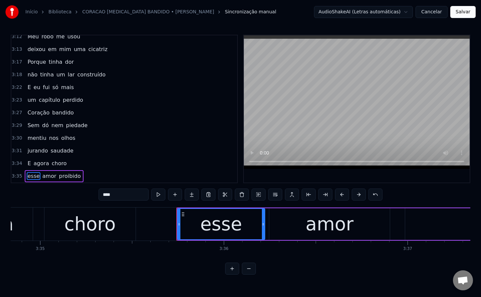
scroll to position [830, 0]
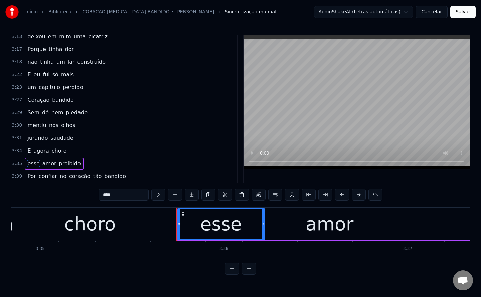
click at [59, 175] on span "no" at bounding box center [63, 176] width 8 height 8
type input "**"
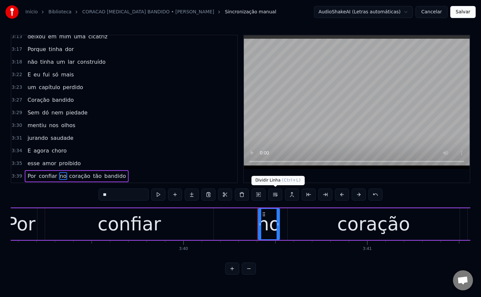
scroll to position [0, 40437]
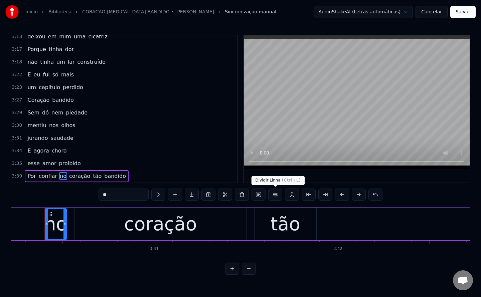
click at [273, 197] on button at bounding box center [275, 195] width 14 height 12
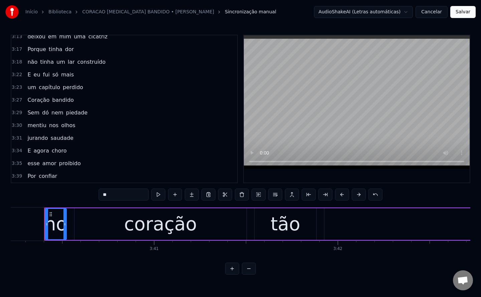
scroll to position [842, 0]
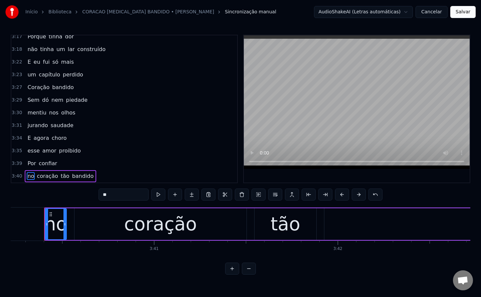
click at [464, 13] on button "Salvar" at bounding box center [462, 12] width 25 height 12
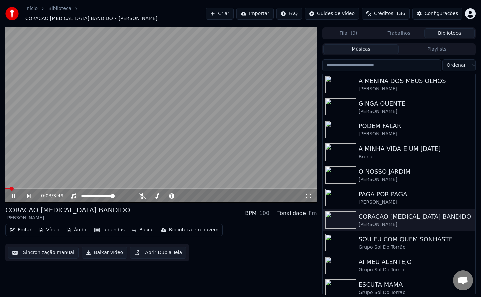
click at [98, 248] on button "Baixar vídeo" at bounding box center [104, 253] width 46 height 12
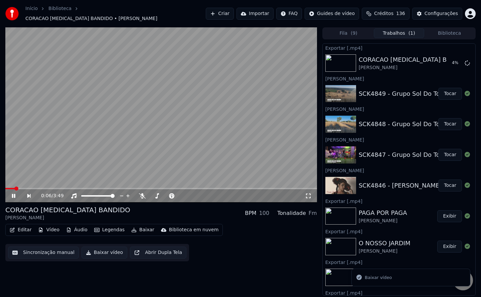
click at [454, 32] on button "Biblioteca" at bounding box center [449, 33] width 50 height 10
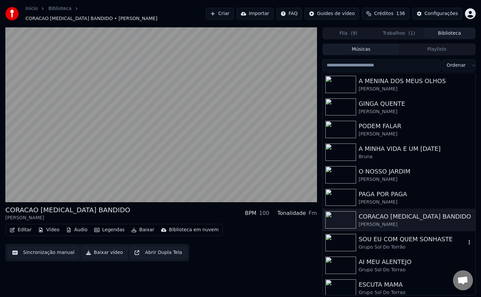
click at [344, 240] on img at bounding box center [340, 242] width 31 height 17
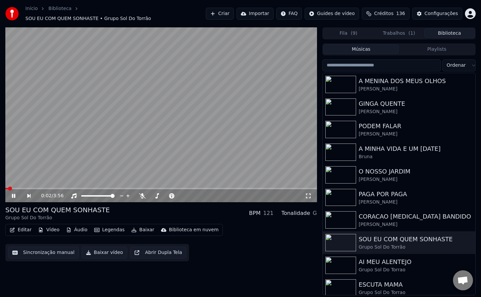
click at [68, 145] on video at bounding box center [160, 114] width 311 height 175
click at [32, 250] on button "Sincronização manual" at bounding box center [43, 253] width 71 height 12
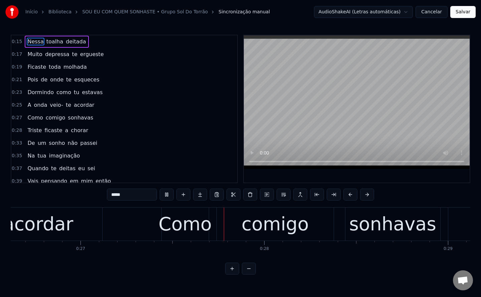
scroll to position [0, 4959]
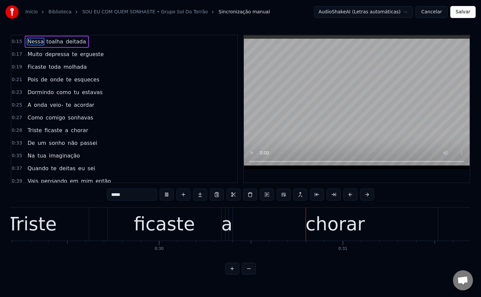
click at [55, 104] on span "veio-" at bounding box center [56, 105] width 15 height 8
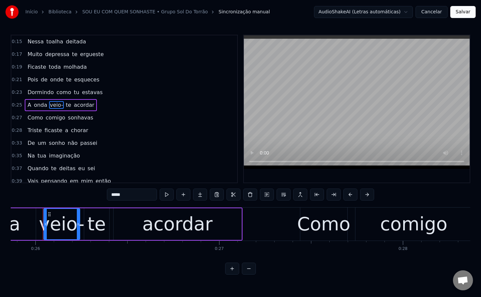
scroll to position [0, 4748]
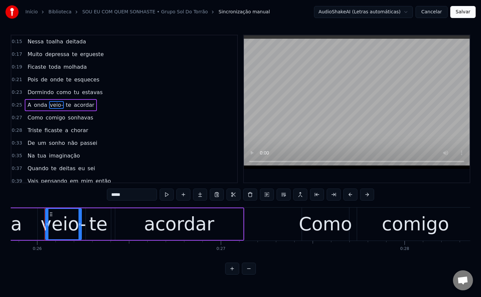
click at [136, 197] on input "*****" at bounding box center [132, 195] width 50 height 12
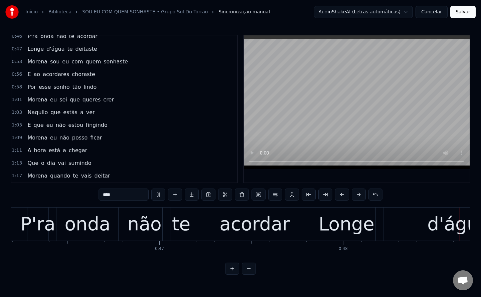
scroll to position [194, 0]
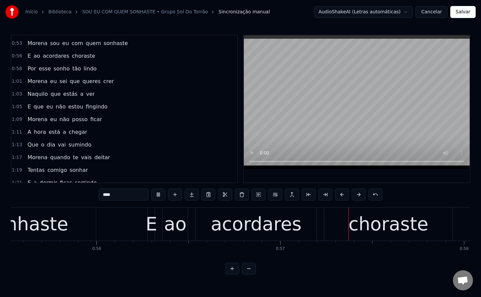
click at [49, 43] on span "sou" at bounding box center [54, 43] width 11 height 8
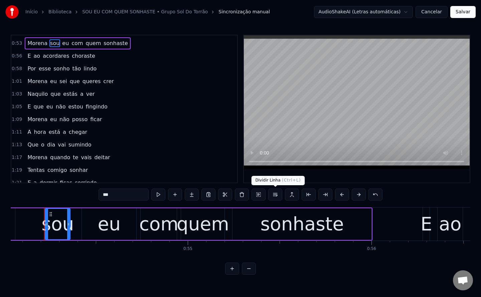
click at [277, 197] on button at bounding box center [275, 195] width 14 height 12
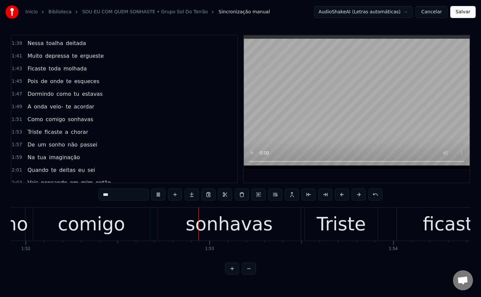
click at [53, 109] on span "veio-" at bounding box center [56, 107] width 15 height 8
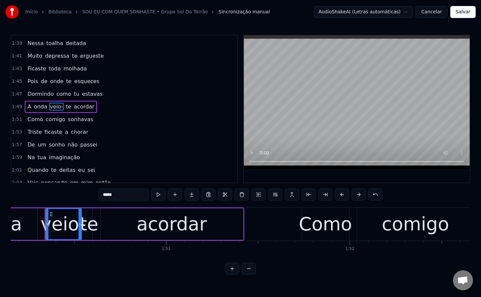
click at [130, 197] on input "*****" at bounding box center [123, 195] width 50 height 12
type input "****"
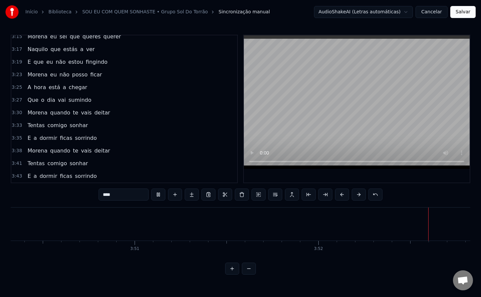
click at [465, 13] on button "Salvar" at bounding box center [462, 12] width 25 height 12
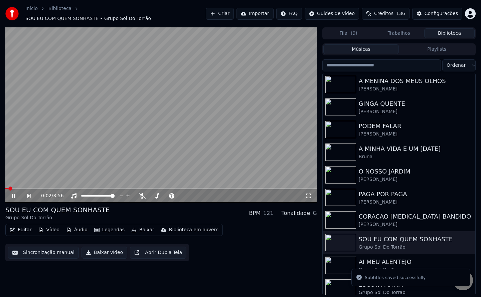
click at [100, 249] on button "Baixar vídeo" at bounding box center [104, 253] width 46 height 12
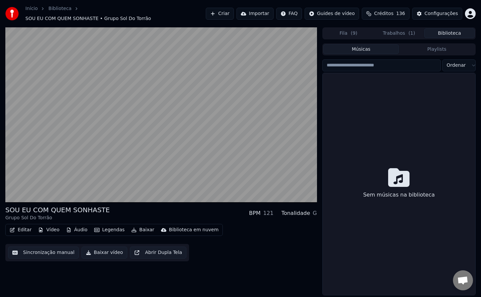
click at [439, 31] on button "Biblioteca" at bounding box center [449, 33] width 50 height 10
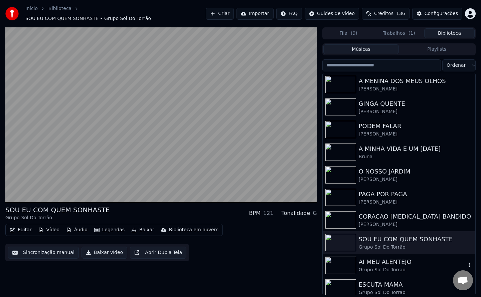
click at [369, 267] on div "Grupo Sol Do Torrao" at bounding box center [412, 270] width 107 height 7
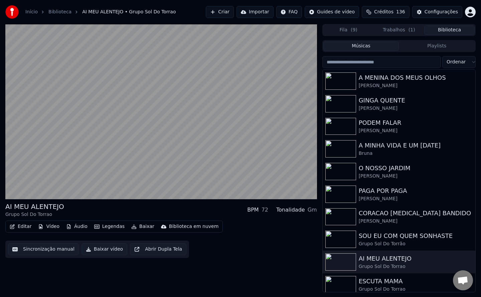
click at [29, 248] on button "Sincronização manual" at bounding box center [43, 249] width 71 height 12
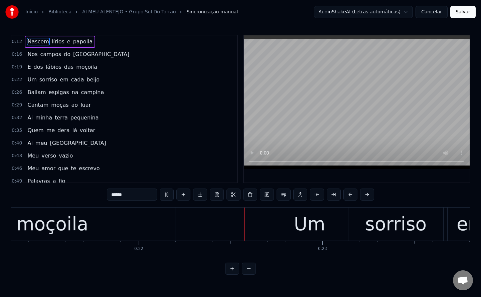
scroll to position [0, 3992]
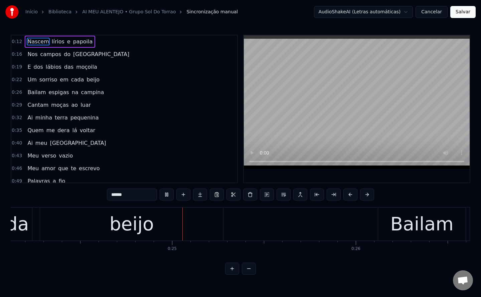
click at [72, 40] on span "papoila" at bounding box center [82, 42] width 21 height 8
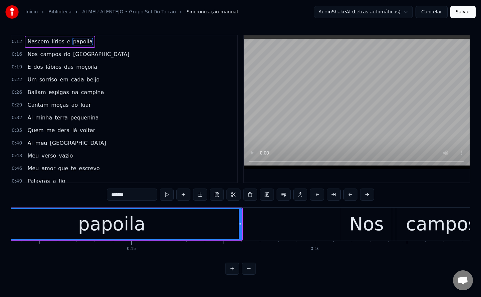
scroll to position [0, 2570]
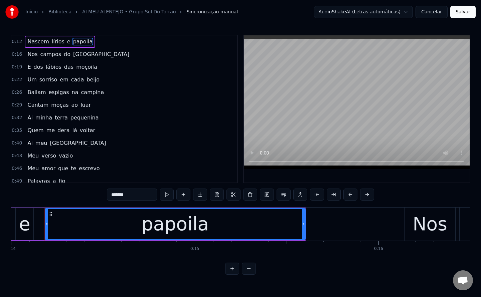
click at [138, 196] on input "*******" at bounding box center [132, 195] width 50 height 12
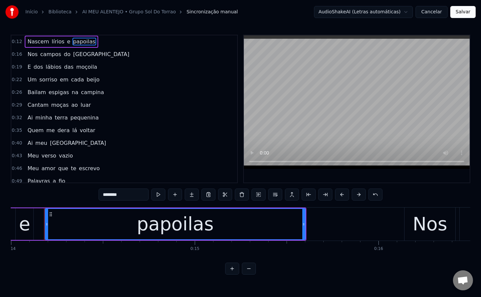
click at [27, 91] on span "Bailam" at bounding box center [37, 92] width 20 height 8
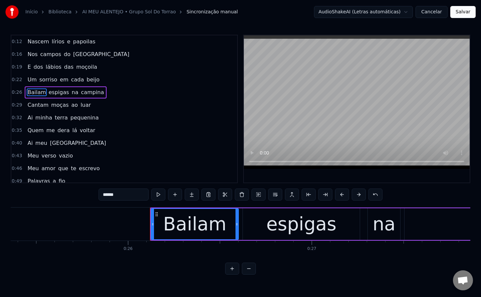
scroll to position [0, 4763]
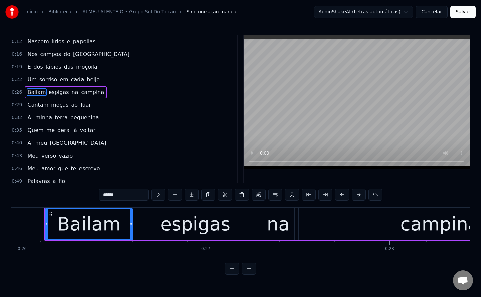
click at [84, 67] on span "moçoila" at bounding box center [86, 67] width 22 height 8
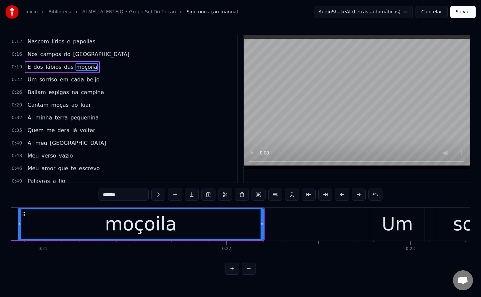
scroll to position [0, 3797]
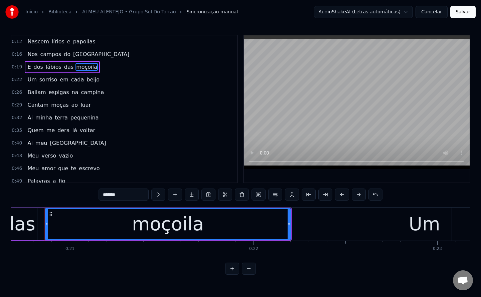
click at [138, 195] on input "*******" at bounding box center [123, 195] width 50 height 12
click at [33, 93] on span "Bailam" at bounding box center [37, 92] width 20 height 8
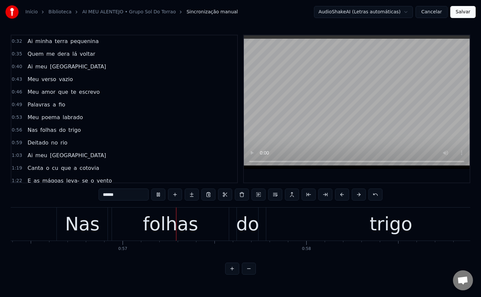
scroll to position [0, 10378]
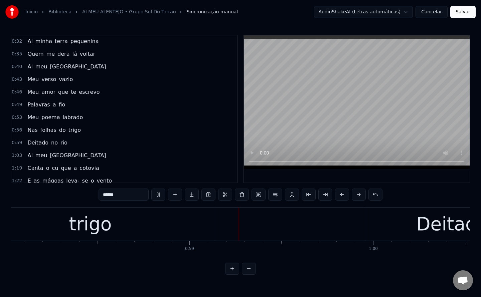
click at [47, 79] on span "verso" at bounding box center [49, 79] width 16 height 8
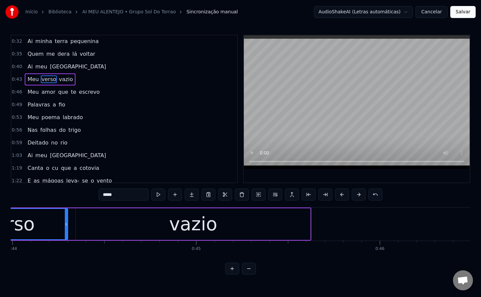
scroll to position [0, 7983]
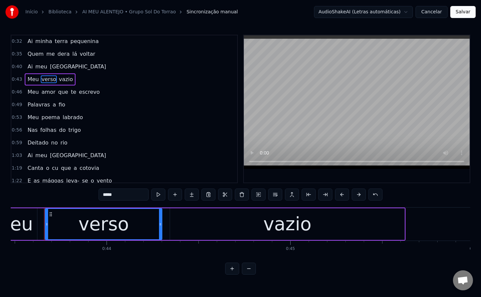
drag, startPoint x: 126, startPoint y: 195, endPoint x: 0, endPoint y: 202, distance: 126.0
click at [0, 202] on div "Início Biblioteca AI MEU ALENTEJO • Grupo Sol Do Torrao Sincronização manual Au…" at bounding box center [240, 137] width 481 height 275
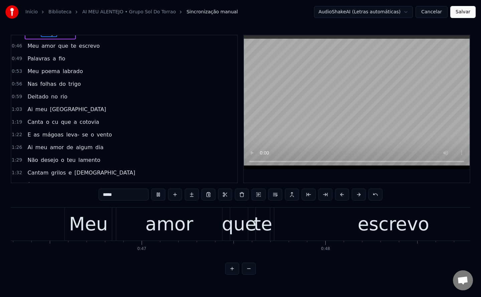
scroll to position [0, 8540]
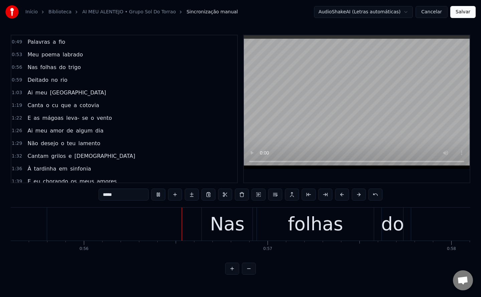
click at [67, 57] on span "labrado" at bounding box center [73, 55] width 22 height 8
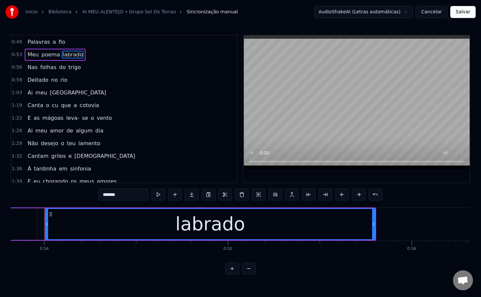
drag, startPoint x: 108, startPoint y: 196, endPoint x: 107, endPoint y: 203, distance: 7.8
click at [107, 203] on div "0:12 Nascem lírios e papoilas 0:16 Nos campos do Alentejo 0:19 E dos lábios das…" at bounding box center [240, 155] width 459 height 240
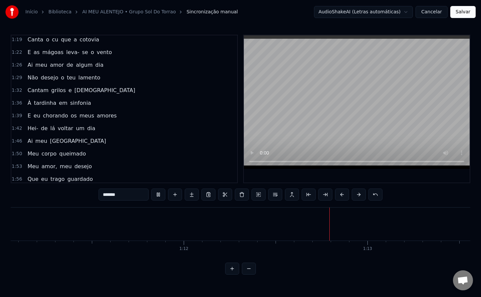
click at [31, 40] on span "Canta" at bounding box center [35, 40] width 17 height 8
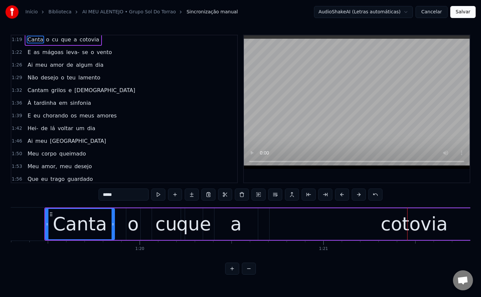
click at [51, 40] on span "cu" at bounding box center [55, 40] width 8 height 8
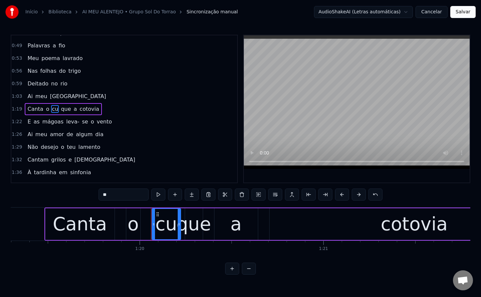
click at [115, 192] on input "**" at bounding box center [123, 195] width 50 height 12
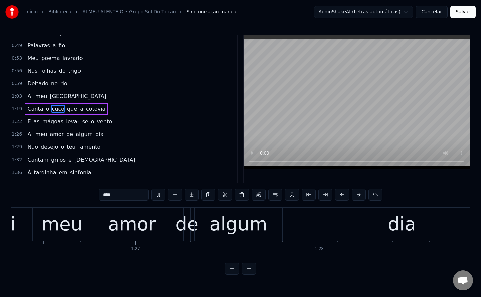
click at [66, 124] on span "leva-" at bounding box center [72, 122] width 14 height 8
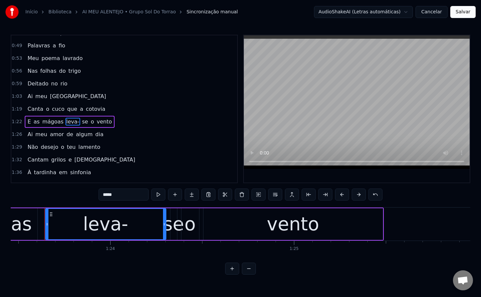
drag, startPoint x: 132, startPoint y: 198, endPoint x: 111, endPoint y: 201, distance: 21.9
click at [111, 201] on div "*****" at bounding box center [240, 195] width 284 height 13
click at [82, 121] on span "se" at bounding box center [85, 122] width 7 height 8
type input "**"
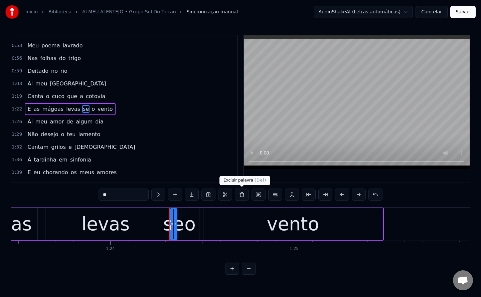
click at [243, 192] on button at bounding box center [242, 195] width 14 height 12
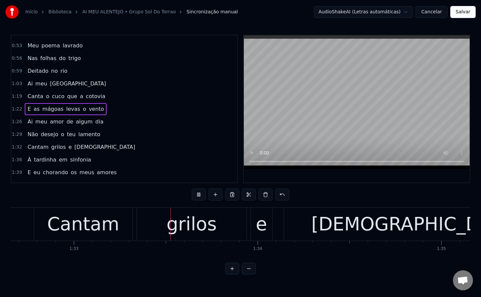
scroll to position [0, 17021]
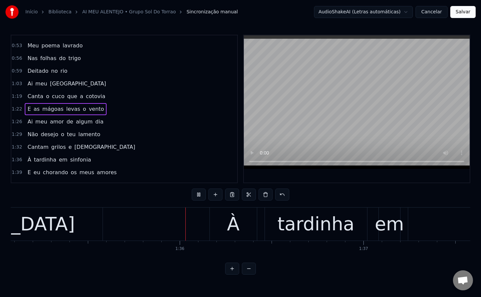
click at [65, 110] on span "levas" at bounding box center [72, 109] width 15 height 8
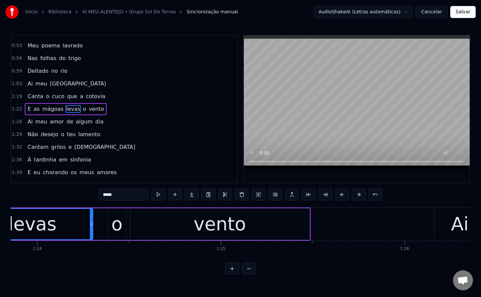
scroll to position [0, 15325]
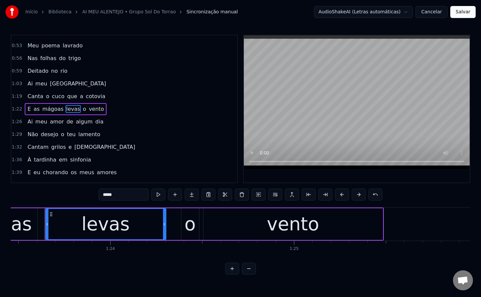
click at [128, 191] on input "*****" at bounding box center [123, 195] width 50 height 12
type input "*******"
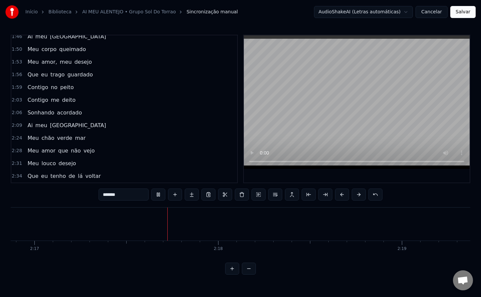
scroll to position [0, 25133]
click at [461, 13] on button "Salvar" at bounding box center [462, 12] width 25 height 12
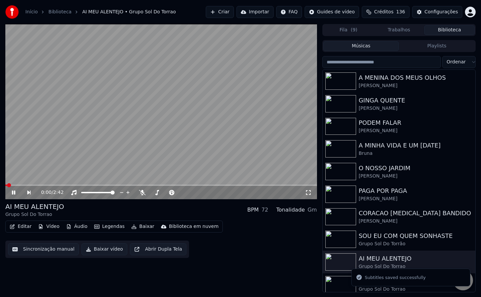
click at [101, 249] on button "Baixar vídeo" at bounding box center [104, 249] width 46 height 12
click at [445, 29] on button "Biblioteca" at bounding box center [449, 30] width 50 height 10
click at [393, 286] on div "Grupo Sol Do Torrao" at bounding box center [412, 289] width 107 height 7
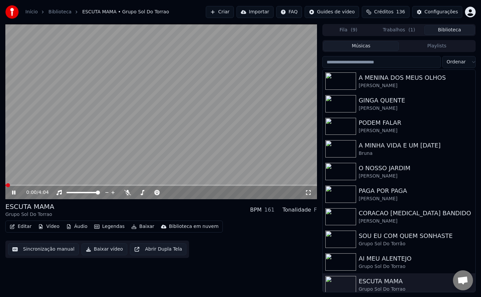
click at [38, 248] on button "Sincronização manual" at bounding box center [43, 249] width 71 height 12
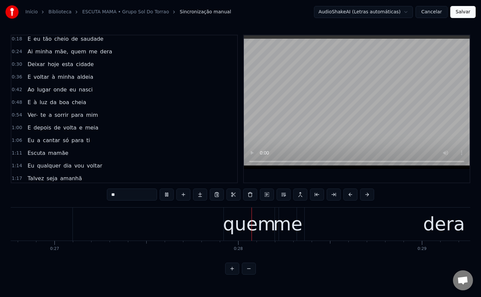
scroll to position [0, 4963]
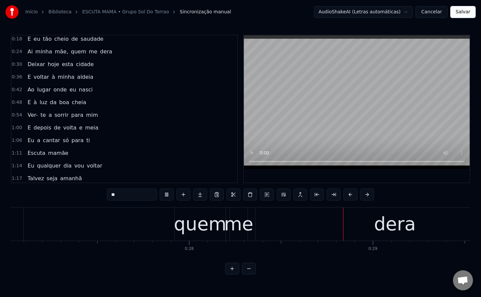
click at [59, 52] on span "mãe," at bounding box center [61, 52] width 15 height 8
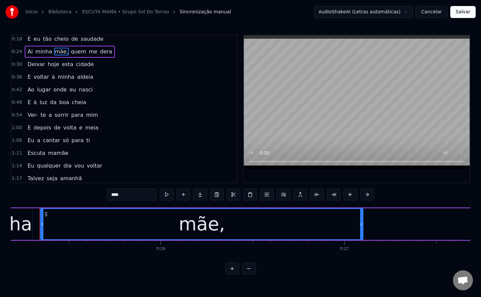
scroll to position [0, 4620]
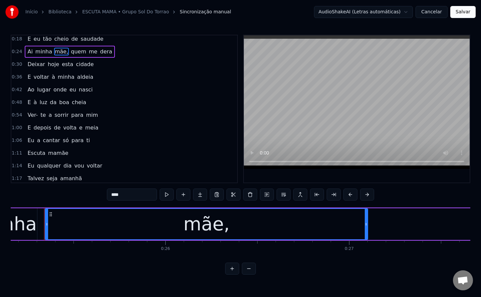
click at [133, 194] on input "****" at bounding box center [132, 195] width 50 height 12
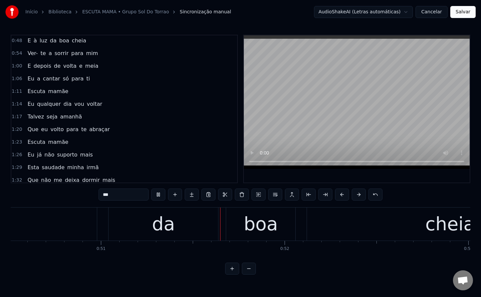
scroll to position [0, 9353]
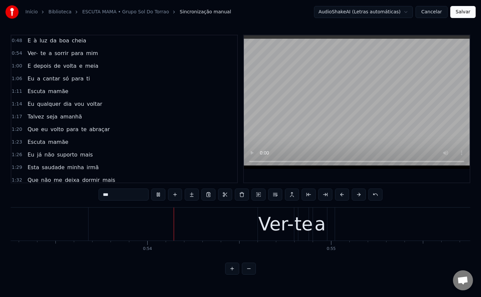
click at [59, 41] on span "boa" at bounding box center [63, 41] width 11 height 8
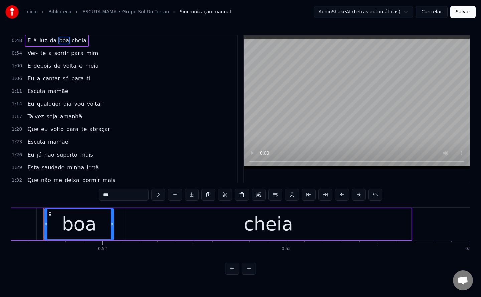
scroll to position [0, 9456]
drag, startPoint x: 117, startPoint y: 197, endPoint x: 0, endPoint y: 143, distance: 129.3
click at [0, 143] on div "Início Biblioteca ESCUTA MAMA • Grupo Sol Do Torrao Sincronização manual AudioS…" at bounding box center [240, 137] width 481 height 275
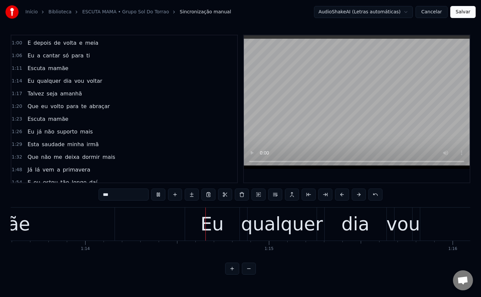
scroll to position [0, 13573]
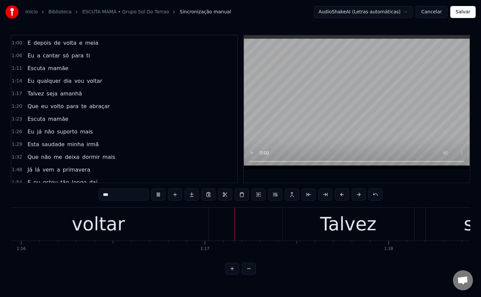
click at [52, 69] on span "mamãe" at bounding box center [58, 68] width 22 height 8
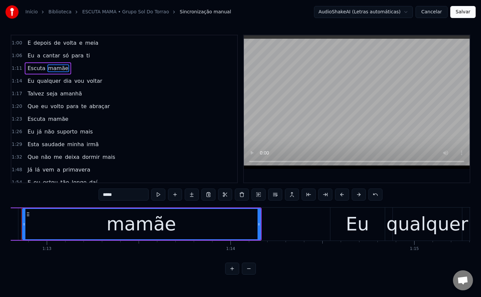
scroll to position [0, 13345]
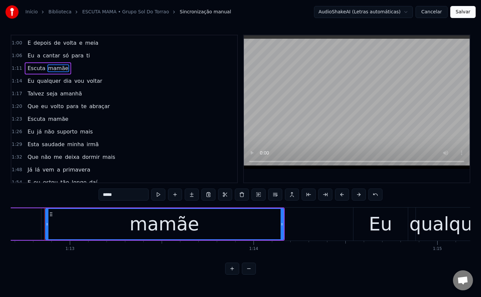
drag, startPoint x: 123, startPoint y: 197, endPoint x: 0, endPoint y: 135, distance: 137.4
click at [0, 135] on div "Início Biblioteca ESCUTA MAMA • Grupo Sol Do Torrao Sincronização manual AudioS…" at bounding box center [240, 137] width 481 height 275
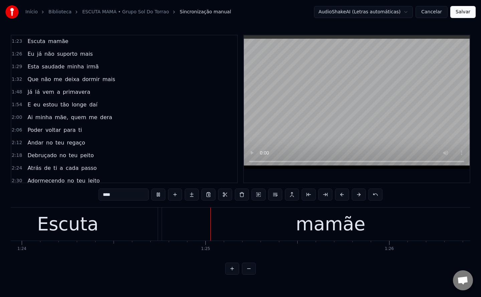
scroll to position [0, 15459]
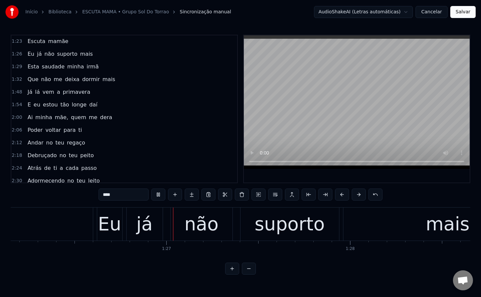
click at [51, 43] on span "mamãe" at bounding box center [58, 41] width 22 height 8
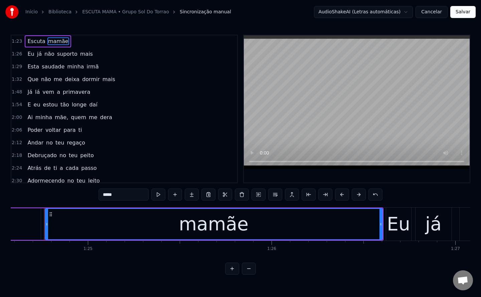
scroll to position [0, 15530]
click at [138, 197] on input "*****" at bounding box center [123, 195] width 50 height 12
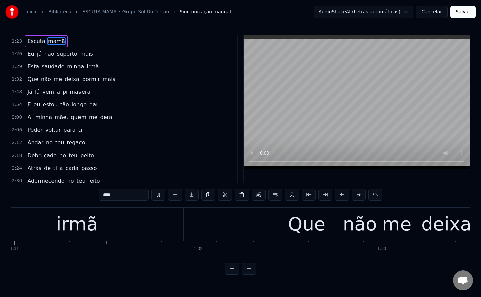
scroll to position [0, 16722]
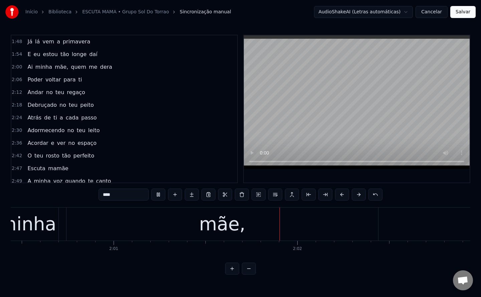
click at [58, 67] on span "mãe," at bounding box center [61, 67] width 15 height 8
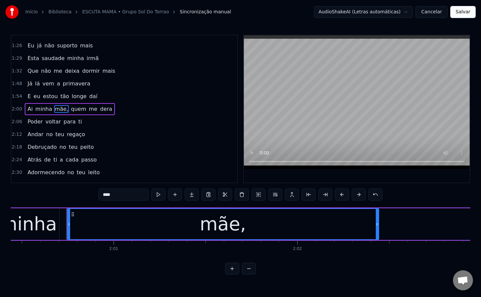
click at [122, 195] on input "****" at bounding box center [123, 195] width 50 height 12
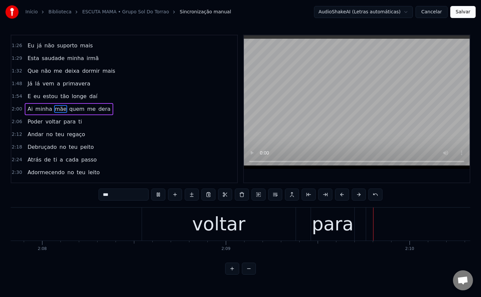
scroll to position [221, 0]
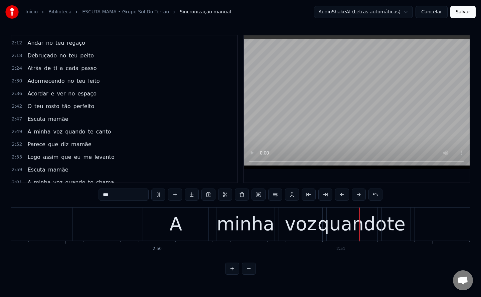
click at [50, 122] on span "mamãe" at bounding box center [58, 119] width 22 height 8
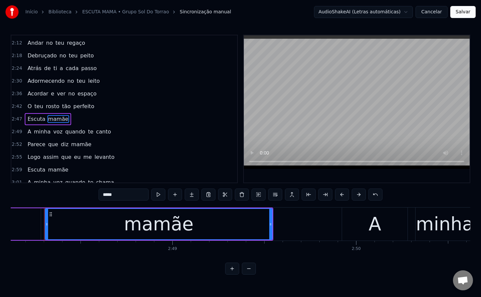
click at [145, 194] on input "*****" at bounding box center [123, 195] width 50 height 12
click at [54, 169] on span "mamãe" at bounding box center [58, 170] width 22 height 8
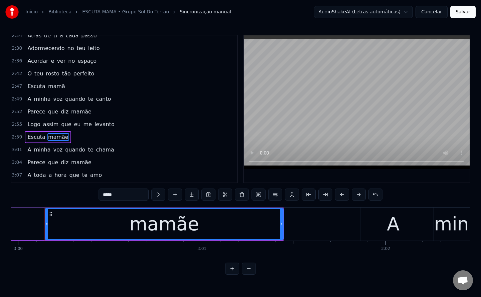
click at [132, 192] on input "*****" at bounding box center [123, 195] width 50 height 12
click at [76, 162] on span "mamãe" at bounding box center [81, 163] width 22 height 8
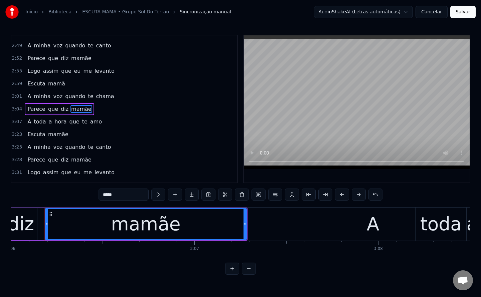
click at [128, 196] on input "*****" at bounding box center [123, 195] width 50 height 12
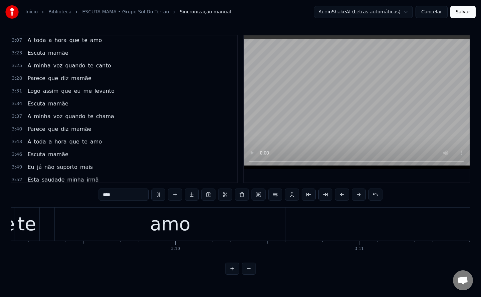
scroll to position [0, 34867]
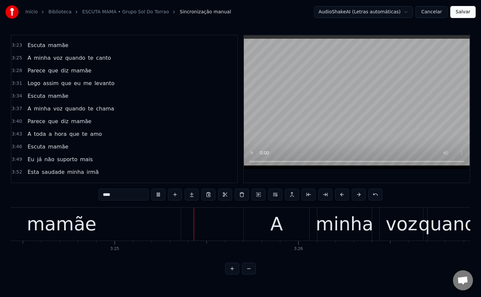
click at [55, 42] on span "mamãe" at bounding box center [58, 45] width 22 height 8
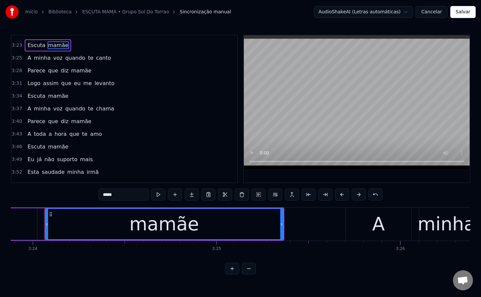
click at [126, 195] on input "*****" at bounding box center [123, 195] width 50 height 12
click at [79, 69] on span "mamãe" at bounding box center [81, 71] width 22 height 8
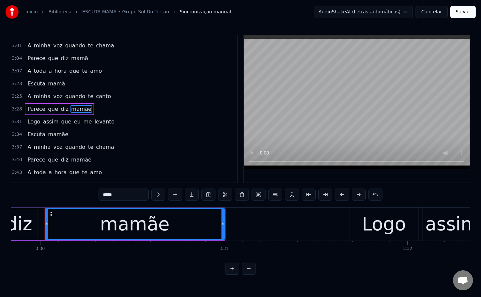
click at [132, 198] on input "*****" at bounding box center [123, 195] width 50 height 12
click at [52, 133] on span "mamãe" at bounding box center [58, 135] width 22 height 8
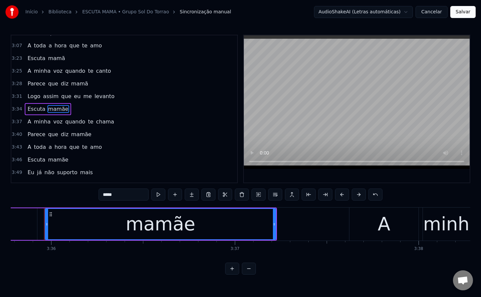
click at [127, 196] on input "*****" at bounding box center [123, 195] width 50 height 12
click at [77, 136] on span "mamãe" at bounding box center [81, 135] width 22 height 8
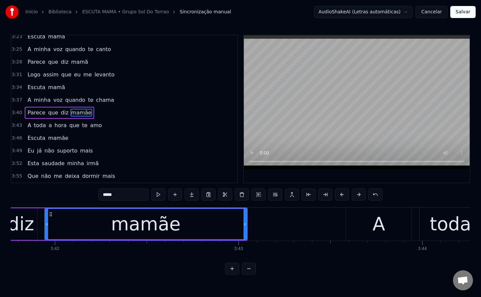
click at [133, 197] on input "*****" at bounding box center [123, 195] width 50 height 12
click at [58, 141] on span "mamãe" at bounding box center [58, 138] width 22 height 8
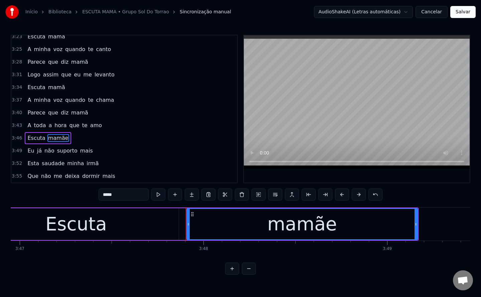
click at [138, 196] on input "*****" at bounding box center [123, 195] width 50 height 12
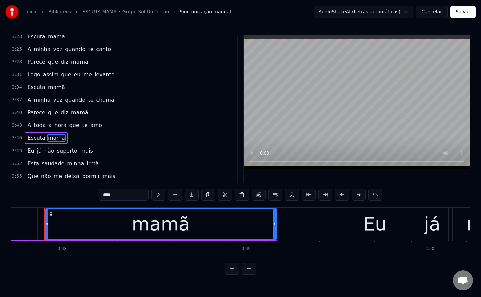
type input "****"
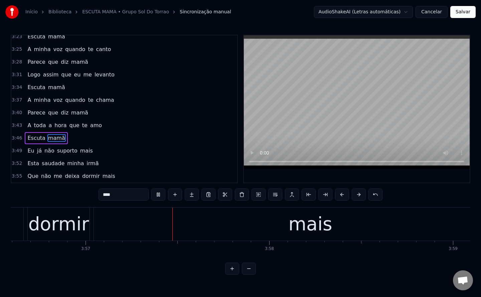
scroll to position [0, 43444]
click at [462, 13] on button "Salvar" at bounding box center [462, 12] width 25 height 12
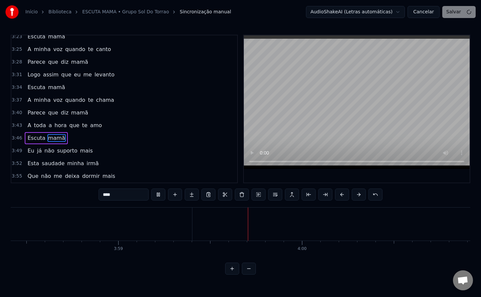
scroll to position [0, 43846]
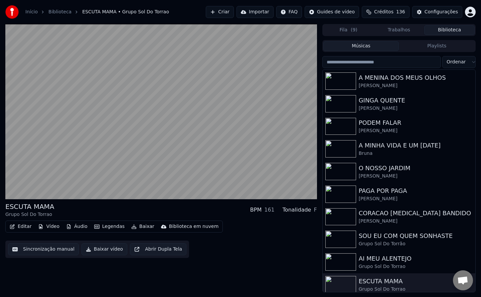
click at [455, 30] on button "Biblioteca" at bounding box center [449, 30] width 50 height 10
click at [404, 29] on button "Trabalhos" at bounding box center [399, 30] width 50 height 10
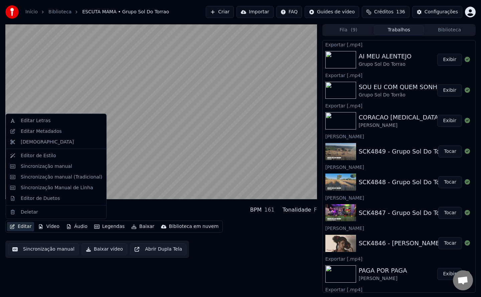
click at [25, 228] on button "Editar" at bounding box center [20, 226] width 27 height 9
click at [40, 131] on div "Editar Metadados" at bounding box center [41, 131] width 41 height 7
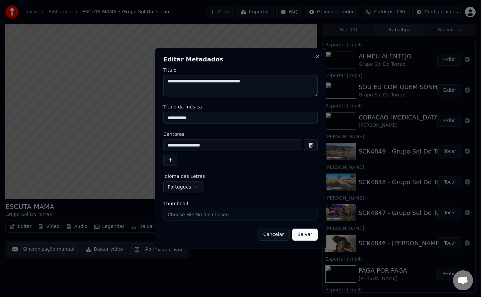
click at [277, 239] on button "Cancelar" at bounding box center [273, 235] width 32 height 12
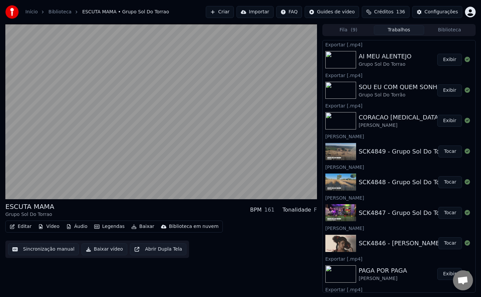
click at [275, 278] on div "ESCUTA MAMA Grupo Sol Do Torrao BPM 161 Tonalidade F Editar Vídeo Áudio Legenda…" at bounding box center [160, 158] width 311 height 269
click at [445, 60] on button "Exibir" at bounding box center [449, 60] width 25 height 12
click at [226, 261] on div "ESCUTA MAMA Grupo Sol Do Torrao BPM 161 Tonalidade F Editar Vídeo Áudio Legenda…" at bounding box center [160, 158] width 311 height 269
click at [112, 249] on button "Baixar vídeo" at bounding box center [104, 249] width 46 height 12
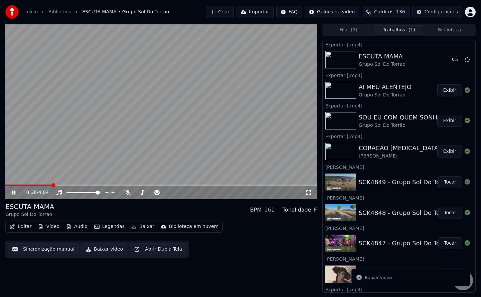
click at [136, 127] on video at bounding box center [160, 111] width 311 height 175
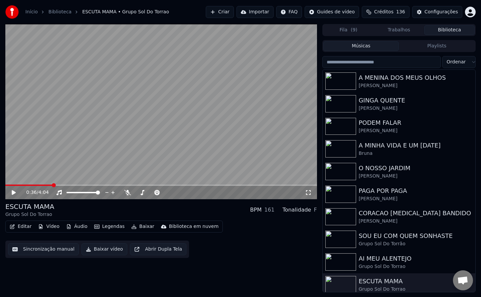
click at [444, 29] on button "Biblioteca" at bounding box center [449, 30] width 50 height 10
click at [444, 14] on div "Configurações" at bounding box center [440, 12] width 33 height 7
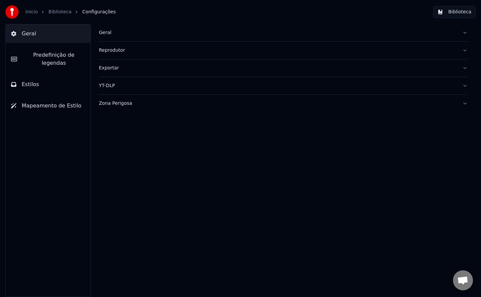
click at [108, 31] on div "Geral" at bounding box center [278, 32] width 358 height 7
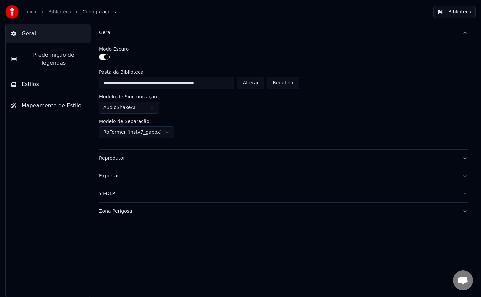
click at [250, 83] on button "Alterar" at bounding box center [250, 83] width 27 height 12
type input "**********"
click at [461, 9] on button "Biblioteca" at bounding box center [454, 12] width 42 height 12
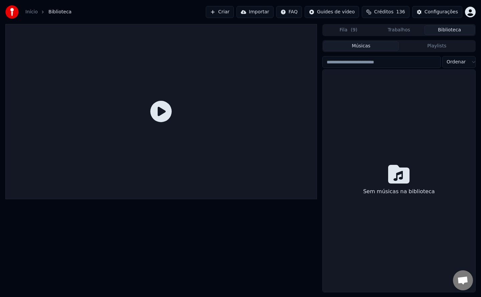
click at [234, 14] on button "Criar" at bounding box center [220, 12] width 28 height 12
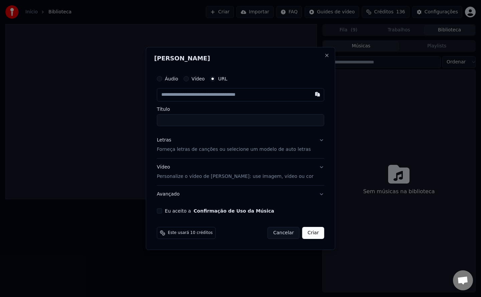
click at [162, 212] on button "Eu aceito a Confirmação de Uso da Música" at bounding box center [159, 210] width 5 height 5
click at [310, 94] on button "button" at bounding box center [316, 94] width 13 height 12
type input "**********"
click at [169, 120] on input "**********" at bounding box center [240, 120] width 167 height 12
drag, startPoint x: 301, startPoint y: 119, endPoint x: 0, endPoint y: 121, distance: 301.5
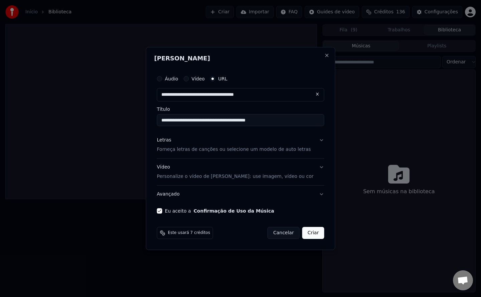
click at [0, 121] on body "Início Biblioteca Criar Importar FAQ Guides de vídeo Créditos 136 Configurações…" at bounding box center [240, 148] width 481 height 297
type input "**********"
click at [305, 234] on button "Criar" at bounding box center [313, 233] width 22 height 12
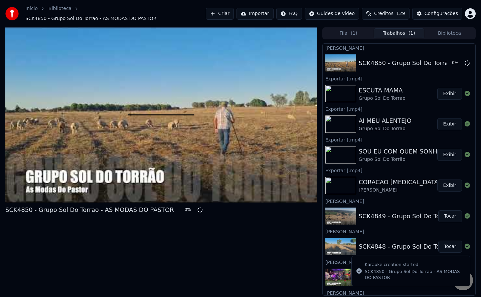
click at [189, 114] on span at bounding box center [161, 114] width 67 height 1
click at [203, 162] on div at bounding box center [160, 114] width 311 height 175
click at [393, 12] on span "Créditos" at bounding box center [383, 13] width 19 height 7
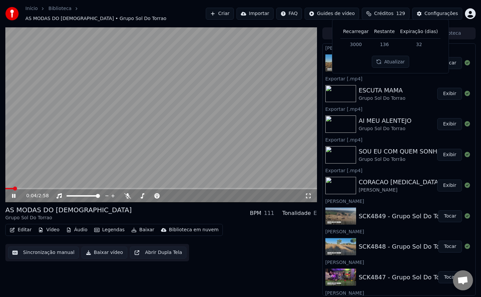
click at [108, 90] on video at bounding box center [160, 114] width 311 height 175
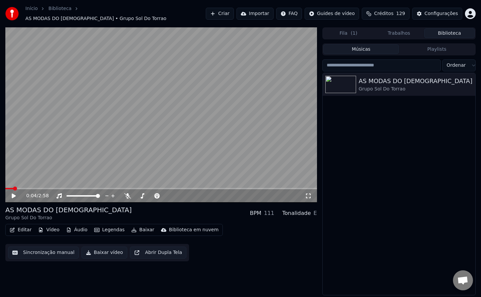
click at [456, 28] on button "Biblioteca" at bounding box center [449, 33] width 50 height 10
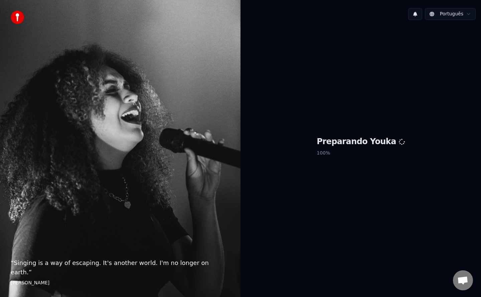
scroll to position [1007, 0]
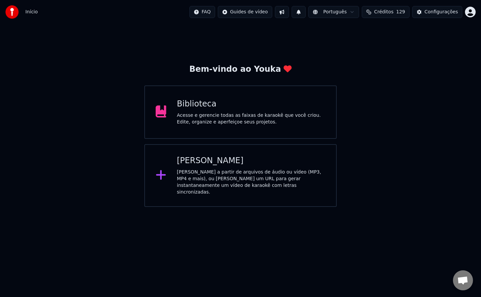
click at [261, 120] on div "Acesse e gerencie todas as faixas de karaokê que você criou. Edite, organize e …" at bounding box center [251, 118] width 149 height 13
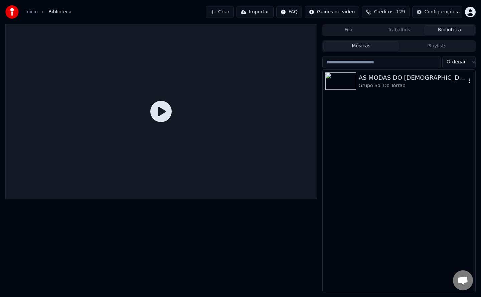
click at [397, 80] on div "AS MODAS DO PASTOR" at bounding box center [412, 77] width 107 height 9
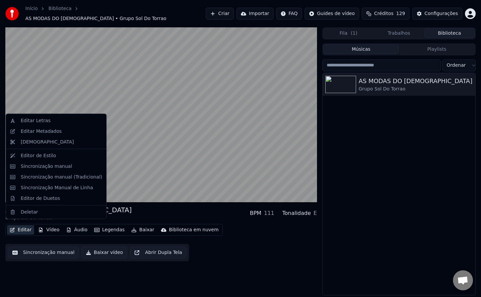
click at [25, 225] on button "Editar" at bounding box center [20, 229] width 27 height 9
click at [51, 130] on div "Editar Metadados" at bounding box center [41, 131] width 41 height 7
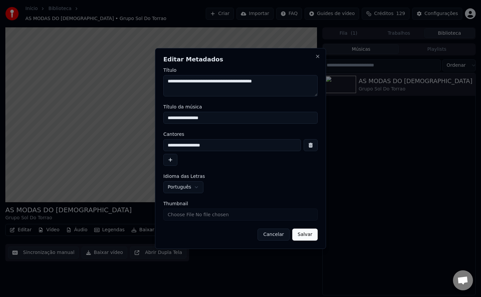
drag, startPoint x: 305, startPoint y: 84, endPoint x: 0, endPoint y: 91, distance: 304.9
click at [0, 91] on body "Início Biblioteca AS MODAS DO PASTOR • Grupo Sol Do Torrao Criar Importar FAQ G…" at bounding box center [240, 148] width 481 height 297
click at [276, 236] on button "Cancelar" at bounding box center [273, 235] width 32 height 12
